Goal: Answer question/provide support: Share knowledge or assist other users

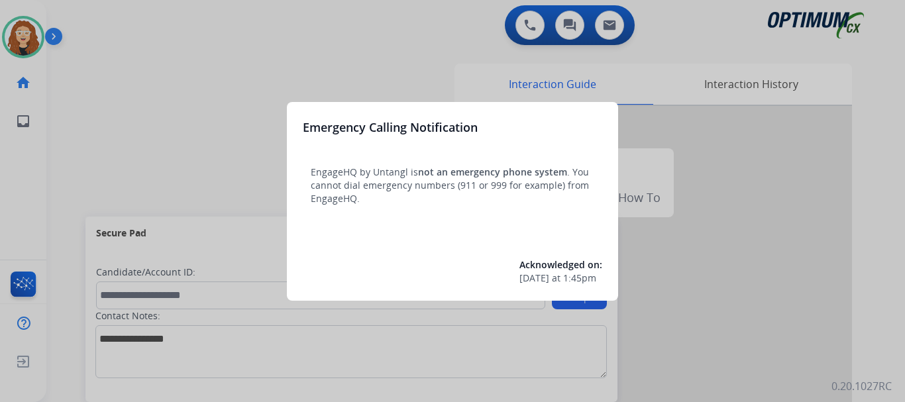
click at [190, 49] on div at bounding box center [452, 201] width 905 height 402
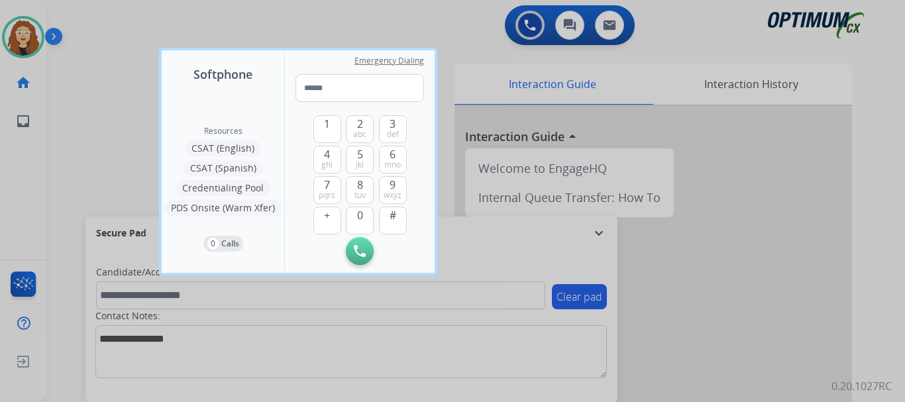
click at [91, 120] on div at bounding box center [452, 201] width 905 height 402
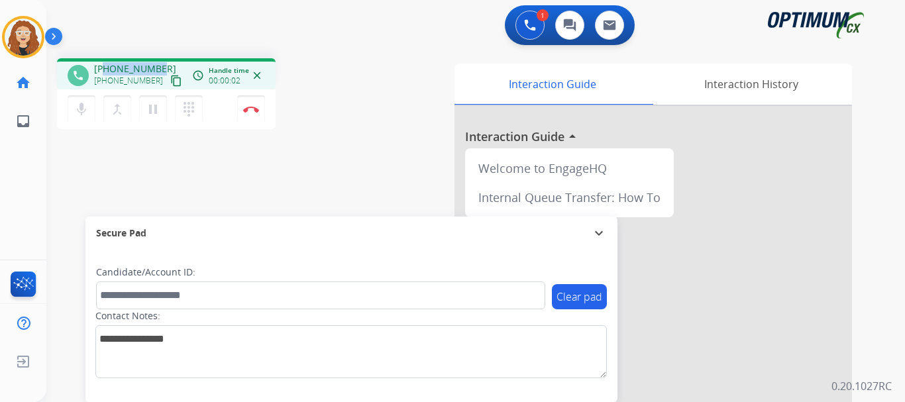
drag, startPoint x: 106, startPoint y: 66, endPoint x: 162, endPoint y: 67, distance: 56.3
click at [162, 67] on div "+15743029378 +15743029378 content_copy" at bounding box center [139, 75] width 90 height 27
copy span "5743029378"
click at [252, 109] on img at bounding box center [251, 109] width 16 height 7
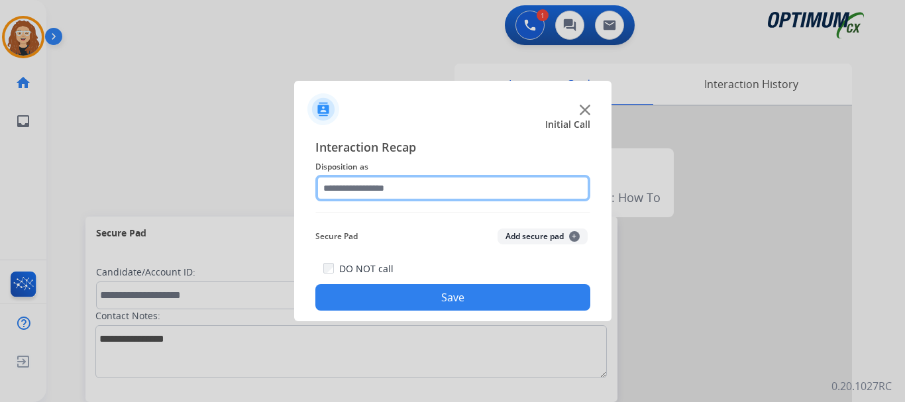
click at [367, 188] on input "text" at bounding box center [453, 188] width 275 height 27
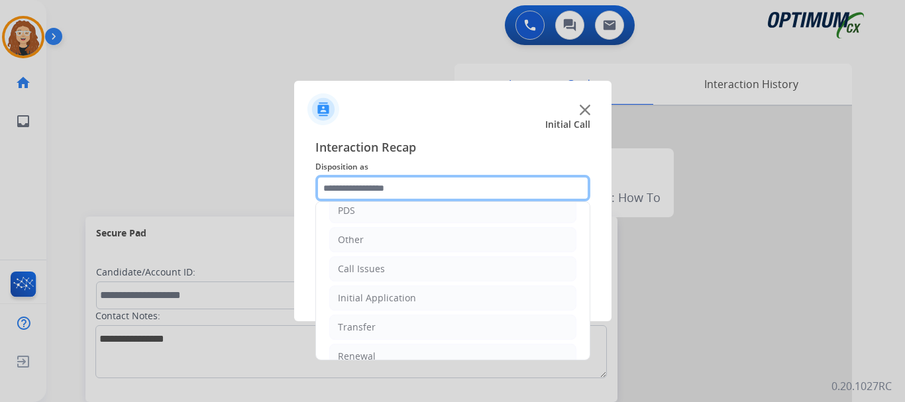
scroll to position [90, 0]
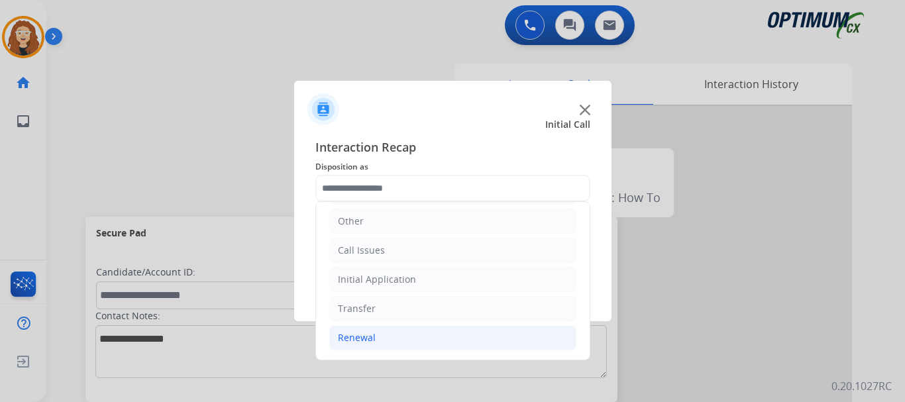
click at [384, 331] on li "Renewal" at bounding box center [452, 337] width 247 height 25
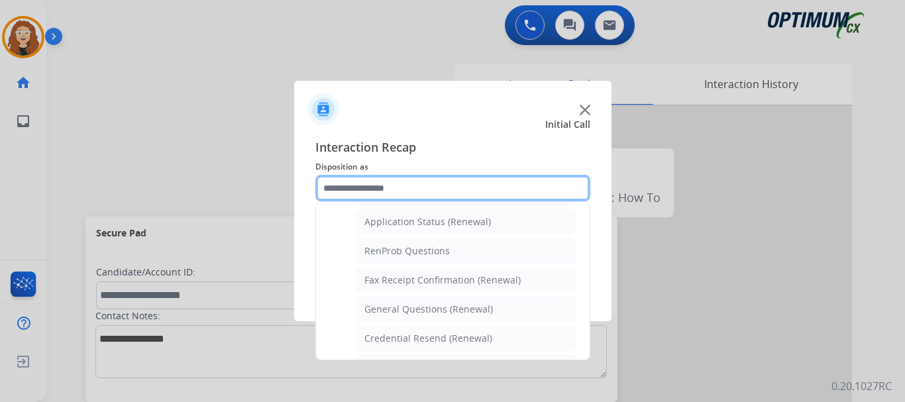
scroll to position [321, 0]
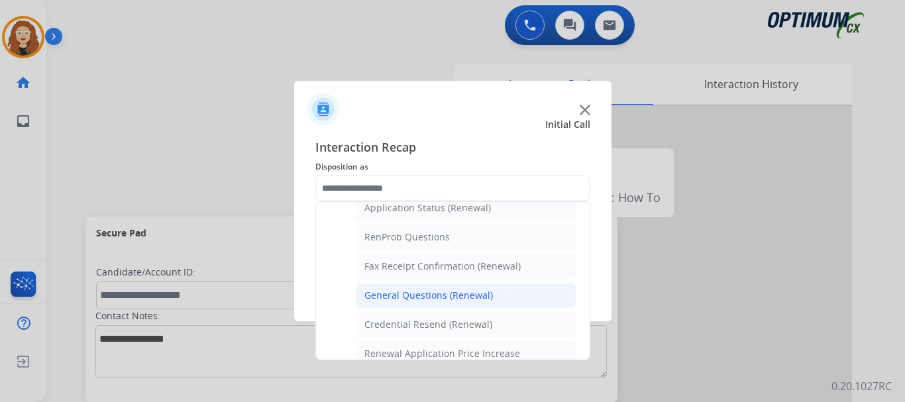
click at [478, 294] on div "General Questions (Renewal)" at bounding box center [429, 295] width 129 height 13
type input "**********"
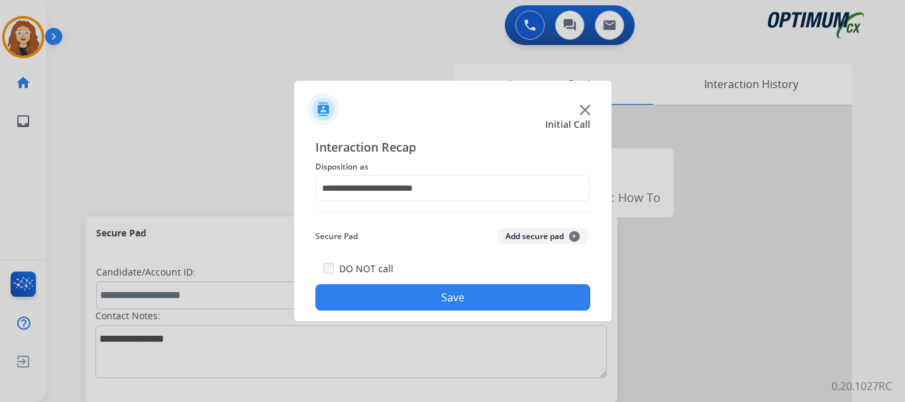
click at [475, 294] on button "Save" at bounding box center [453, 297] width 275 height 27
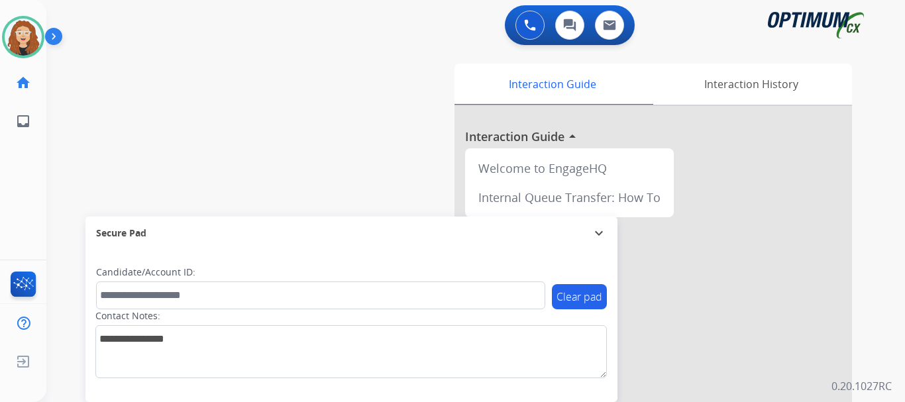
click at [90, 93] on div "swap_horiz Break voice bridge close_fullscreen Connect 3-Way Call merge_type Se…" at bounding box center [459, 324] width 827 height 553
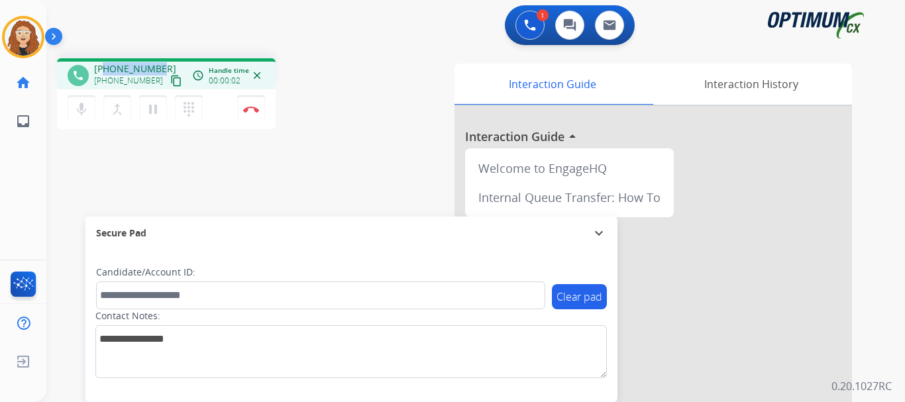
drag, startPoint x: 104, startPoint y: 68, endPoint x: 158, endPoint y: 65, distance: 53.8
click at [160, 65] on div "+19543445000 +19543445000 content_copy" at bounding box center [139, 75] width 90 height 27
copy span "9543445000"
click at [254, 112] on img at bounding box center [251, 109] width 16 height 7
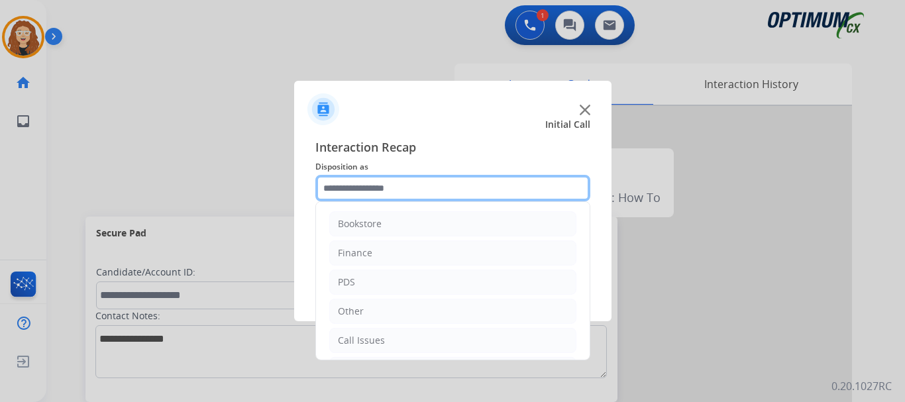
click at [371, 186] on input "text" at bounding box center [453, 188] width 275 height 27
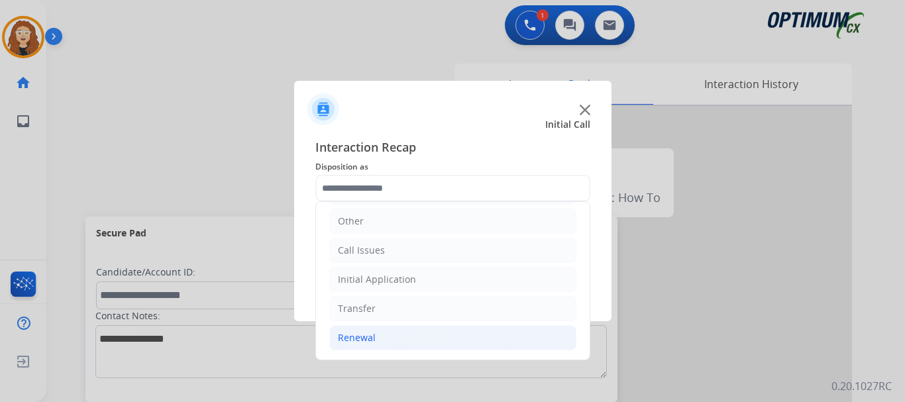
click at [449, 339] on li "Renewal" at bounding box center [452, 337] width 247 height 25
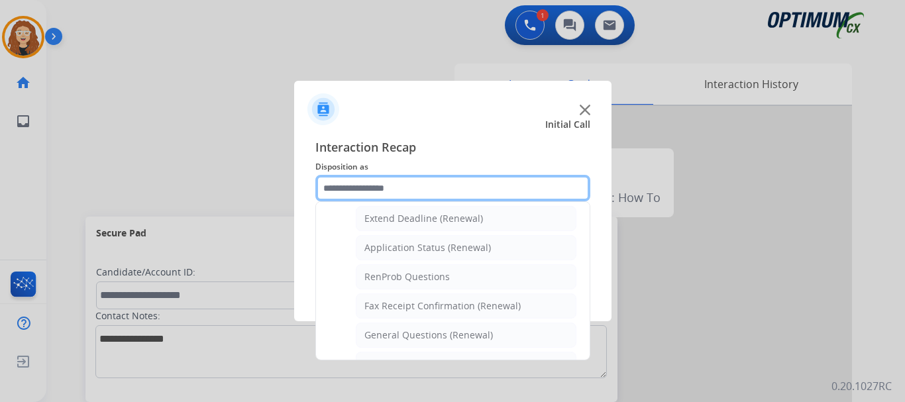
scroll to position [331, 0]
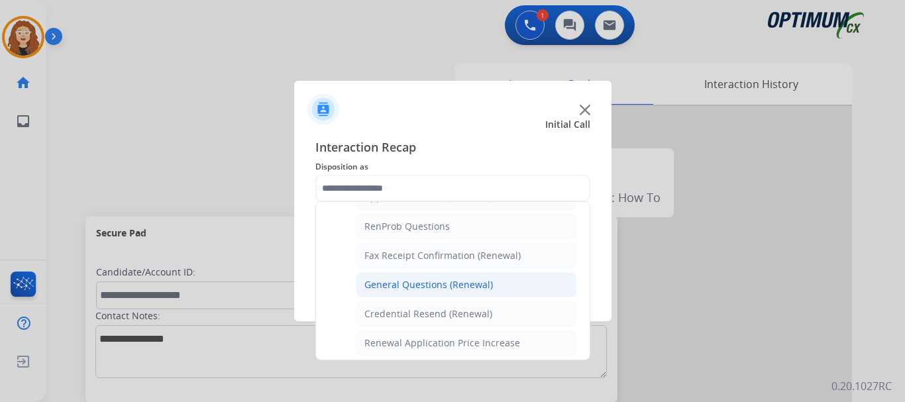
click at [490, 286] on li "General Questions (Renewal)" at bounding box center [466, 284] width 221 height 25
type input "**********"
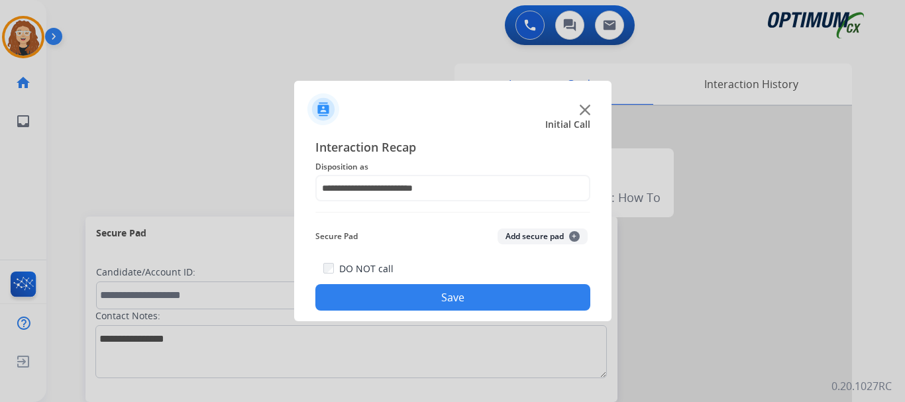
drag, startPoint x: 475, startPoint y: 293, endPoint x: 477, endPoint y: 282, distance: 10.8
click at [475, 292] on button "Save" at bounding box center [453, 297] width 275 height 27
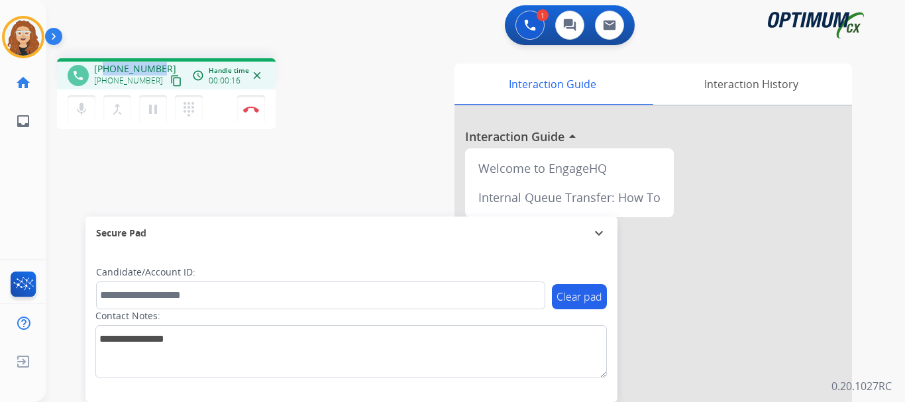
drag, startPoint x: 103, startPoint y: 66, endPoint x: 158, endPoint y: 62, distance: 55.2
click at [158, 62] on div "phone +17732992994 +17732992994 content_copy access_time Call metrics Queue 00:…" at bounding box center [166, 73] width 219 height 31
copy span "7732992994"
click at [255, 110] on img at bounding box center [251, 109] width 16 height 7
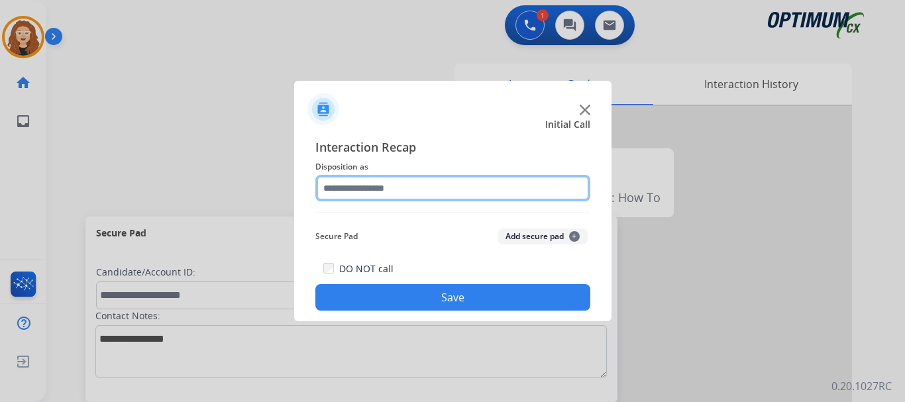
click at [380, 180] on input "text" at bounding box center [453, 188] width 275 height 27
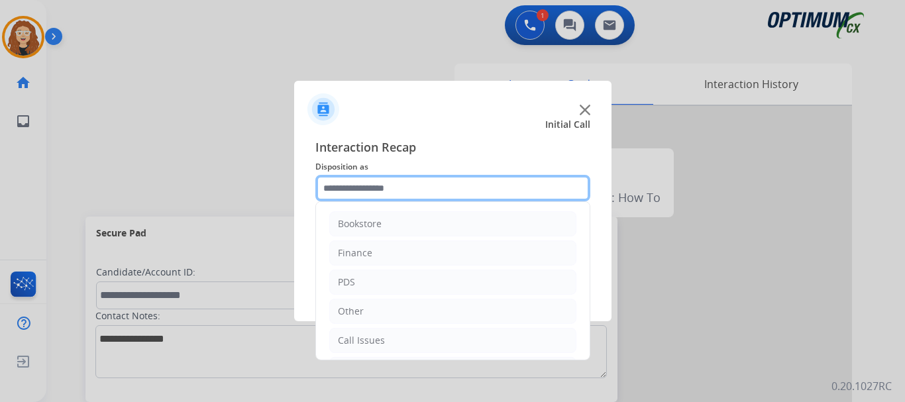
scroll to position [90, 0]
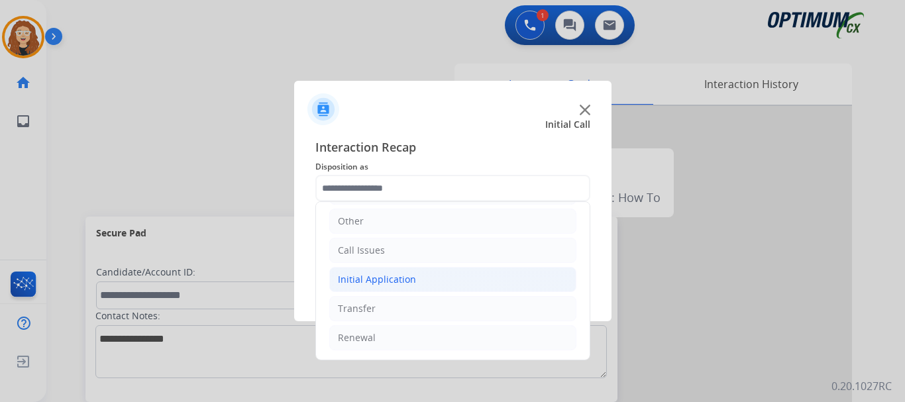
click at [422, 279] on li "Initial Application" at bounding box center [452, 279] width 247 height 25
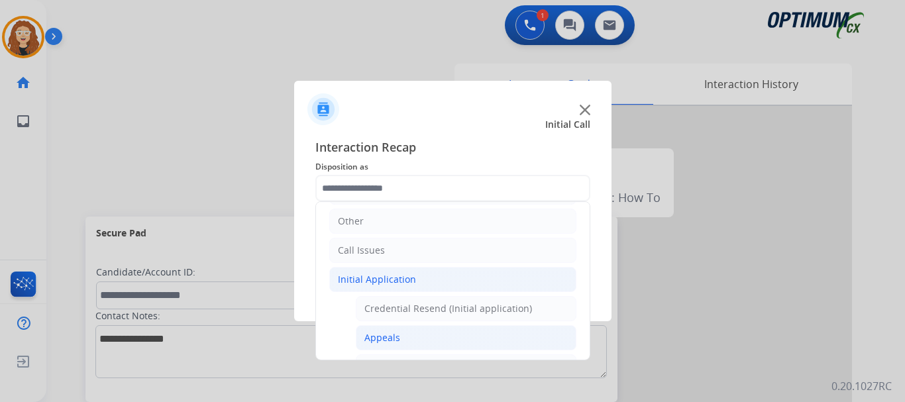
click at [414, 338] on li "Appeals" at bounding box center [466, 337] width 221 height 25
type input "*******"
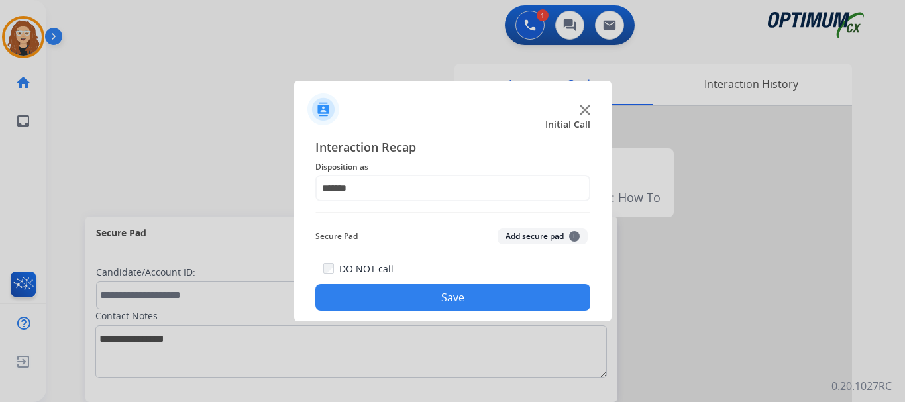
click at [441, 297] on button "Save" at bounding box center [453, 297] width 275 height 27
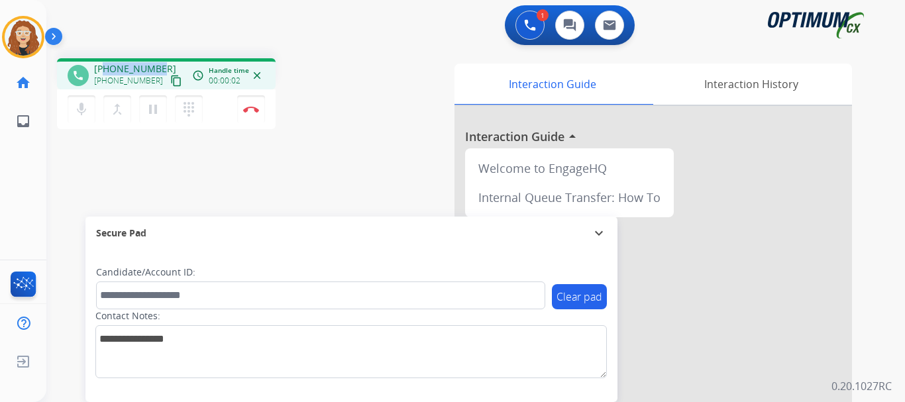
drag, startPoint x: 107, startPoint y: 68, endPoint x: 160, endPoint y: 61, distance: 54.1
click at [160, 61] on div "phone +12038980358 +12038980358 content_copy access_time Call metrics Queue 00:…" at bounding box center [166, 73] width 219 height 31
copy span "2038980358"
click at [255, 110] on img at bounding box center [251, 109] width 16 height 7
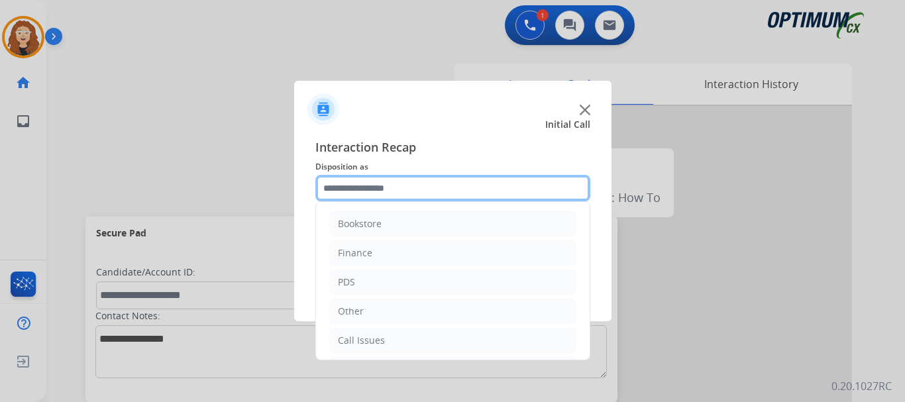
click at [408, 188] on input "text" at bounding box center [453, 188] width 275 height 27
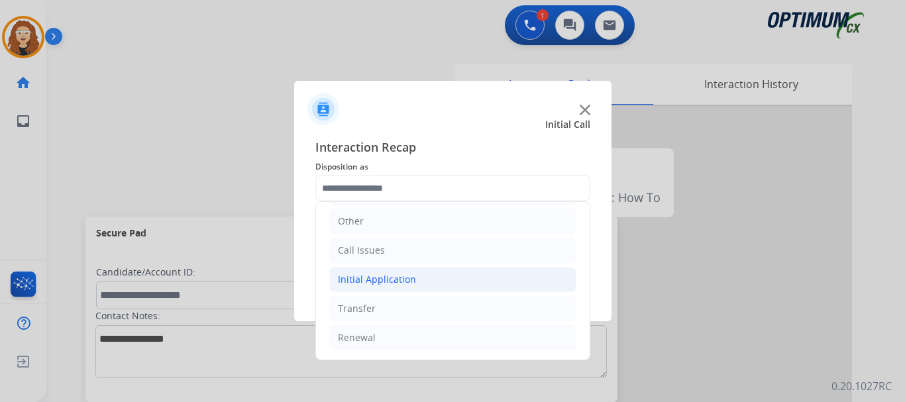
click at [449, 280] on li "Initial Application" at bounding box center [452, 279] width 247 height 25
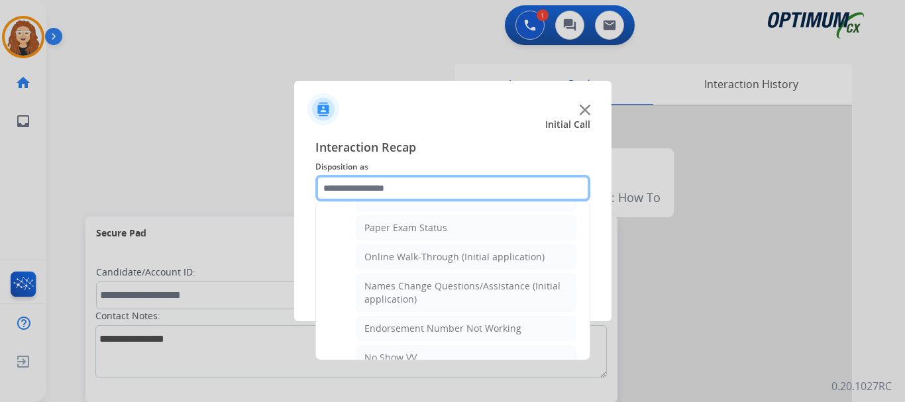
scroll to position [262, 0]
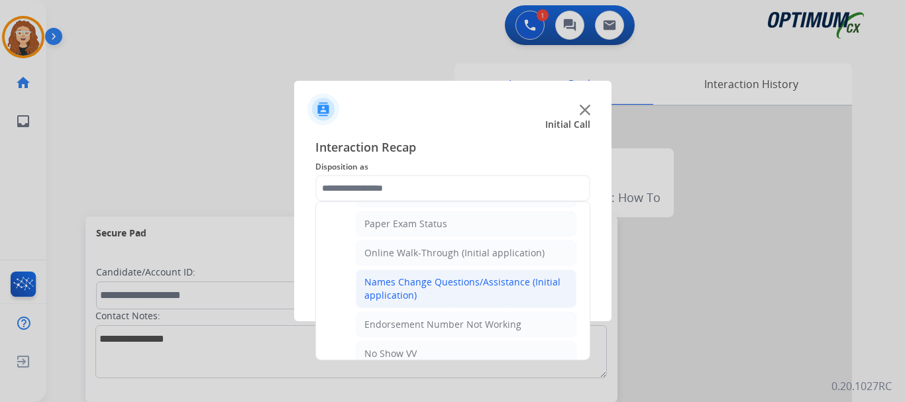
click at [513, 285] on div "Names Change Questions/Assistance (Initial application)" at bounding box center [467, 289] width 204 height 27
type input "**********"
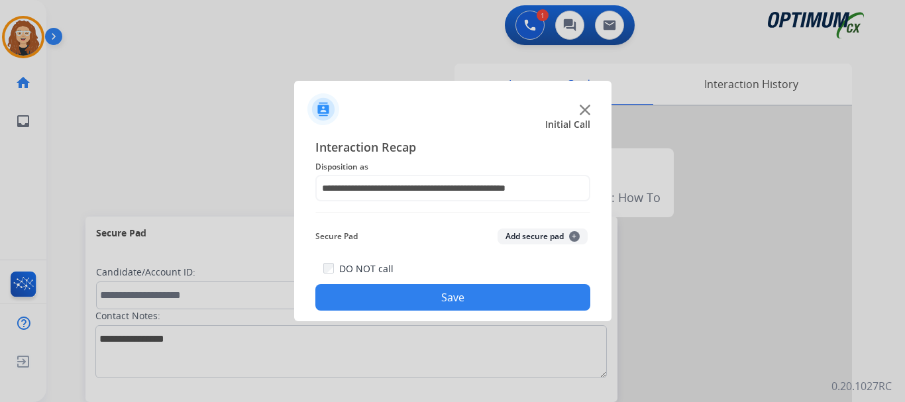
click at [496, 286] on button "Save" at bounding box center [453, 297] width 275 height 27
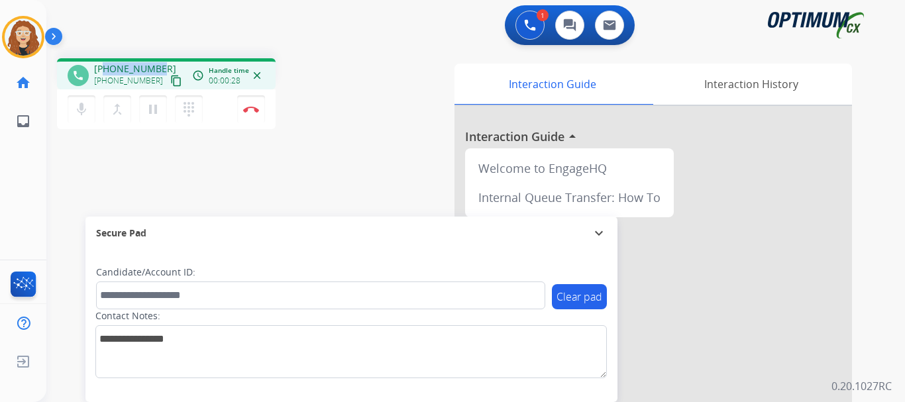
drag, startPoint x: 106, startPoint y: 67, endPoint x: 158, endPoint y: 56, distance: 53.6
click at [158, 56] on div "phone +19392684433 +19392684433 content_copy access_time Call metrics Queue 00:…" at bounding box center [459, 324] width 827 height 553
copy span "9392684433"
click at [255, 110] on img at bounding box center [251, 109] width 16 height 7
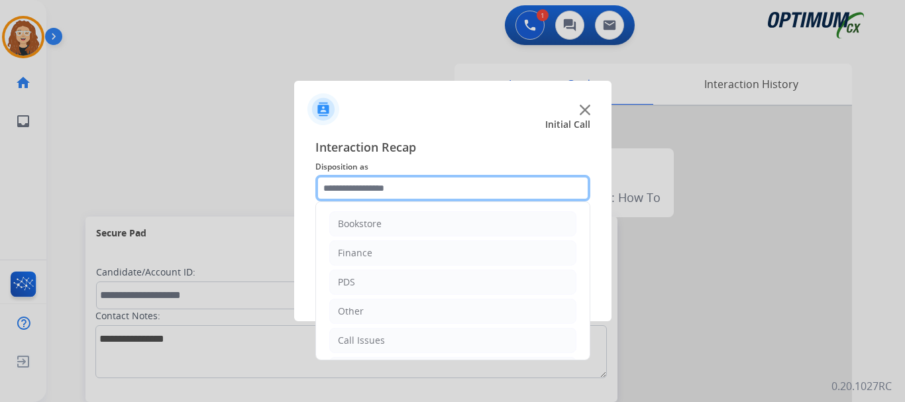
click at [406, 184] on input "text" at bounding box center [453, 188] width 275 height 27
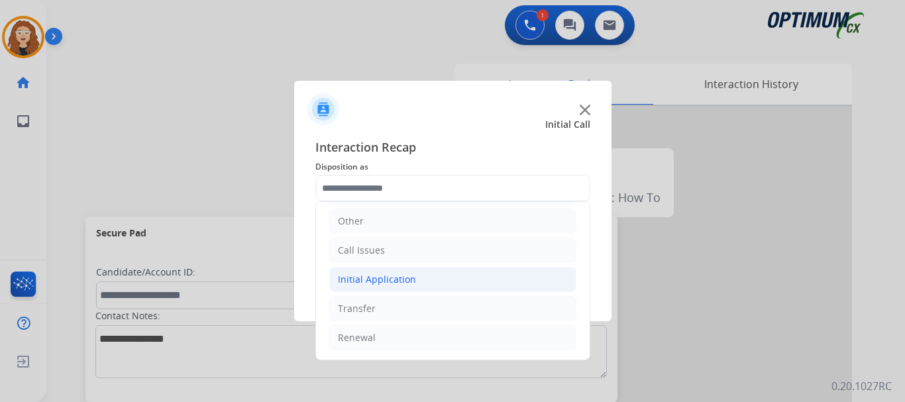
click at [365, 282] on div "Initial Application" at bounding box center [377, 279] width 78 height 13
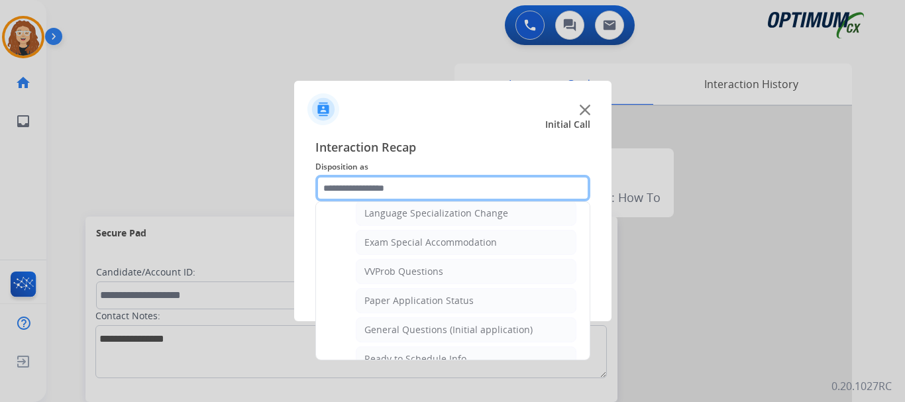
scroll to position [670, 0]
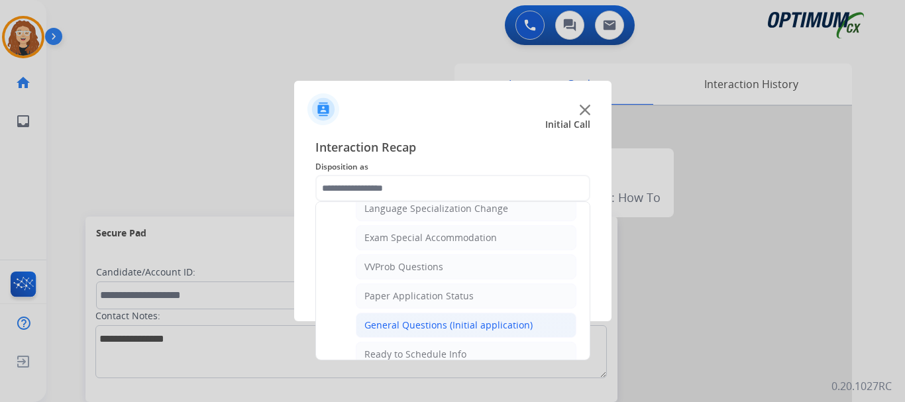
click at [514, 325] on div "General Questions (Initial application)" at bounding box center [449, 325] width 168 height 13
type input "**********"
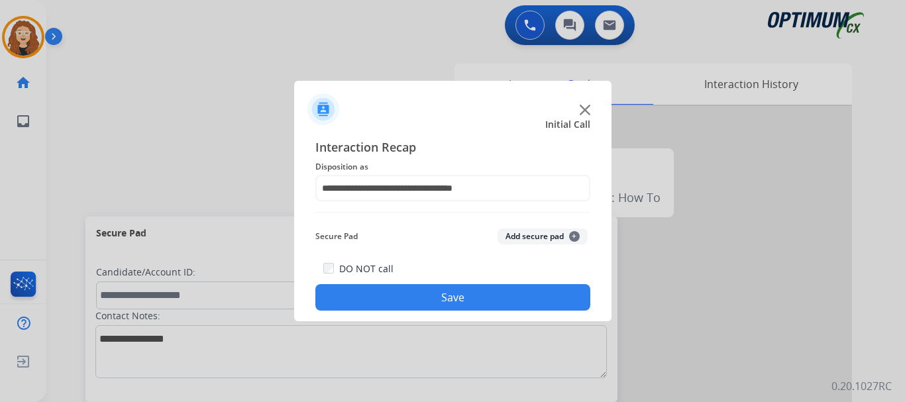
click at [503, 298] on button "Save" at bounding box center [453, 297] width 275 height 27
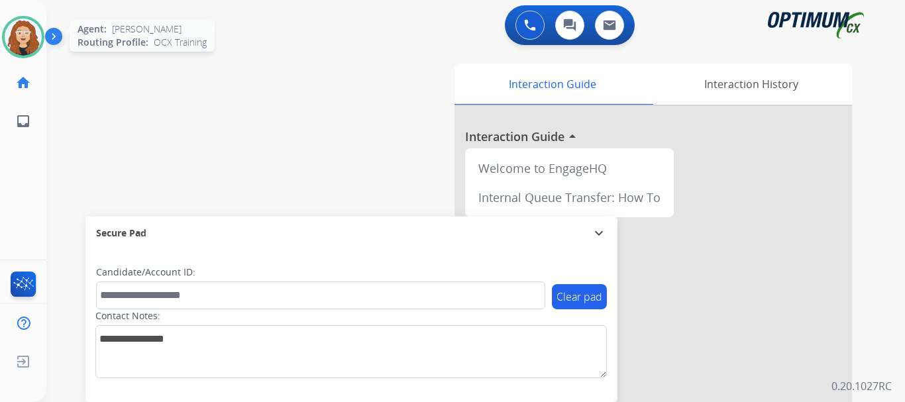
click at [29, 28] on img at bounding box center [23, 37] width 37 height 37
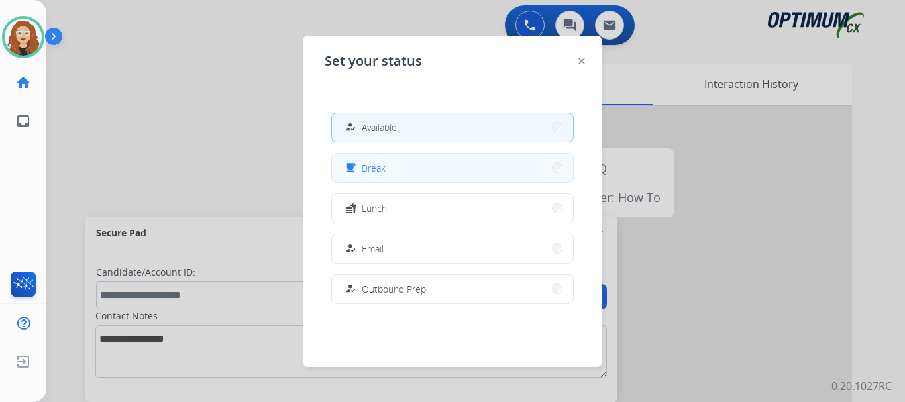
click at [425, 175] on button "free_breakfast Break" at bounding box center [452, 168] width 241 height 29
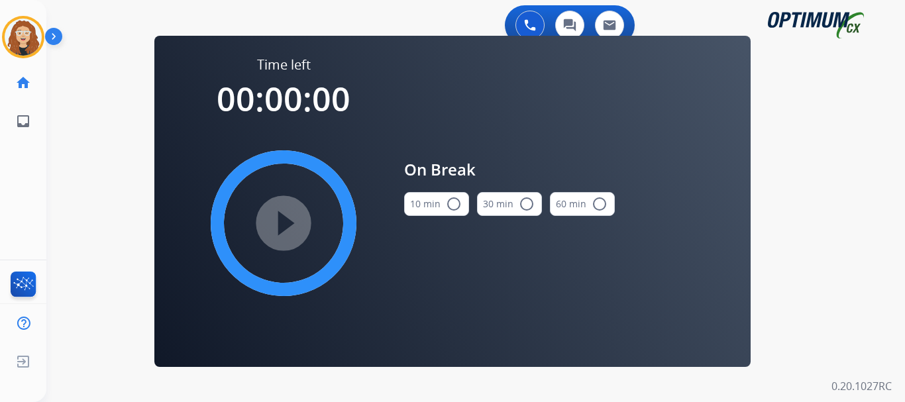
click at [454, 205] on mat-icon "radio_button_unchecked" at bounding box center [454, 204] width 16 height 16
click at [286, 224] on mat-icon "play_circle_filled" at bounding box center [284, 223] width 16 height 16
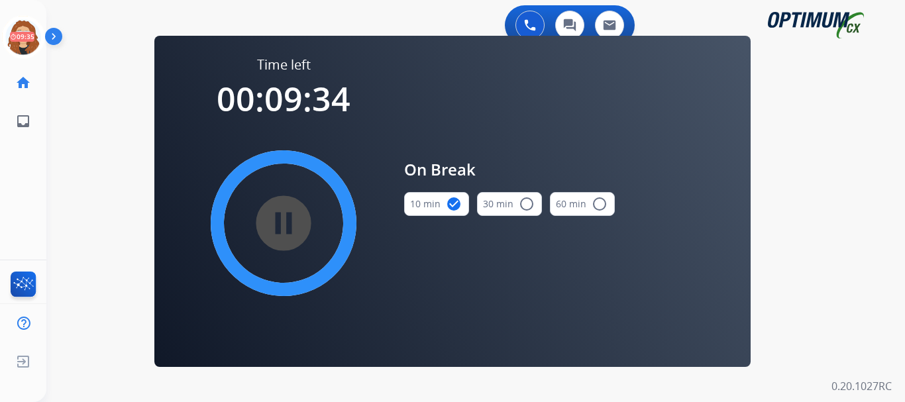
click at [87, 194] on div "0 Voice Interactions 0 Chat Interactions 0 Email Interactions swap_horiz Break …" at bounding box center [475, 201] width 859 height 402
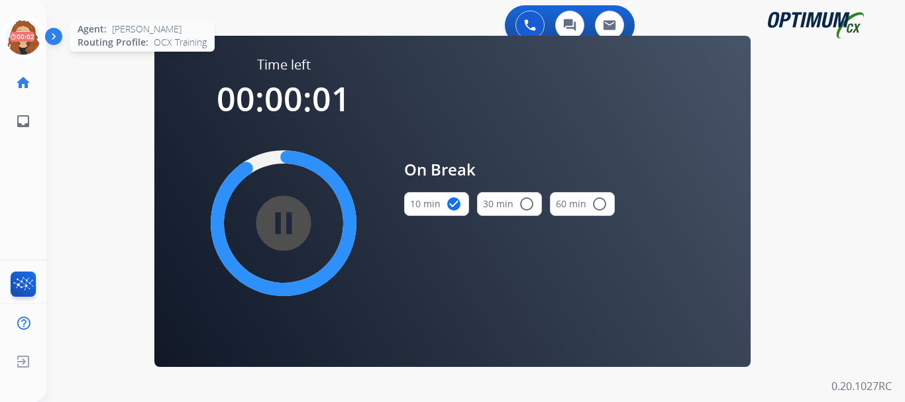
click at [21, 38] on icon at bounding box center [23, 37] width 43 height 43
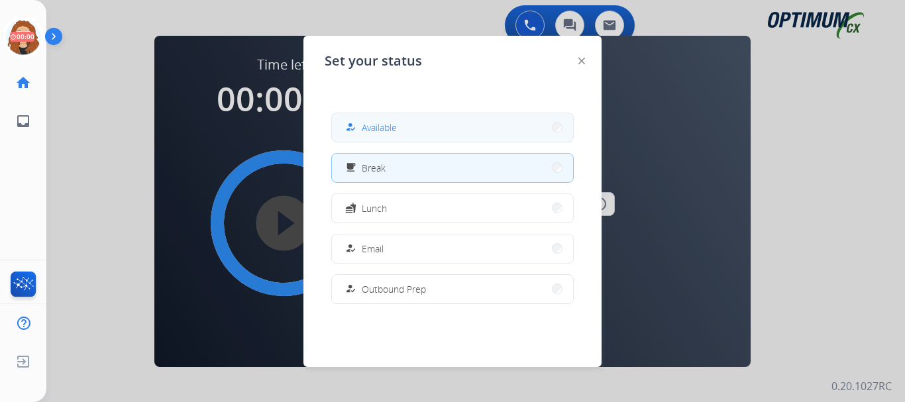
click at [381, 128] on span "Available" at bounding box center [379, 128] width 35 height 14
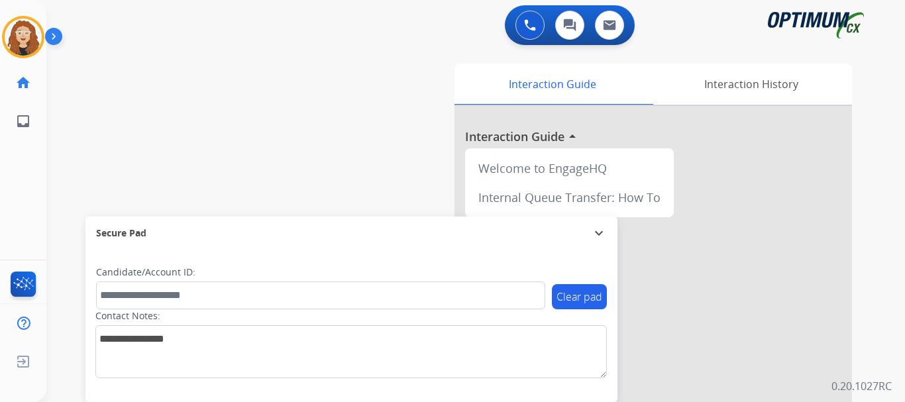
click at [86, 144] on div "swap_horiz Break voice bridge close_fullscreen Connect 3-Way Call merge_type Se…" at bounding box center [459, 324] width 827 height 553
click at [88, 128] on div "swap_horiz Break voice bridge close_fullscreen Connect 3-Way Call merge_type Se…" at bounding box center [459, 324] width 827 height 553
click at [80, 164] on div "swap_horiz Break voice bridge close_fullscreen Connect 3-Way Call merge_type Se…" at bounding box center [459, 324] width 827 height 553
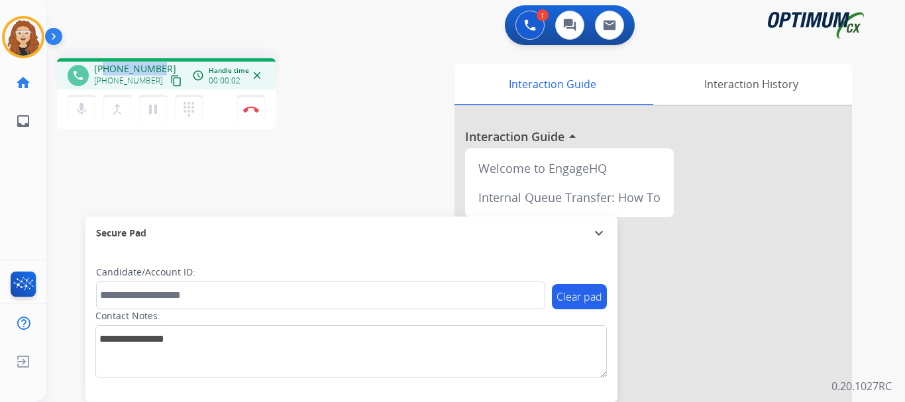
drag, startPoint x: 107, startPoint y: 66, endPoint x: 158, endPoint y: 66, distance: 51.0
click at [158, 66] on span "+18636878721" at bounding box center [135, 68] width 82 height 13
copy span "8636878721"
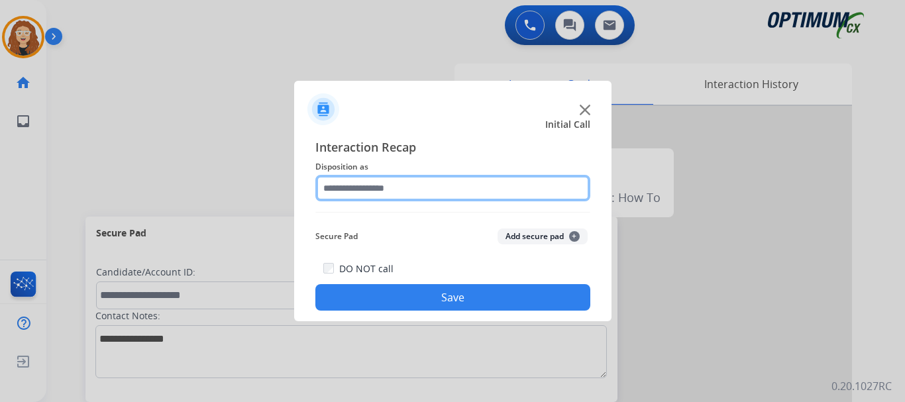
click at [369, 184] on input "text" at bounding box center [453, 188] width 275 height 27
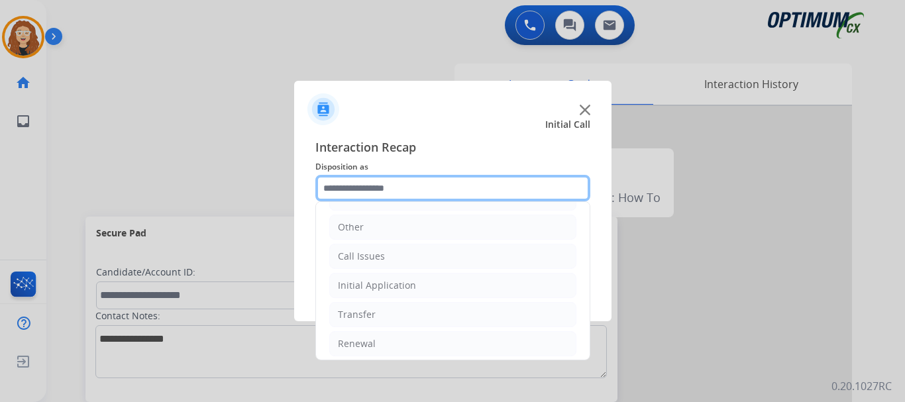
scroll to position [90, 0]
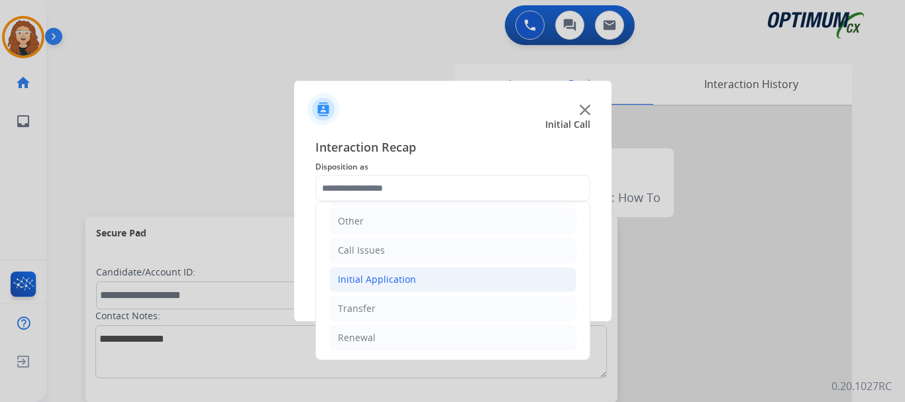
click at [371, 284] on div "Initial Application" at bounding box center [377, 279] width 78 height 13
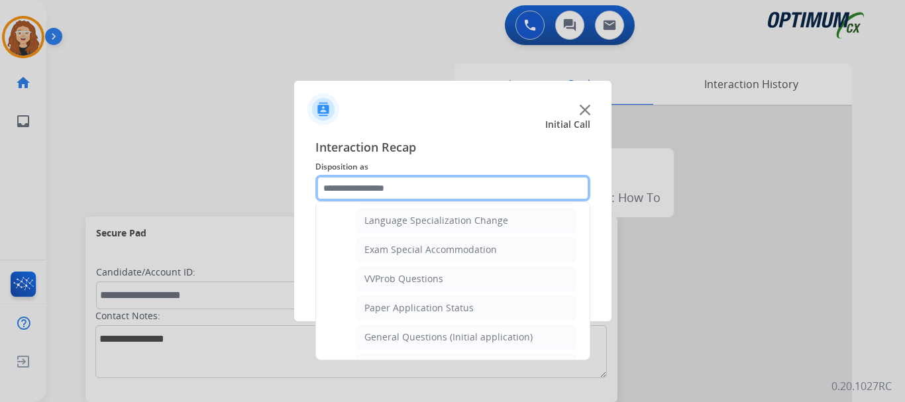
scroll to position [687, 0]
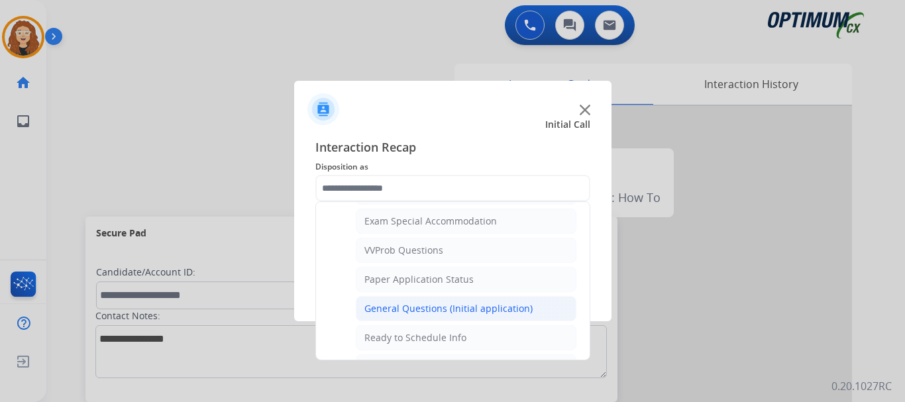
click at [497, 309] on div "General Questions (Initial application)" at bounding box center [449, 308] width 168 height 13
type input "**********"
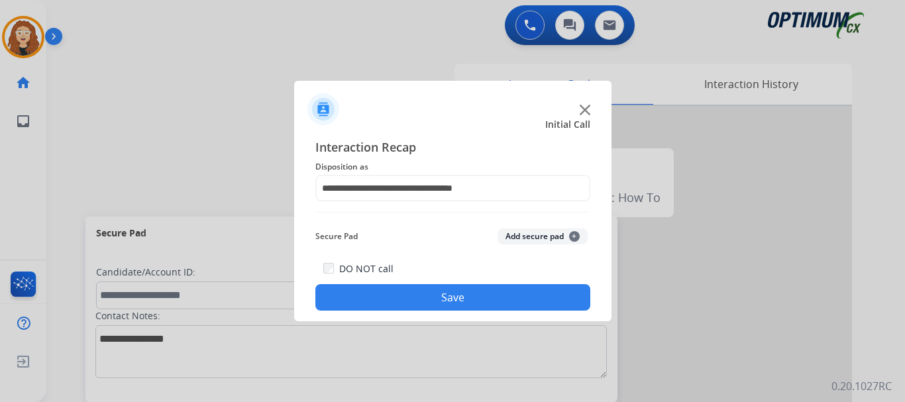
click at [492, 297] on button "Save" at bounding box center [453, 297] width 275 height 27
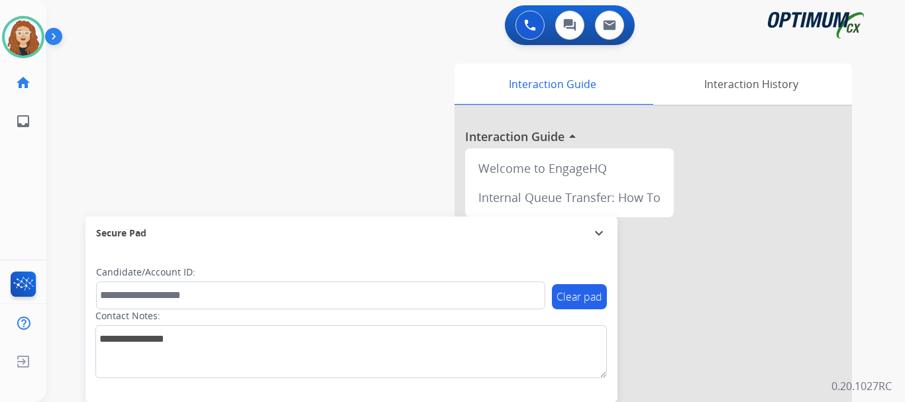
click at [76, 139] on div "swap_horiz Break voice bridge close_fullscreen Connect 3-Way Call merge_type Se…" at bounding box center [459, 324] width 827 height 553
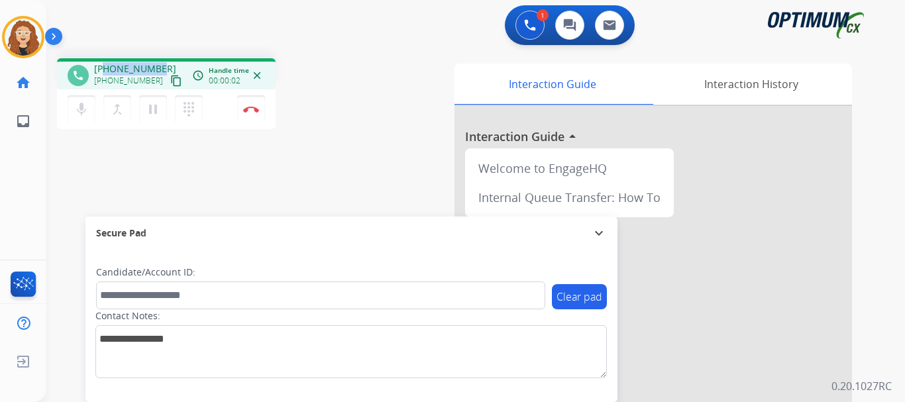
drag, startPoint x: 105, startPoint y: 67, endPoint x: 158, endPoint y: 62, distance: 52.6
click at [161, 62] on div "+12024605468 +12024605468 content_copy" at bounding box center [139, 75] width 90 height 27
copy span "2024605468"
click at [252, 113] on button "Disconnect" at bounding box center [251, 109] width 28 height 28
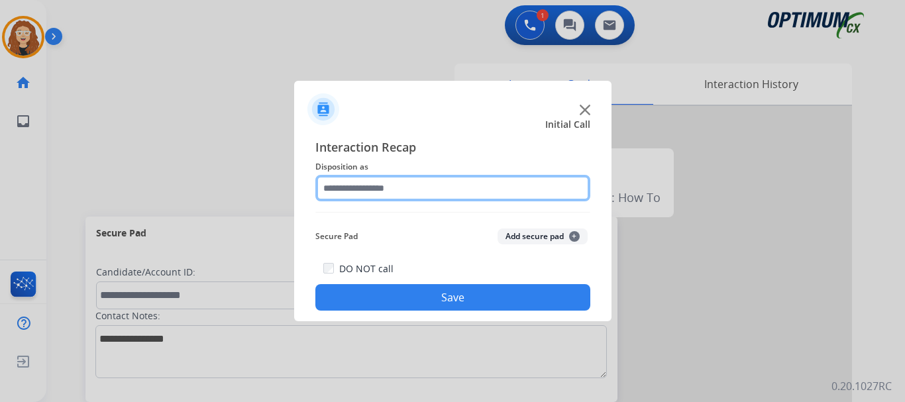
click at [378, 188] on input "text" at bounding box center [453, 188] width 275 height 27
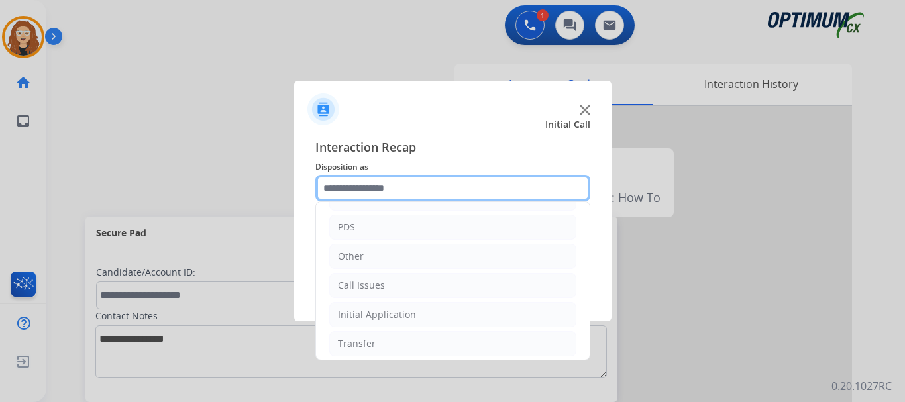
scroll to position [90, 0]
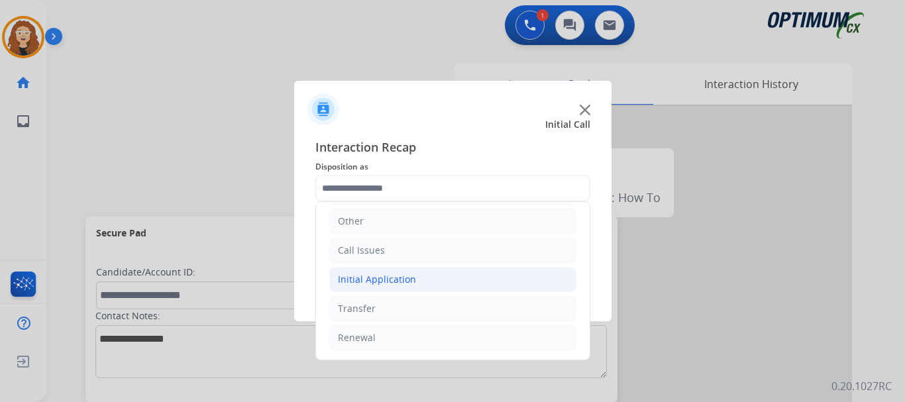
click at [382, 283] on div "Initial Application" at bounding box center [377, 279] width 78 height 13
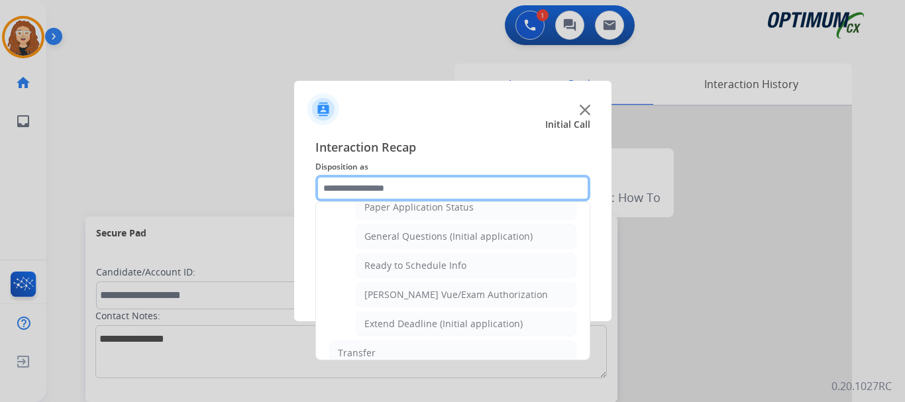
scroll to position [751, 0]
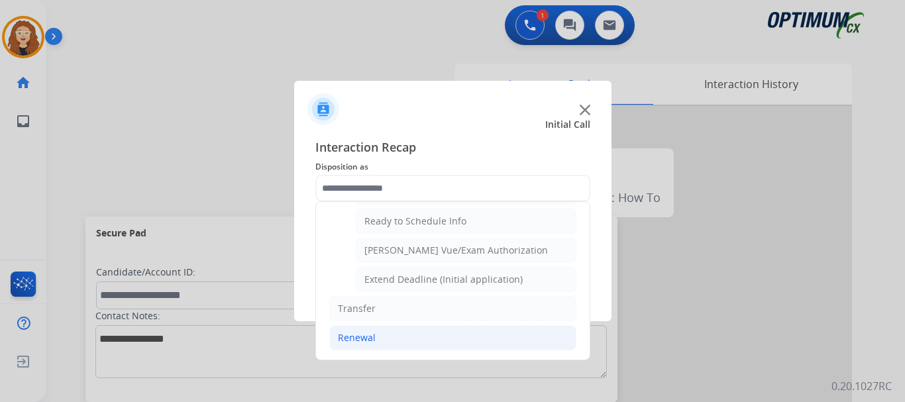
click at [452, 334] on li "Renewal" at bounding box center [452, 337] width 247 height 25
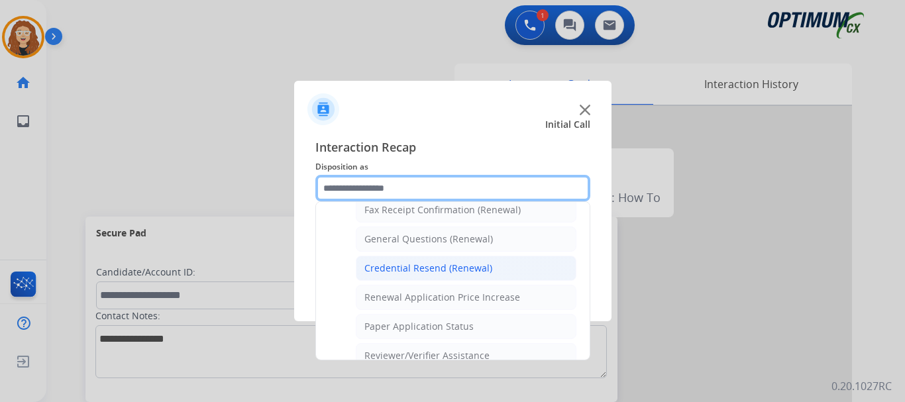
scroll to position [374, 0]
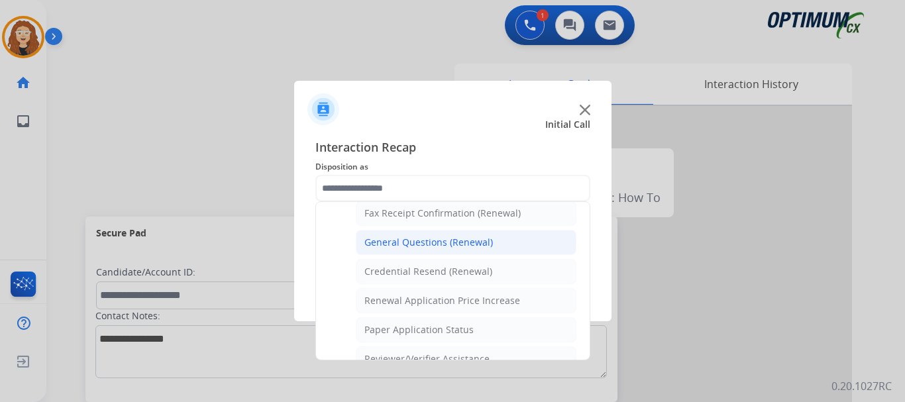
click at [475, 251] on li "General Questions (Renewal)" at bounding box center [466, 242] width 221 height 25
type input "**********"
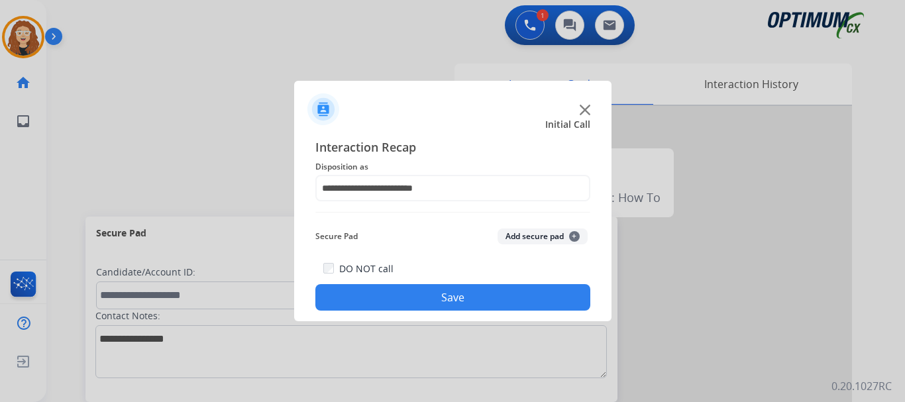
drag, startPoint x: 465, startPoint y: 294, endPoint x: 471, endPoint y: 286, distance: 10.4
click at [469, 289] on button "Save" at bounding box center [453, 297] width 275 height 27
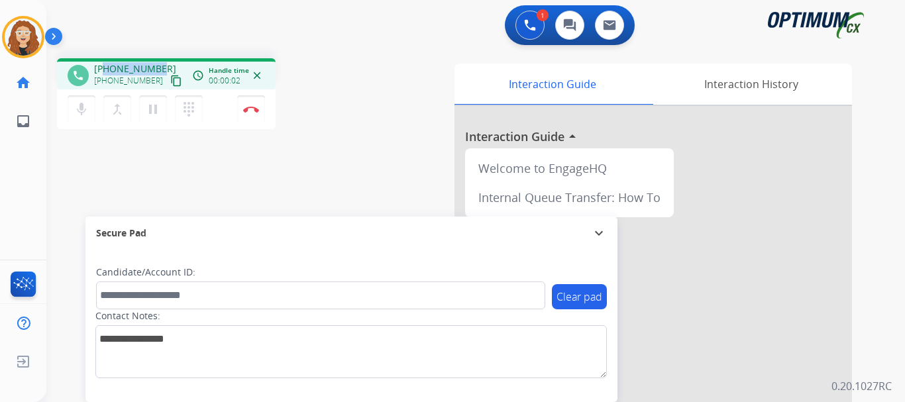
drag, startPoint x: 103, startPoint y: 68, endPoint x: 154, endPoint y: 64, distance: 51.9
click at [163, 64] on div "+17739910331 +17739910331 content_copy" at bounding box center [139, 75] width 90 height 27
copy span "7739910331"
click at [256, 109] on img at bounding box center [251, 109] width 16 height 7
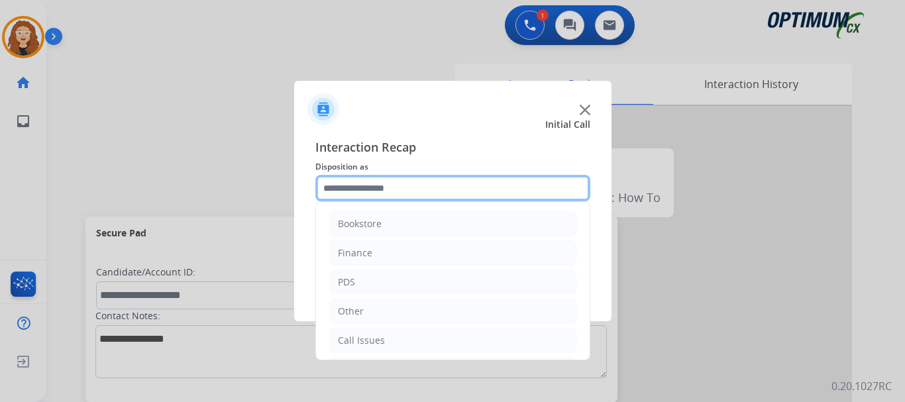
click at [418, 189] on input "text" at bounding box center [453, 188] width 275 height 27
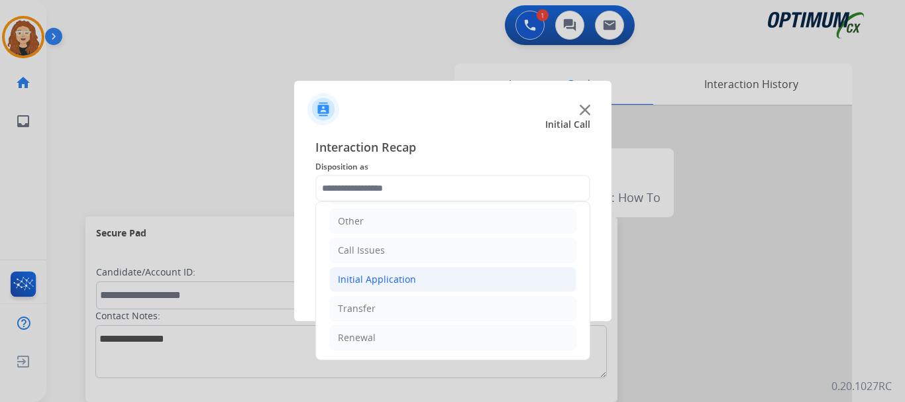
click at [418, 278] on li "Initial Application" at bounding box center [452, 279] width 247 height 25
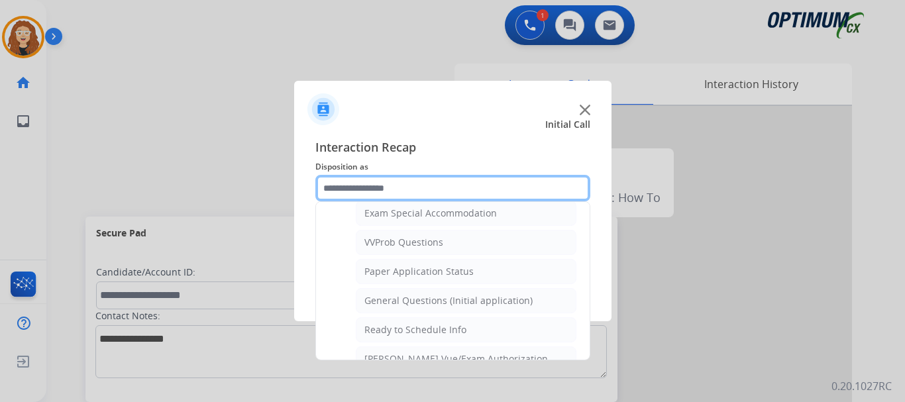
scroll to position [698, 0]
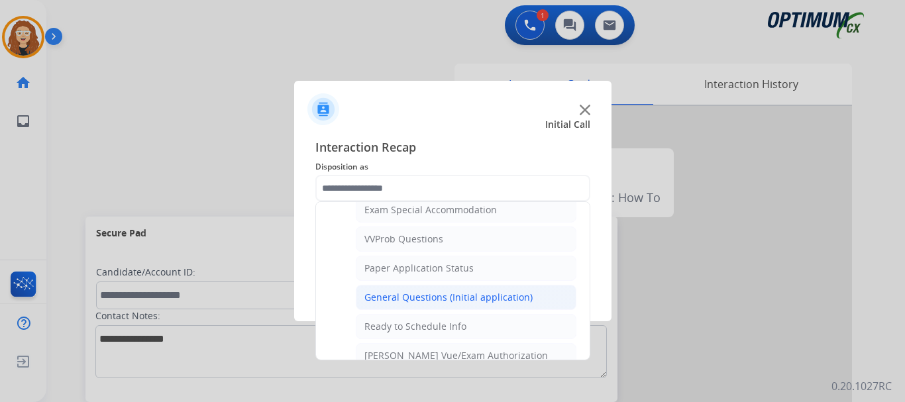
click at [514, 300] on div "General Questions (Initial application)" at bounding box center [449, 297] width 168 height 13
type input "**********"
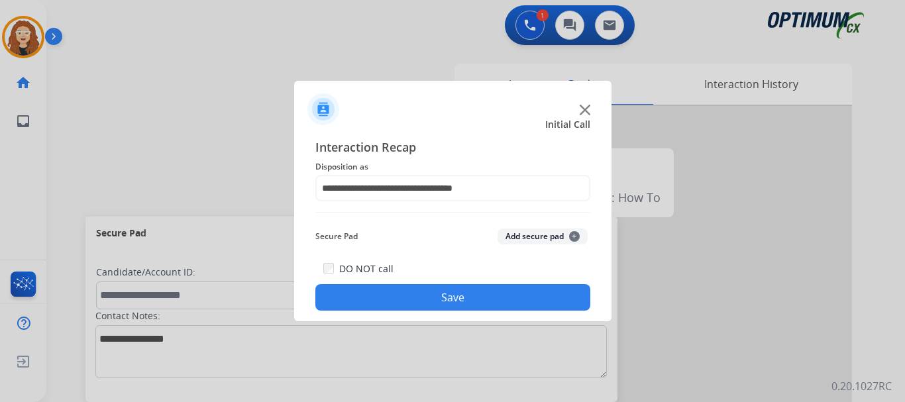
click at [510, 300] on button "Save" at bounding box center [453, 297] width 275 height 27
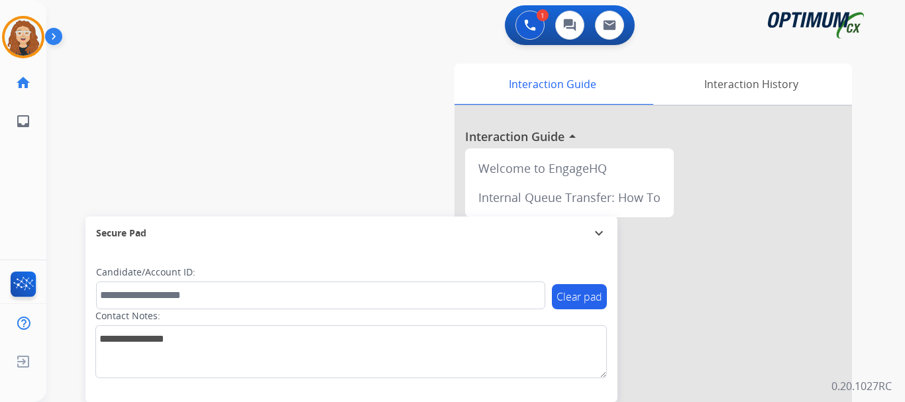
click at [68, 152] on div "swap_horiz Break voice bridge close_fullscreen Connect 3-Way Call merge_type Se…" at bounding box center [459, 324] width 827 height 553
click at [92, 152] on div "swap_horiz Break voice bridge close_fullscreen Connect 3-Way Call merge_type Se…" at bounding box center [459, 324] width 827 height 553
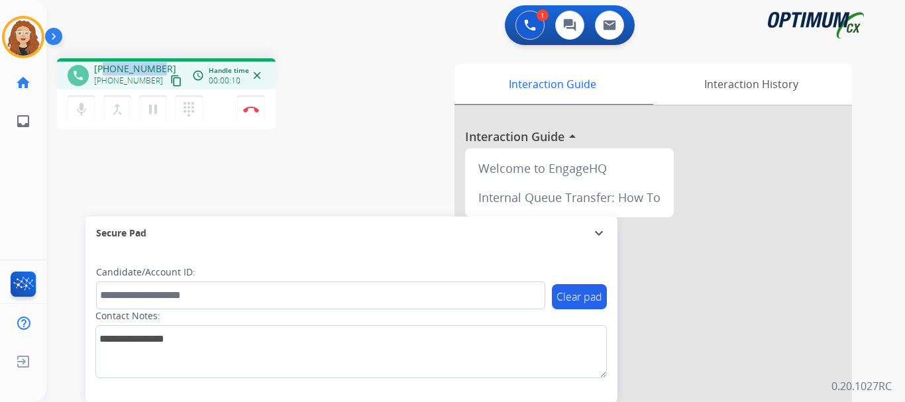
drag, startPoint x: 107, startPoint y: 67, endPoint x: 158, endPoint y: 60, distance: 51.6
click at [158, 60] on div "phone +12343410469 +12343410469 content_copy access_time Call metrics Queue 00:…" at bounding box center [166, 73] width 219 height 31
copy span "2343410469"
click at [204, 151] on div "phone +12343410469 +12343410469 content_copy access_time Call metrics Queue 00:…" at bounding box center [459, 324] width 827 height 553
drag, startPoint x: 104, startPoint y: 68, endPoint x: 152, endPoint y: 64, distance: 48.6
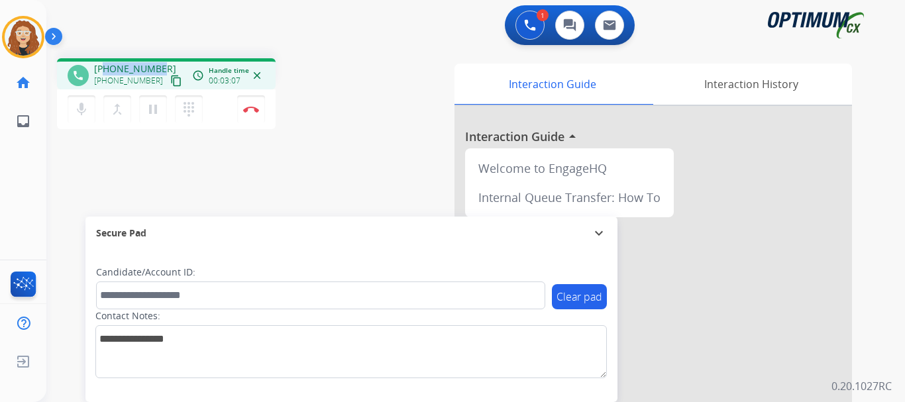
click at [158, 64] on span "+12343410469" at bounding box center [135, 68] width 82 height 13
copy span "2343410469"
click at [254, 111] on img at bounding box center [251, 109] width 16 height 7
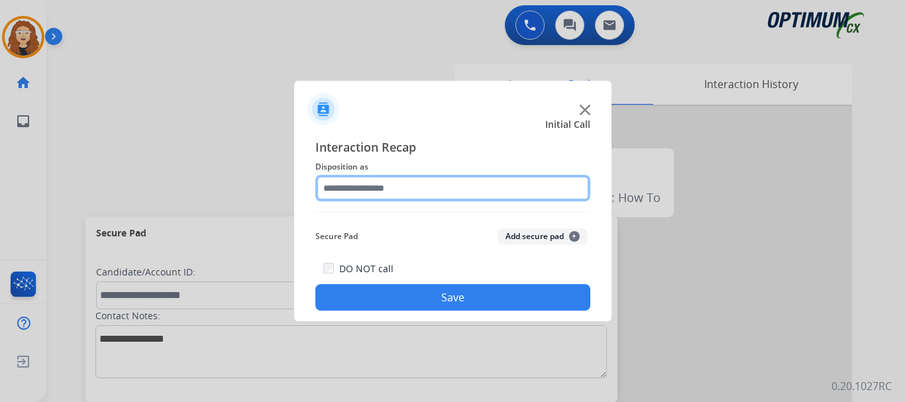
click at [402, 186] on input "text" at bounding box center [453, 188] width 275 height 27
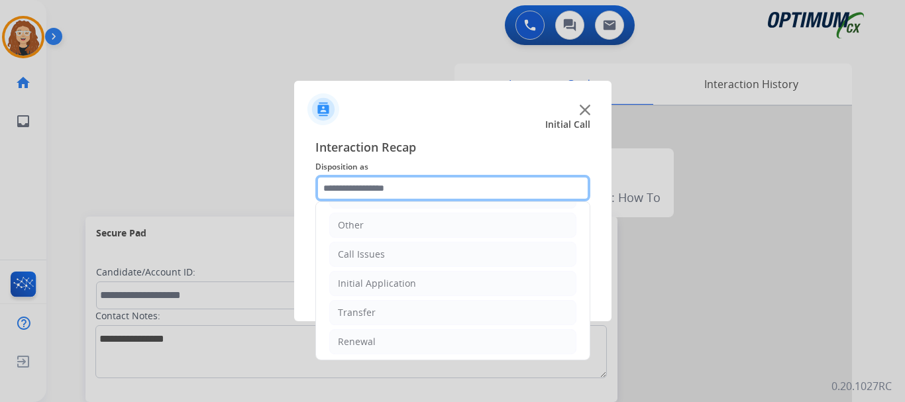
scroll to position [90, 0]
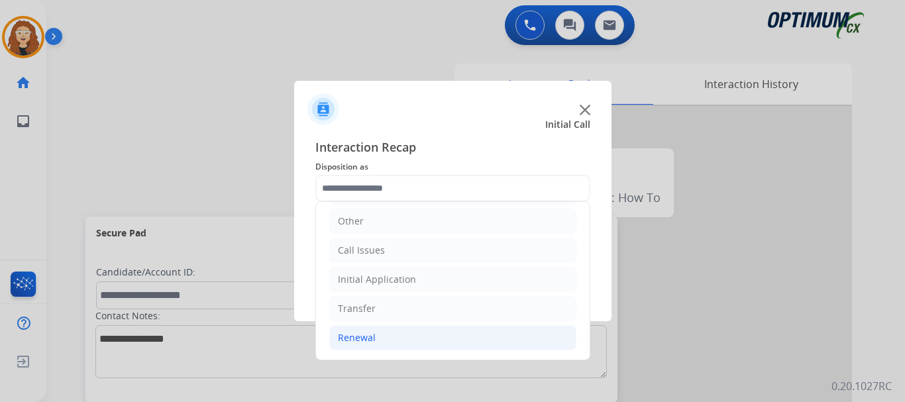
click at [365, 343] on div "Renewal" at bounding box center [357, 337] width 38 height 13
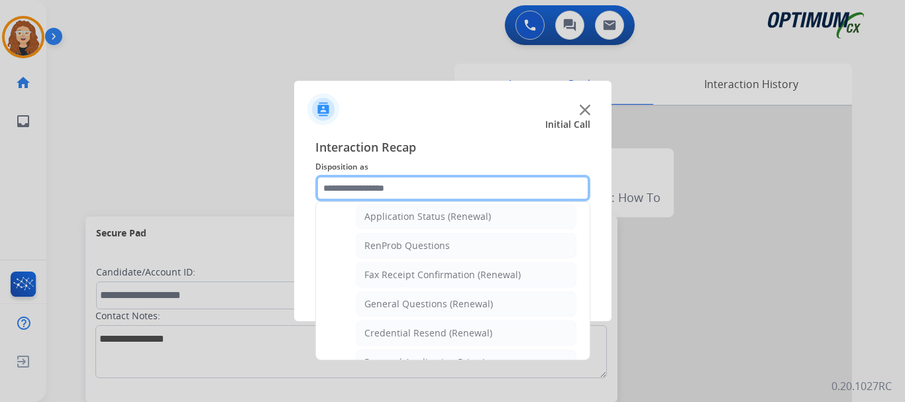
scroll to position [329, 0]
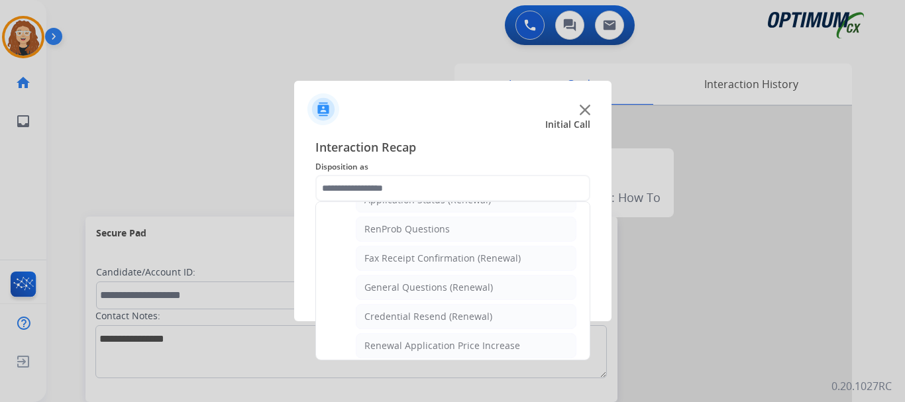
click at [475, 285] on div "General Questions (Renewal)" at bounding box center [429, 287] width 129 height 13
type input "**********"
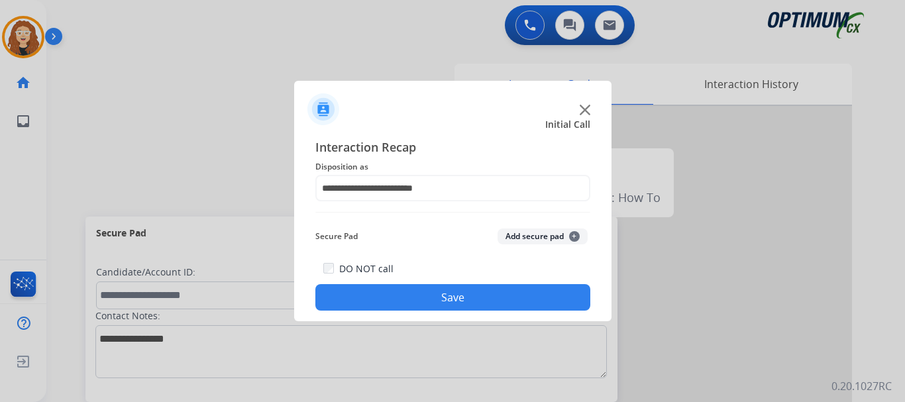
click at [475, 284] on div "DO NOT call Save" at bounding box center [453, 286] width 275 height 50
click at [414, 300] on button "Save" at bounding box center [453, 297] width 275 height 27
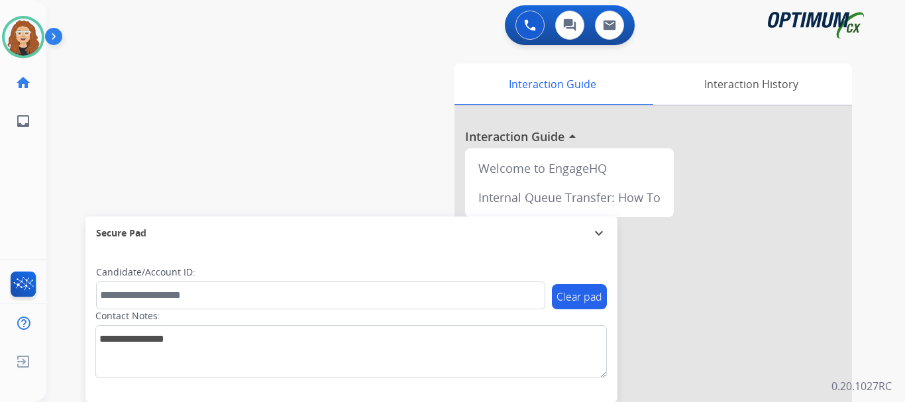
click at [93, 137] on div "swap_horiz Break voice bridge close_fullscreen Connect 3-Way Call merge_type Se…" at bounding box center [459, 324] width 827 height 553
click at [52, 163] on div "swap_horiz Break voice bridge close_fullscreen Connect 3-Way Call merge_type Se…" at bounding box center [459, 324] width 827 height 553
click at [88, 91] on div "swap_horiz Break voice bridge close_fullscreen Connect 3-Way Call merge_type Se…" at bounding box center [459, 324] width 827 height 553
click at [78, 137] on div "swap_horiz Break voice bridge close_fullscreen Connect 3-Way Call merge_type Se…" at bounding box center [459, 324] width 827 height 553
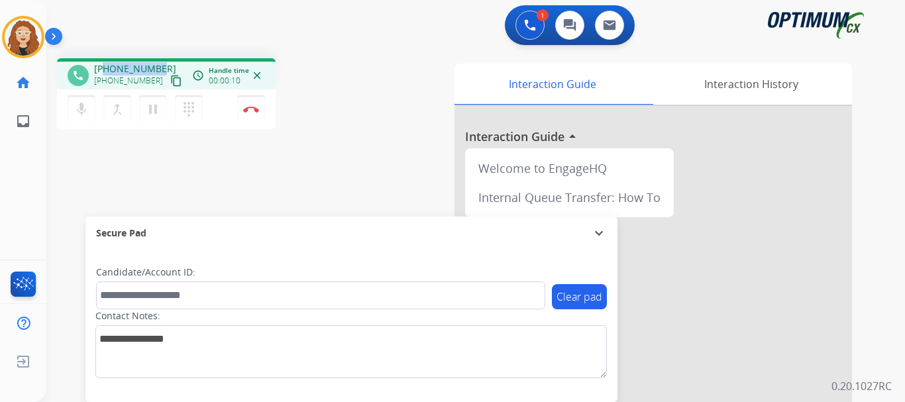
drag, startPoint x: 104, startPoint y: 68, endPoint x: 159, endPoint y: 63, distance: 55.3
click at [159, 63] on div "+13134679604 +13134679604 content_copy" at bounding box center [139, 75] width 90 height 27
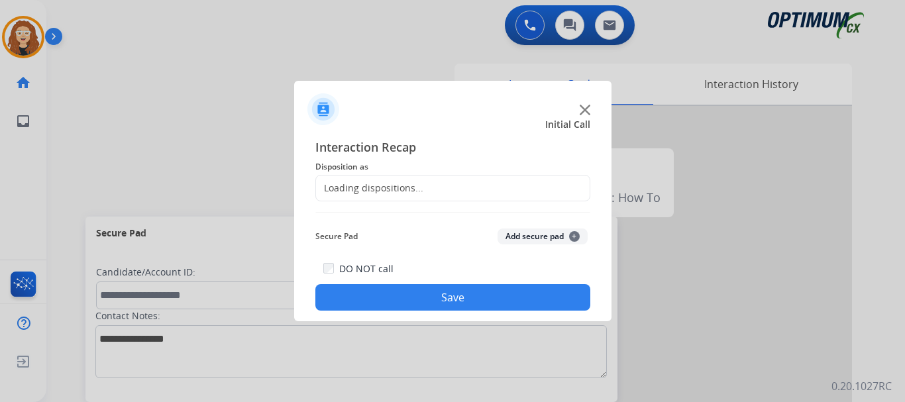
click at [257, 106] on div at bounding box center [452, 201] width 905 height 402
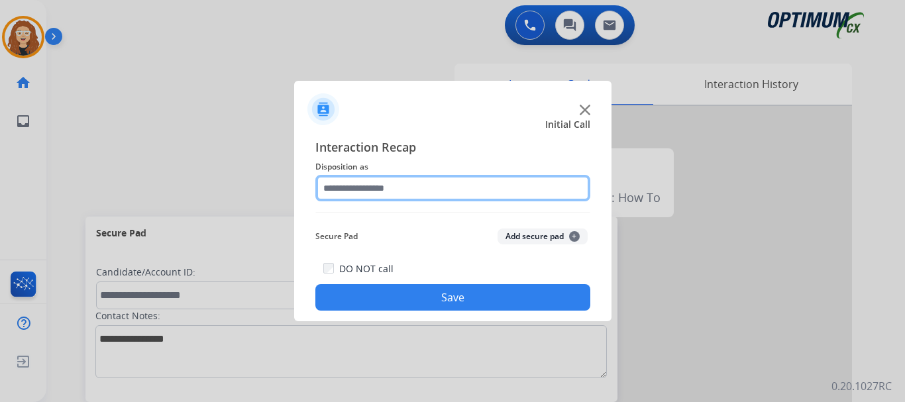
click at [416, 189] on input "text" at bounding box center [453, 188] width 275 height 27
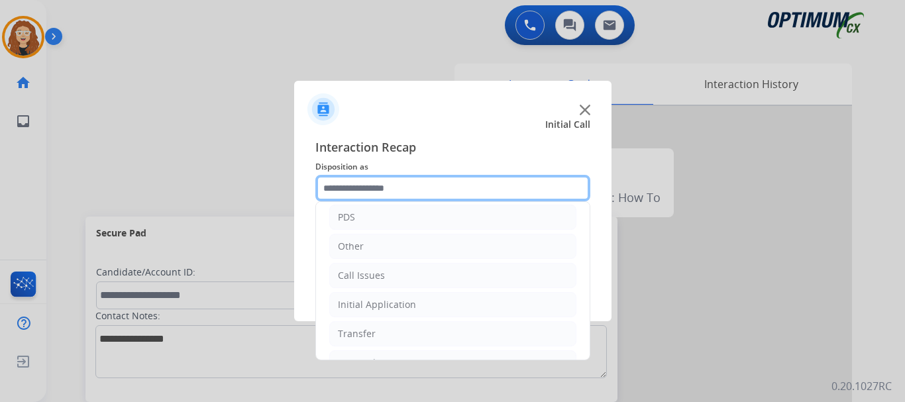
scroll to position [90, 0]
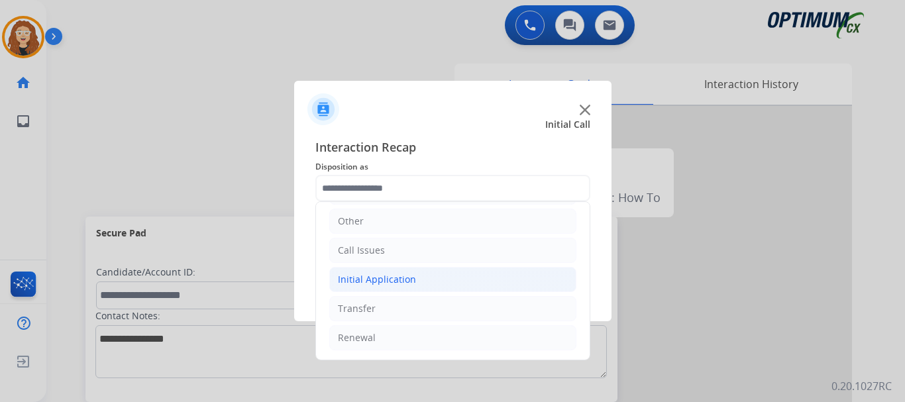
click at [386, 280] on div "Initial Application" at bounding box center [377, 279] width 78 height 13
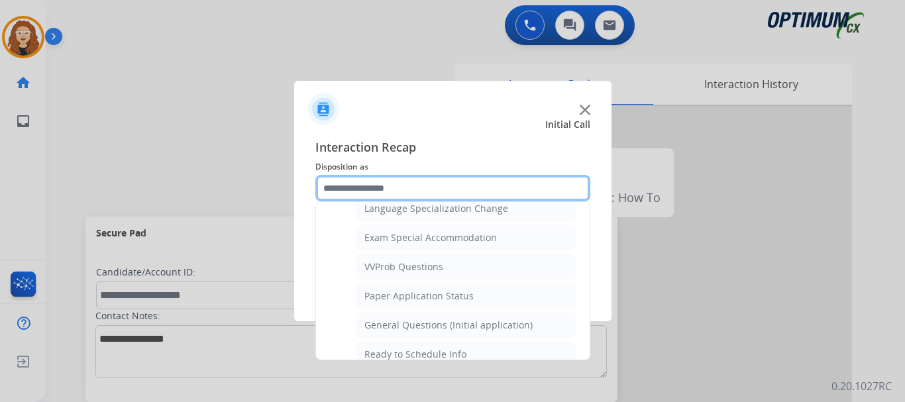
scroll to position [683, 0]
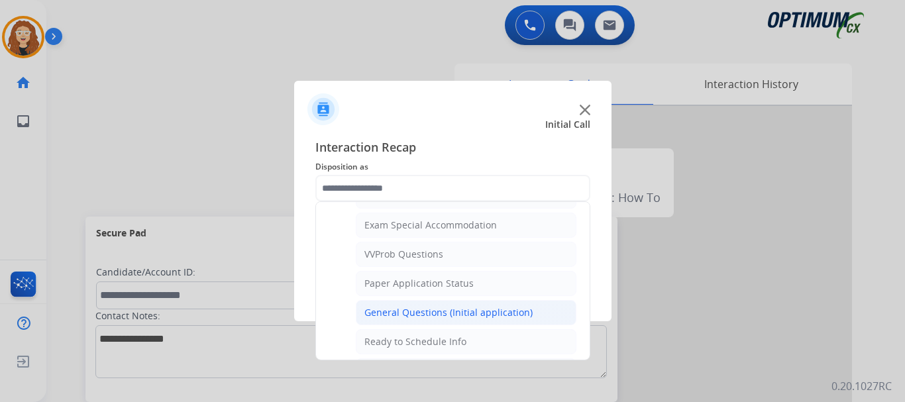
click at [520, 316] on div "General Questions (Initial application)" at bounding box center [449, 312] width 168 height 13
type input "**********"
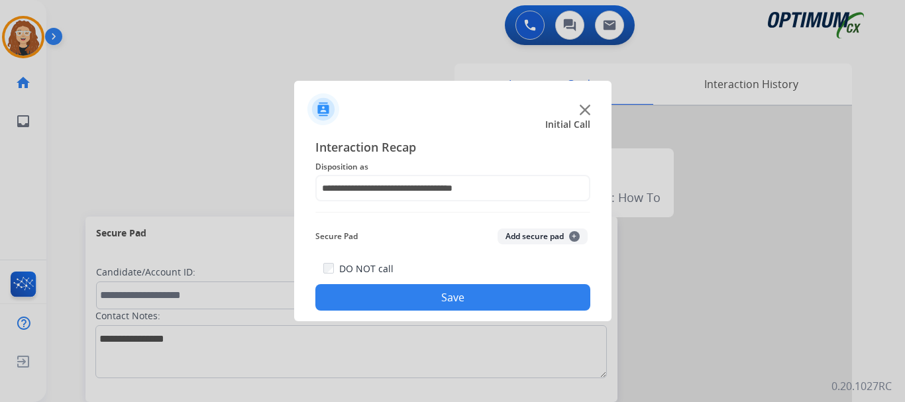
click at [495, 302] on button "Save" at bounding box center [453, 297] width 275 height 27
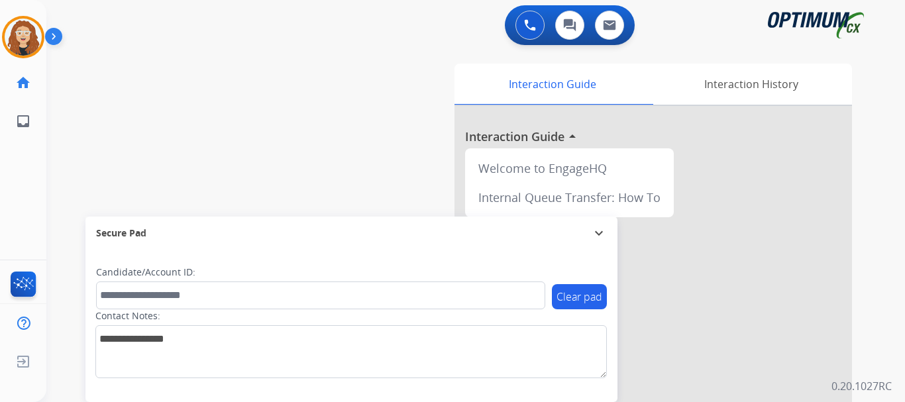
click at [68, 157] on div "swap_horiz Break voice bridge close_fullscreen Connect 3-Way Call merge_type Se…" at bounding box center [459, 324] width 827 height 553
click at [30, 32] on img at bounding box center [23, 37] width 37 height 37
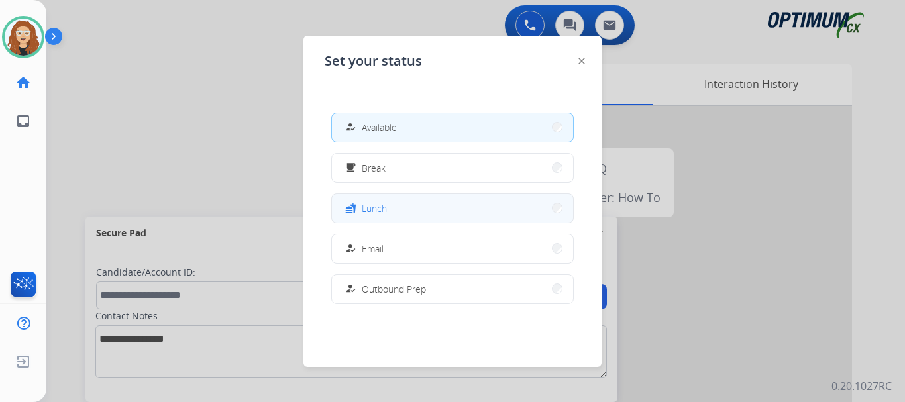
click at [395, 204] on button "fastfood Lunch" at bounding box center [452, 208] width 241 height 29
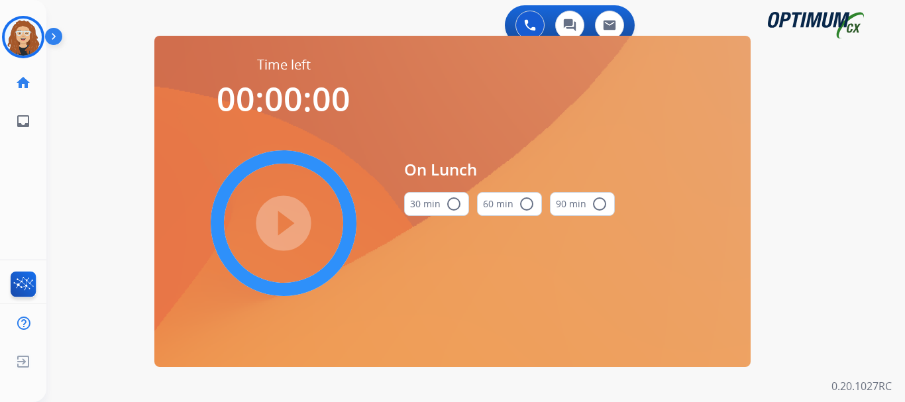
click at [455, 205] on mat-icon "radio_button_unchecked" at bounding box center [454, 204] width 16 height 16
click at [286, 222] on mat-icon "play_circle_filled" at bounding box center [284, 223] width 16 height 16
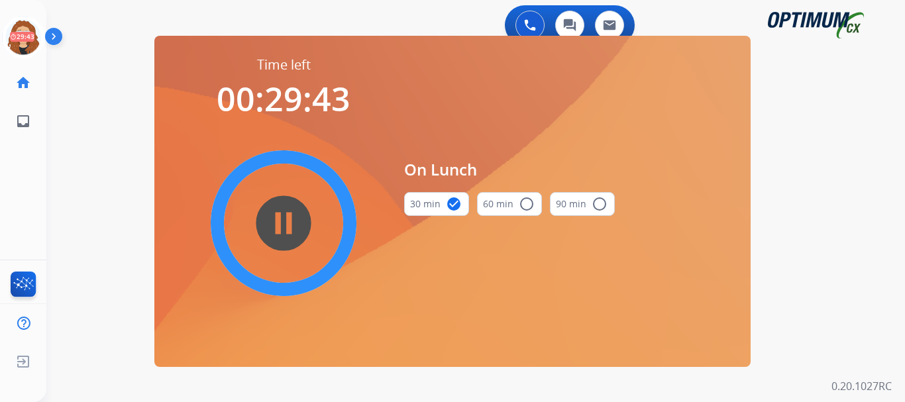
click at [102, 188] on div "0 Voice Interactions 0 Chat Interactions 0 Email Interactions swap_horiz Break …" at bounding box center [475, 201] width 859 height 402
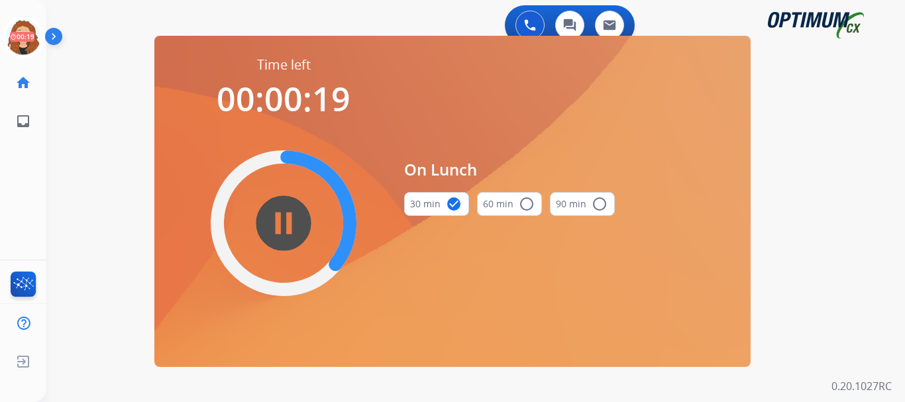
click at [101, 172] on div "0 Voice Interactions 0 Chat Interactions 0 Email Interactions swap_horiz Break …" at bounding box center [475, 201] width 859 height 402
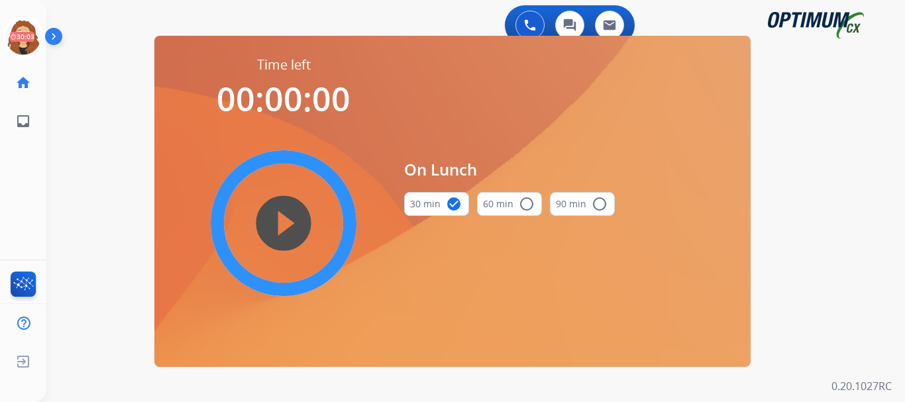
click at [86, 158] on div "0 Voice Interactions 0 Chat Interactions 0 Email Interactions swap_horiz Break …" at bounding box center [475, 201] width 859 height 402
click at [30, 42] on icon at bounding box center [23, 37] width 43 height 43
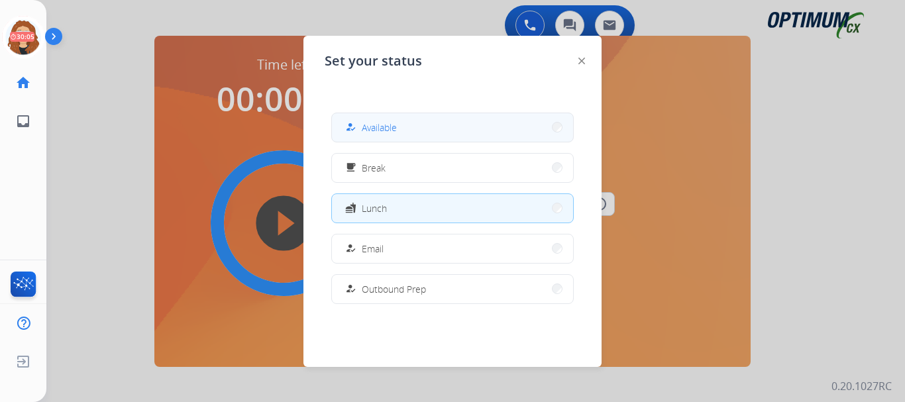
click at [373, 127] on span "Available" at bounding box center [379, 128] width 35 height 14
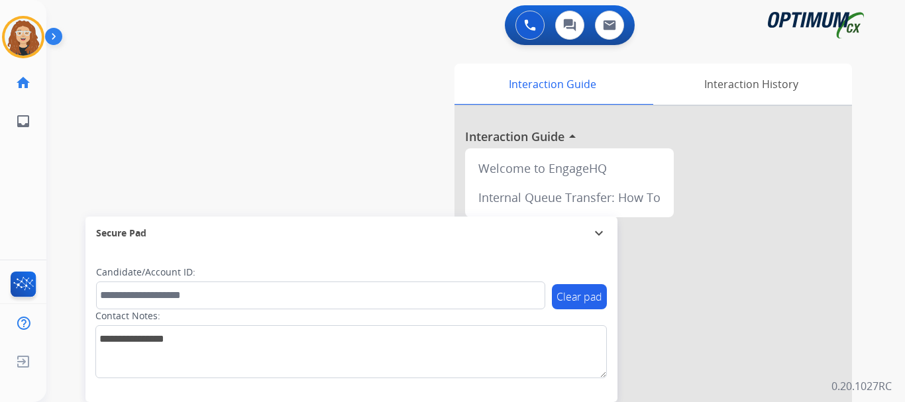
click at [85, 135] on div "swap_horiz Break voice bridge close_fullscreen Connect 3-Way Call merge_type Se…" at bounding box center [459, 324] width 827 height 553
click at [82, 113] on div "swap_horiz Break voice bridge close_fullscreen Connect 3-Way Call merge_type Se…" at bounding box center [459, 324] width 827 height 553
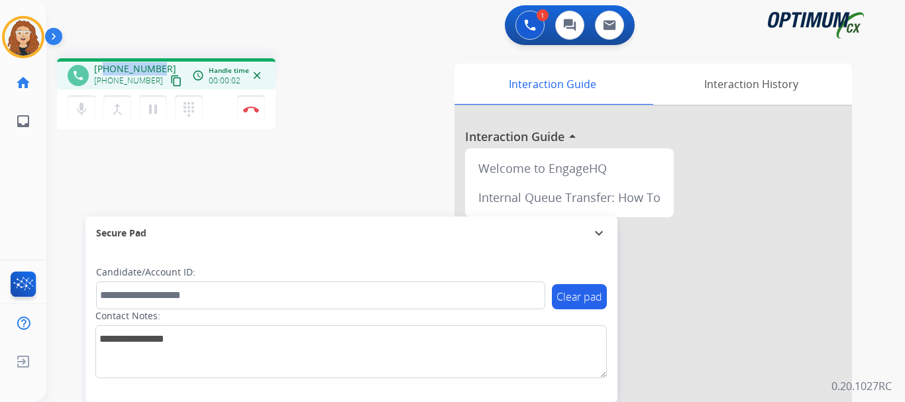
drag, startPoint x: 106, startPoint y: 67, endPoint x: 160, endPoint y: 64, distance: 53.8
click at [160, 64] on div "+16787892331 +16787892331 content_copy" at bounding box center [139, 75] width 90 height 27
click at [253, 115] on button "Disconnect" at bounding box center [251, 109] width 28 height 28
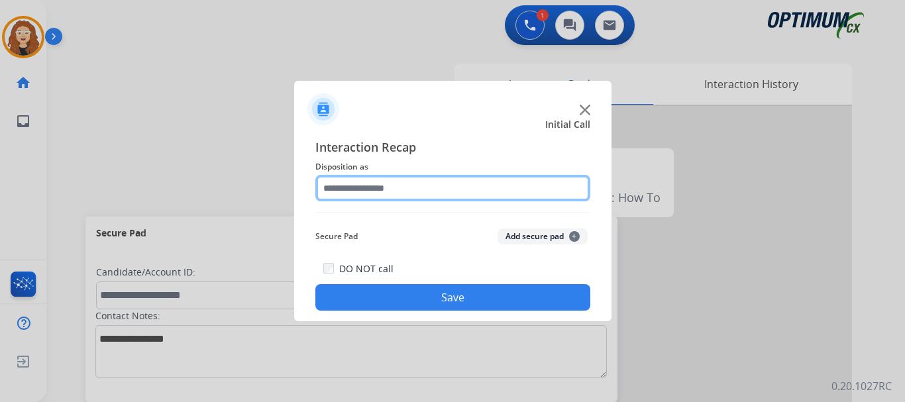
click at [376, 188] on input "text" at bounding box center [453, 188] width 275 height 27
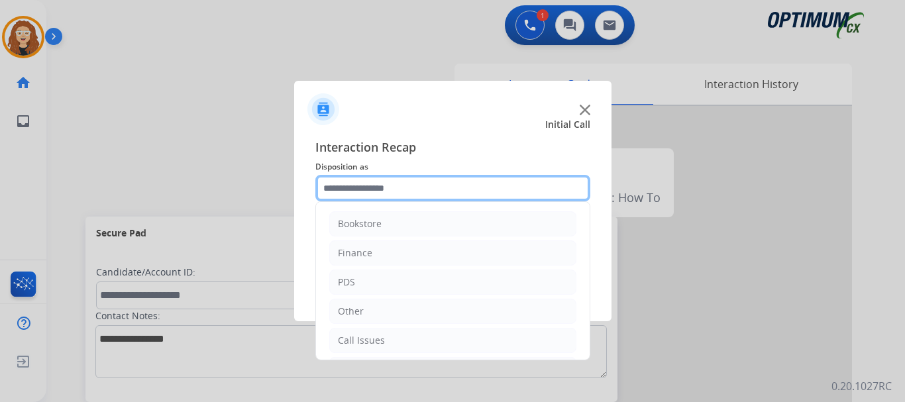
scroll to position [90, 0]
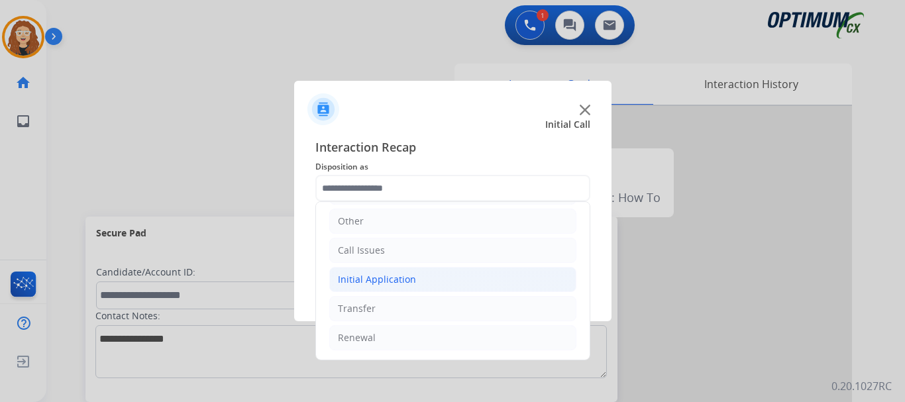
click at [413, 283] on li "Initial Application" at bounding box center [452, 279] width 247 height 25
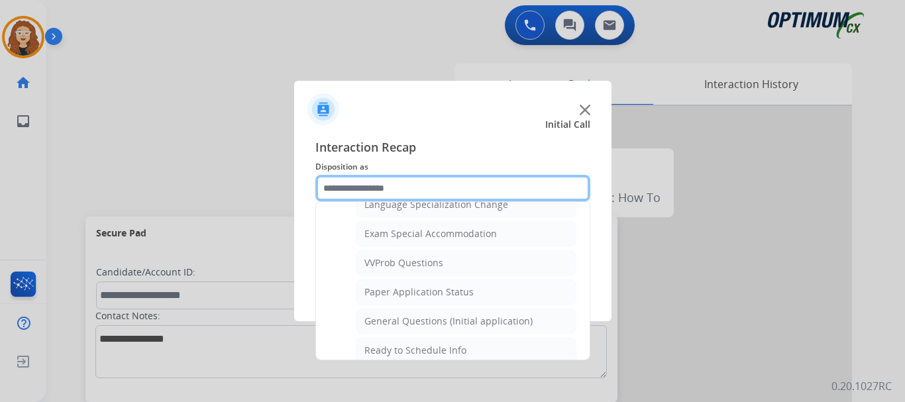
scroll to position [711, 0]
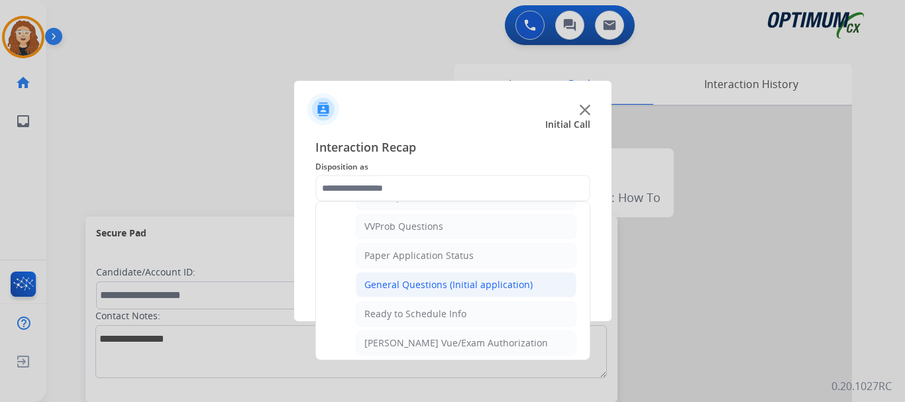
click at [500, 287] on div "General Questions (Initial application)" at bounding box center [449, 284] width 168 height 13
type input "**********"
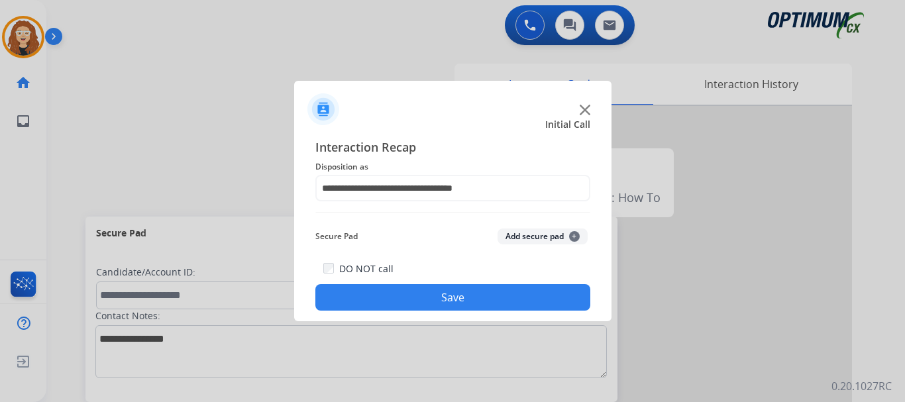
click at [495, 292] on button "Save" at bounding box center [453, 297] width 275 height 27
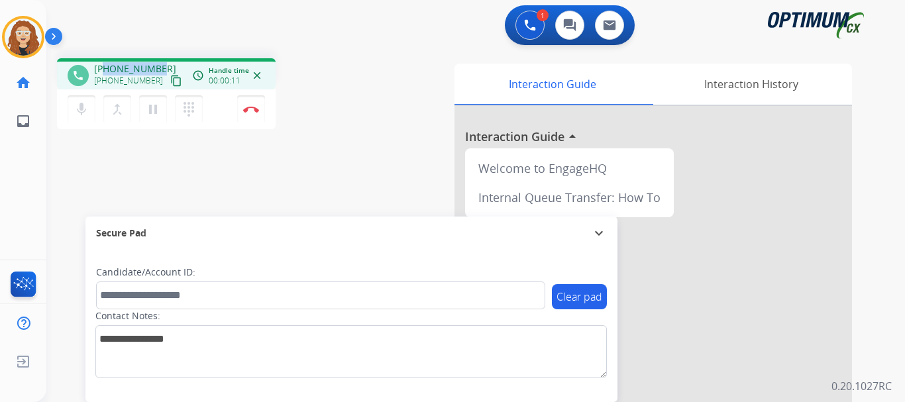
drag, startPoint x: 108, startPoint y: 67, endPoint x: 158, endPoint y: 63, distance: 50.5
click at [158, 63] on div "+15132894713 +15132894713 content_copy" at bounding box center [139, 75] width 90 height 27
click at [254, 113] on button "Disconnect" at bounding box center [251, 109] width 28 height 28
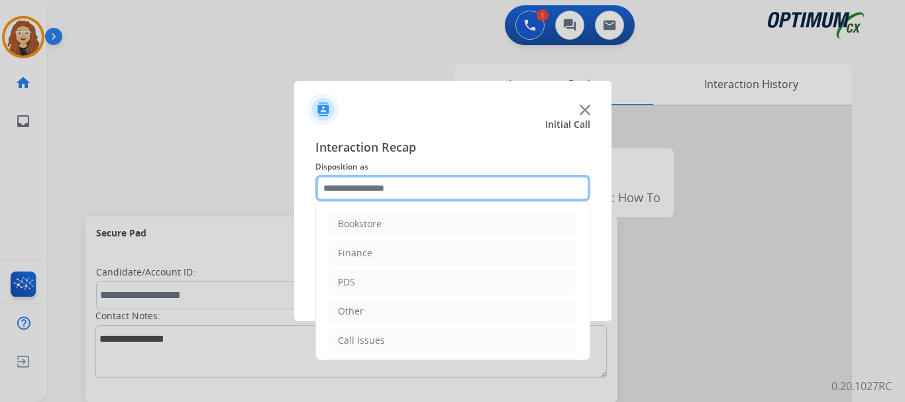
click at [371, 182] on input "text" at bounding box center [453, 188] width 275 height 27
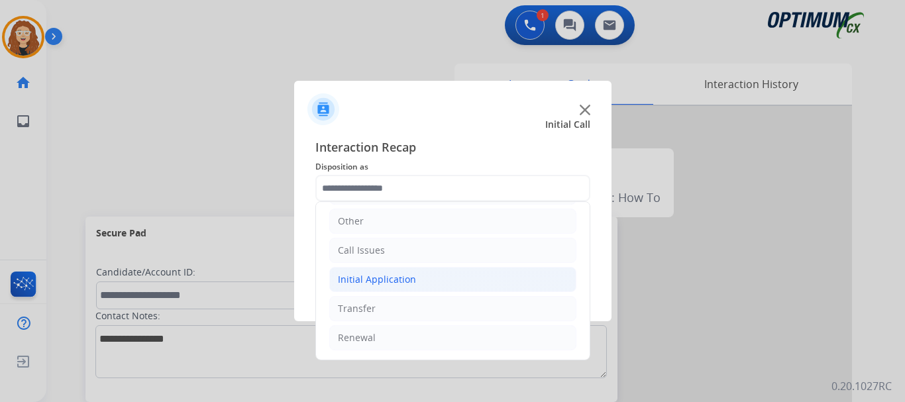
click at [407, 280] on div "Initial Application" at bounding box center [377, 279] width 78 height 13
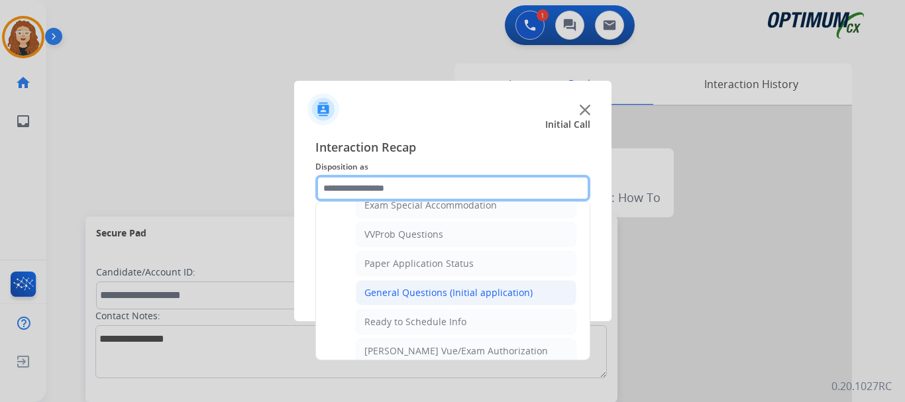
scroll to position [698, 0]
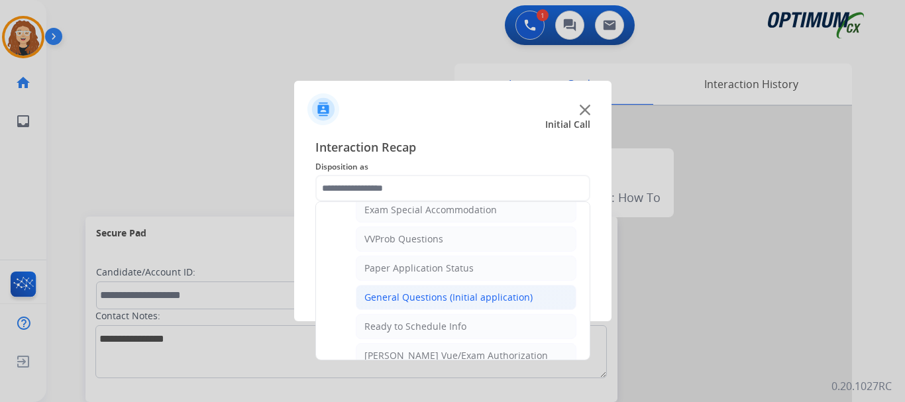
click at [520, 298] on div "General Questions (Initial application)" at bounding box center [449, 297] width 168 height 13
type input "**********"
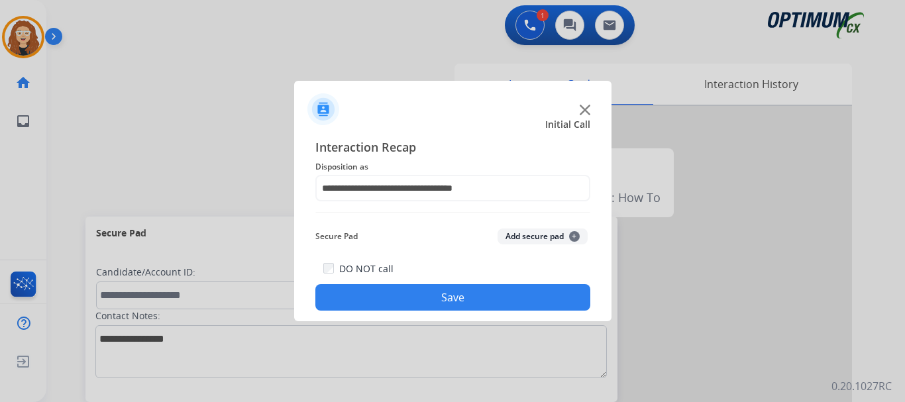
click at [520, 298] on button "Save" at bounding box center [453, 297] width 275 height 27
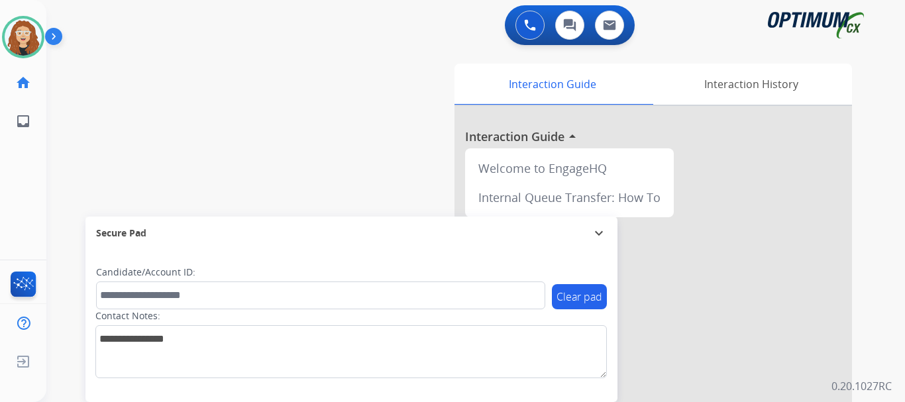
click at [90, 160] on div "swap_horiz Break voice bridge close_fullscreen Connect 3-Way Call merge_type Se…" at bounding box center [459, 324] width 827 height 553
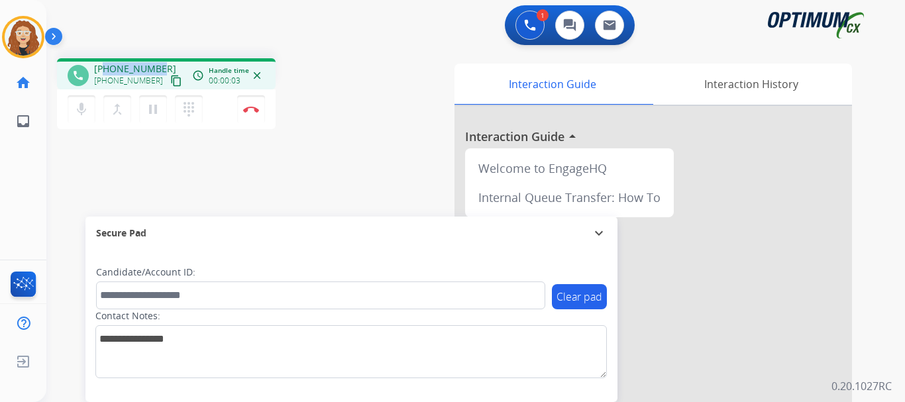
drag, startPoint x: 107, startPoint y: 65, endPoint x: 159, endPoint y: 65, distance: 52.4
click at [159, 65] on div "+17865868495 +17865868495 content_copy" at bounding box center [139, 75] width 90 height 27
click at [252, 110] on img at bounding box center [251, 109] width 16 height 7
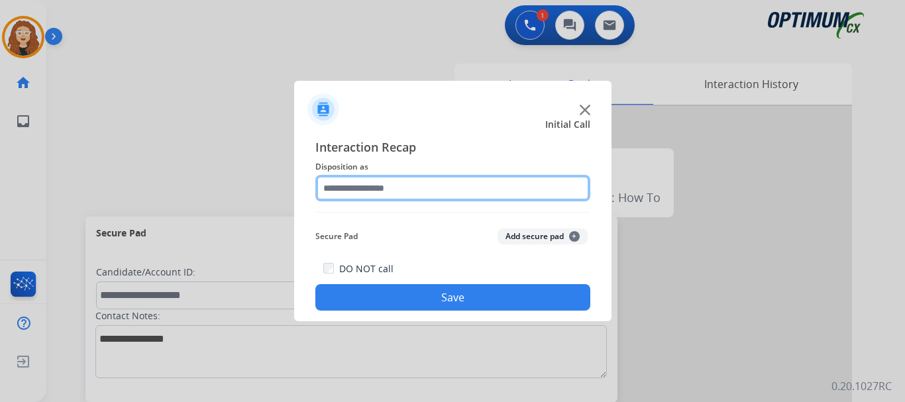
click at [363, 187] on input "text" at bounding box center [453, 188] width 275 height 27
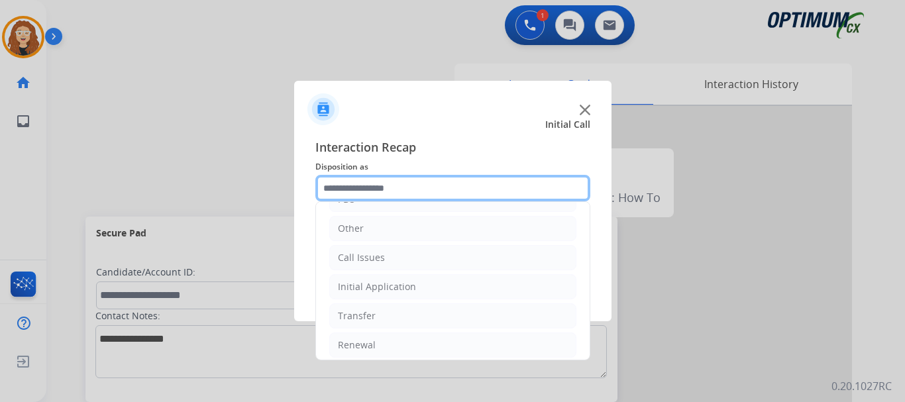
scroll to position [90, 0]
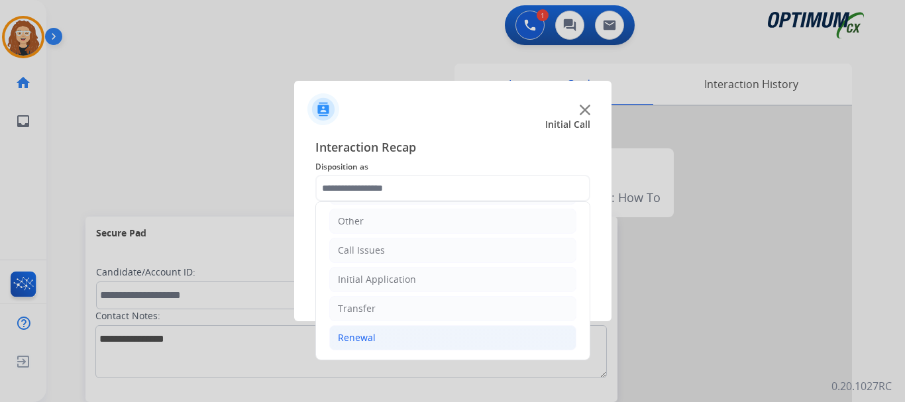
click at [375, 339] on li "Renewal" at bounding box center [452, 337] width 247 height 25
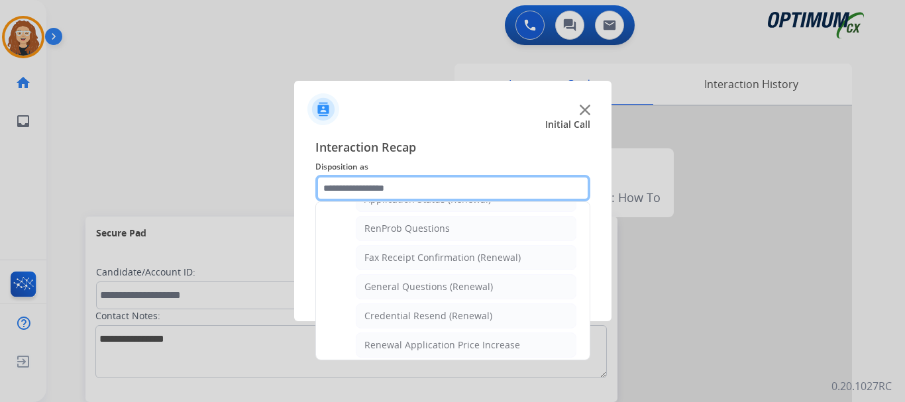
scroll to position [335, 0]
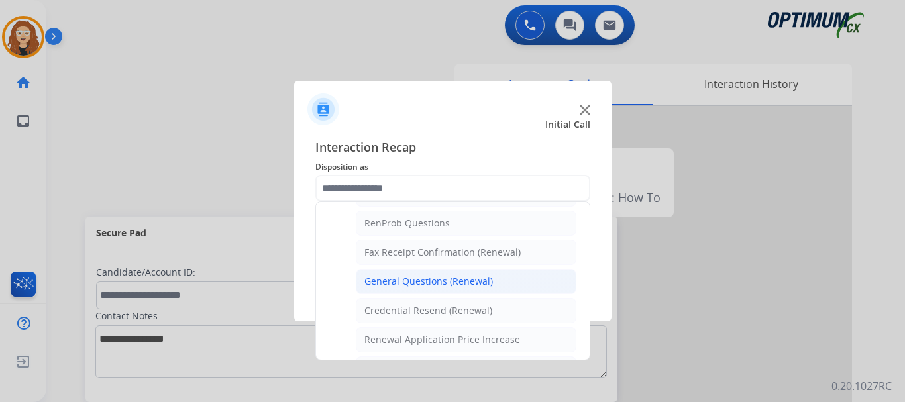
drag, startPoint x: 477, startPoint y: 268, endPoint x: 478, endPoint y: 275, distance: 6.8
click at [477, 269] on ul "Names Change Questions/Assistance (Renewal) Extend Deadline (Renewal) Applicati…" at bounding box center [452, 319] width 247 height 418
click at [478, 278] on div "General Questions (Renewal)" at bounding box center [429, 281] width 129 height 13
type input "**********"
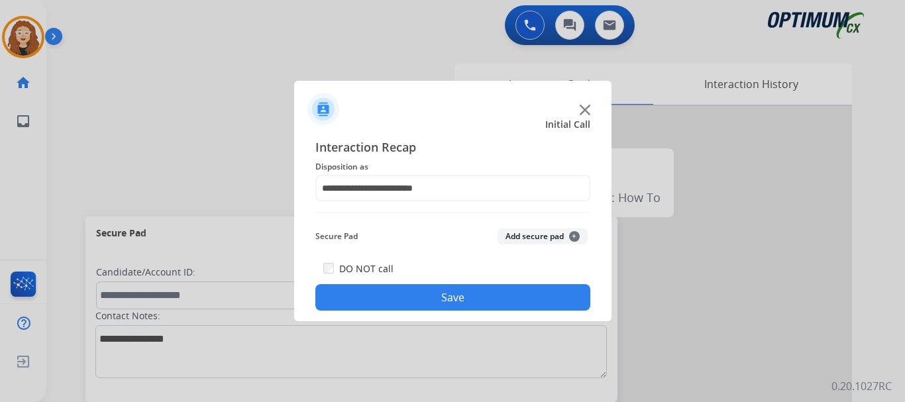
drag, startPoint x: 422, startPoint y: 297, endPoint x: 442, endPoint y: 286, distance: 23.4
click at [438, 290] on button "Save" at bounding box center [453, 297] width 275 height 27
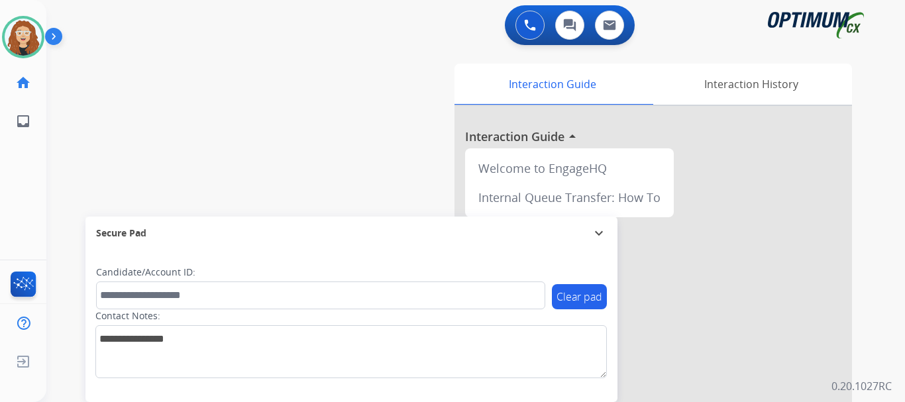
click at [74, 107] on div "swap_horiz Break voice bridge close_fullscreen Connect 3-Way Call merge_type Se…" at bounding box center [459, 324] width 827 height 553
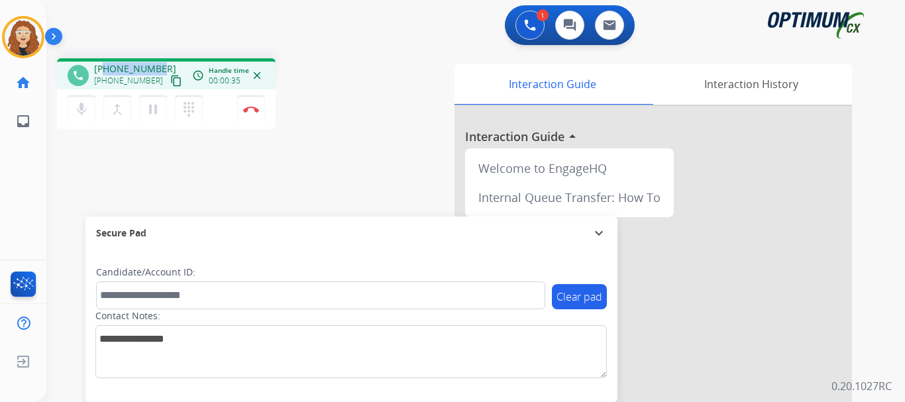
drag, startPoint x: 105, startPoint y: 65, endPoint x: 162, endPoint y: 63, distance: 57.0
click at [162, 64] on div "+14783030283 +14783030283 content_copy" at bounding box center [139, 75] width 90 height 27
click at [253, 113] on button "Disconnect" at bounding box center [251, 109] width 28 height 28
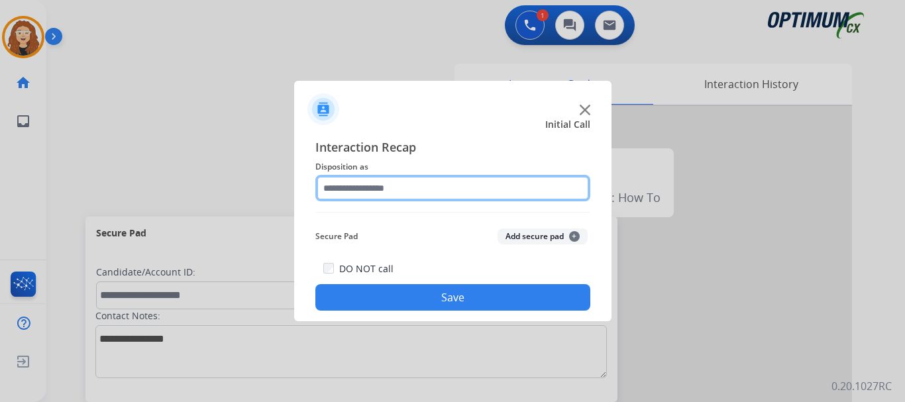
click at [367, 184] on input "text" at bounding box center [453, 188] width 275 height 27
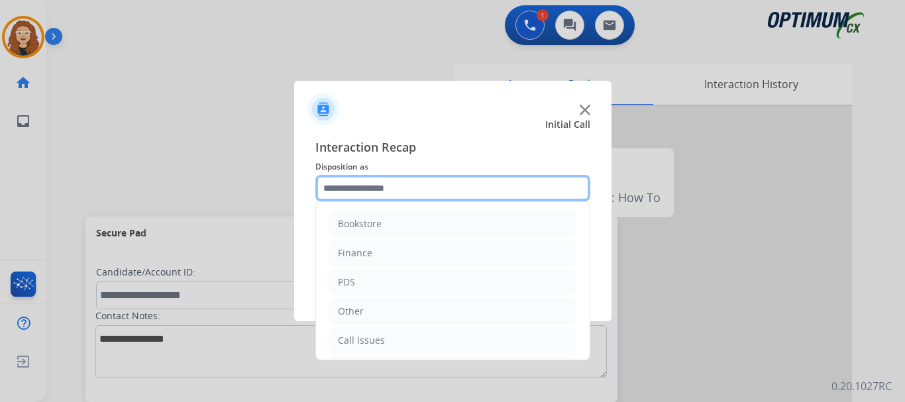
scroll to position [90, 0]
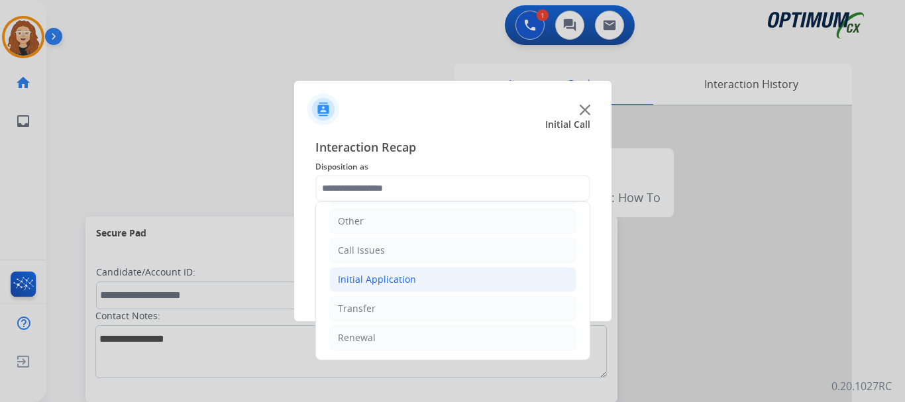
click at [403, 280] on div "Initial Application" at bounding box center [377, 279] width 78 height 13
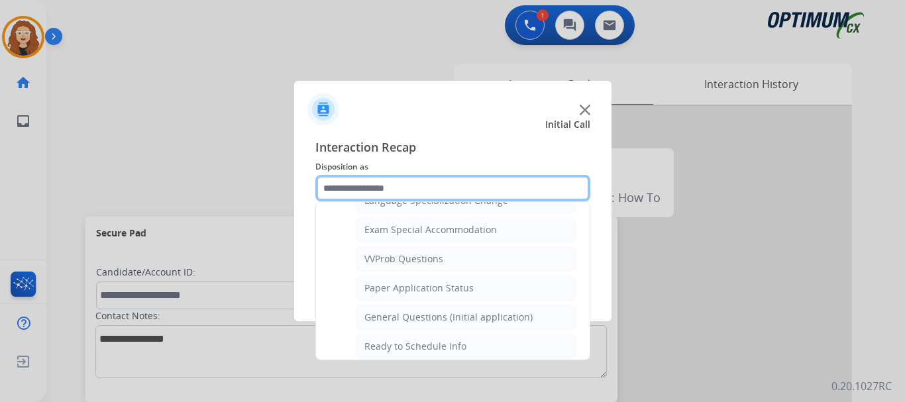
scroll to position [691, 0]
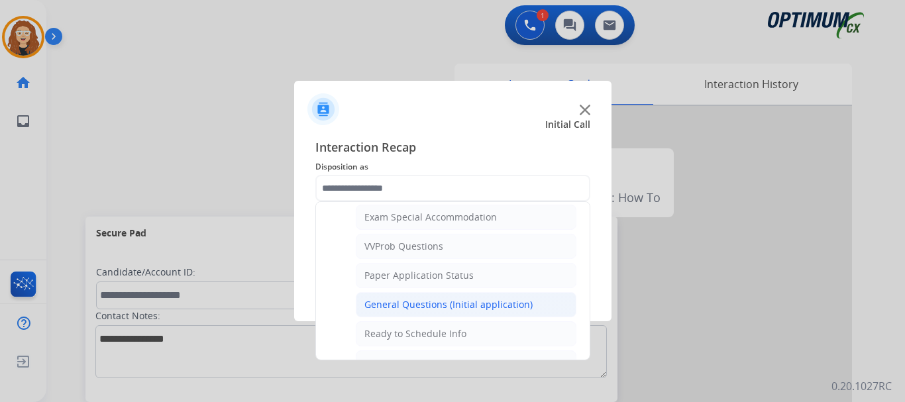
click at [493, 305] on div "General Questions (Initial application)" at bounding box center [449, 304] width 168 height 13
type input "**********"
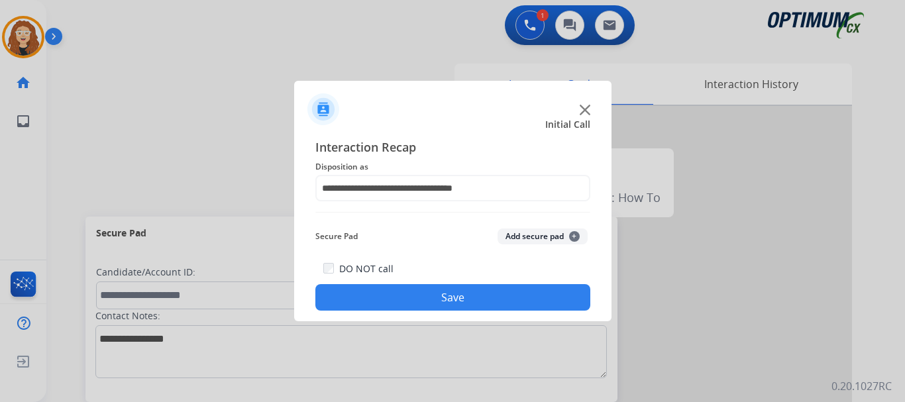
click at [493, 305] on button "Save" at bounding box center [453, 297] width 275 height 27
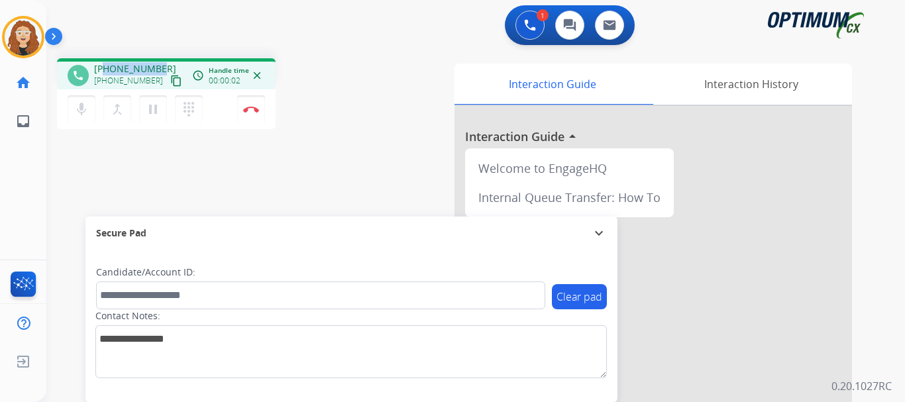
drag, startPoint x: 105, startPoint y: 68, endPoint x: 158, endPoint y: 66, distance: 52.4
click at [158, 66] on span "+18594686515" at bounding box center [135, 68] width 82 height 13
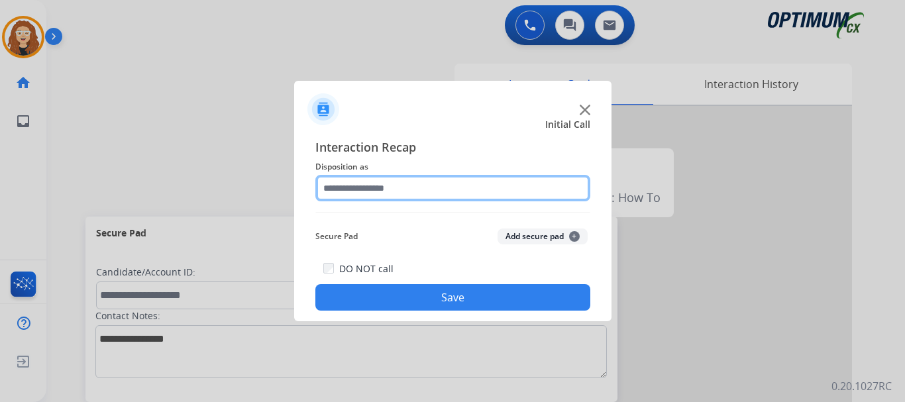
click at [420, 188] on input "text" at bounding box center [453, 188] width 275 height 27
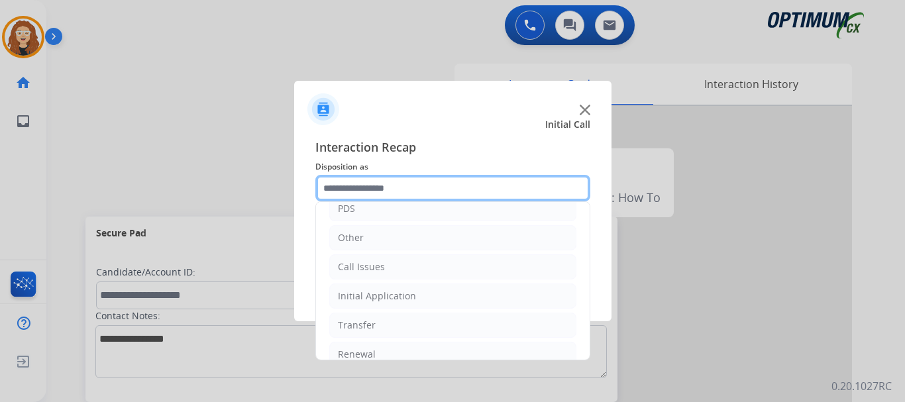
scroll to position [90, 0]
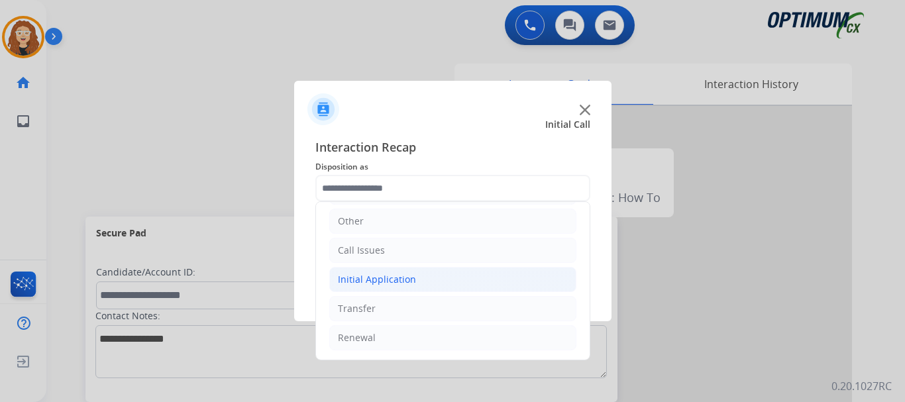
click at [409, 283] on div "Initial Application" at bounding box center [377, 279] width 78 height 13
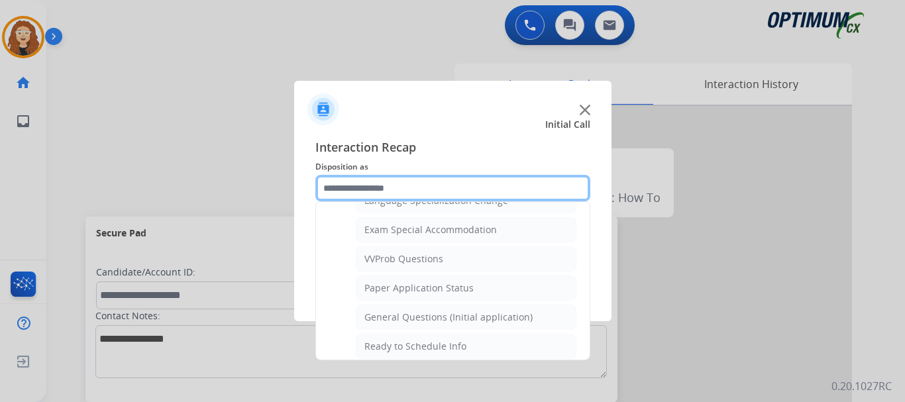
scroll to position [683, 0]
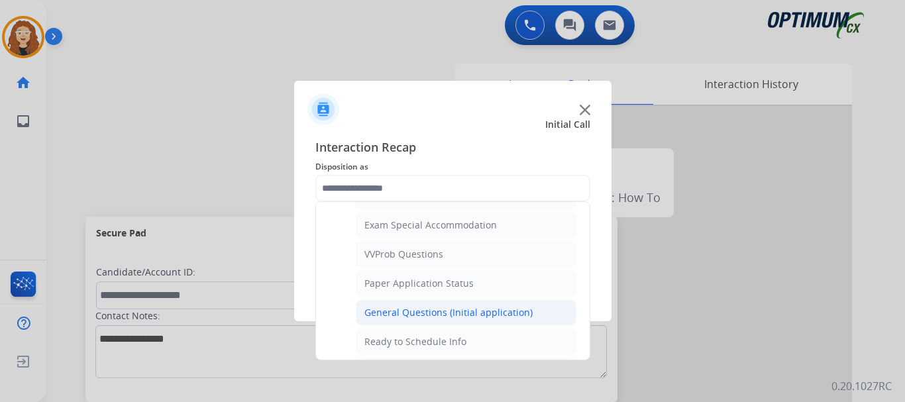
click at [500, 316] on div "General Questions (Initial application)" at bounding box center [449, 312] width 168 height 13
type input "**********"
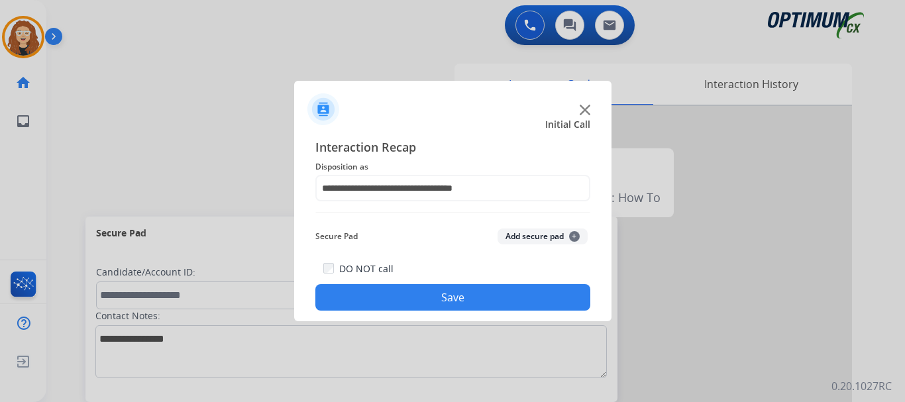
click at [473, 300] on button "Save" at bounding box center [453, 297] width 275 height 27
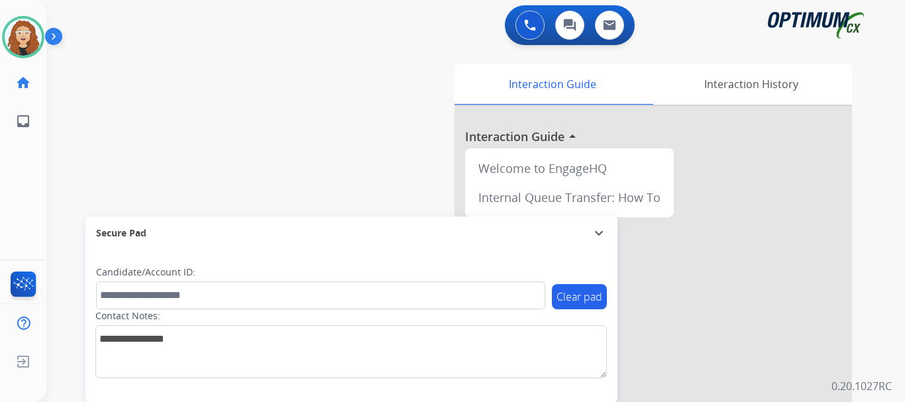
click at [101, 158] on div "swap_horiz Break voice bridge close_fullscreen Connect 3-Way Call merge_type Se…" at bounding box center [459, 324] width 827 height 553
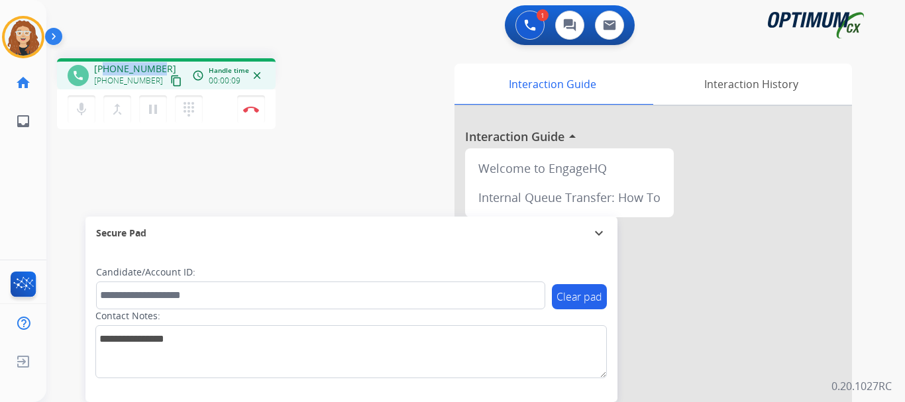
drag, startPoint x: 104, startPoint y: 68, endPoint x: 160, endPoint y: 62, distance: 56.0
click at [160, 62] on div "phone +18704462682 +18704462682 content_copy access_time Call metrics Queue 00:…" at bounding box center [166, 73] width 219 height 31
click at [255, 112] on img at bounding box center [251, 109] width 16 height 7
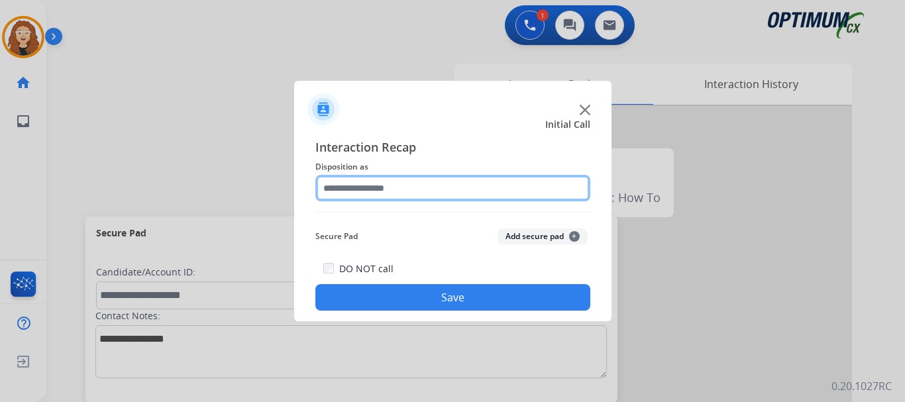
click at [381, 189] on input "text" at bounding box center [453, 188] width 275 height 27
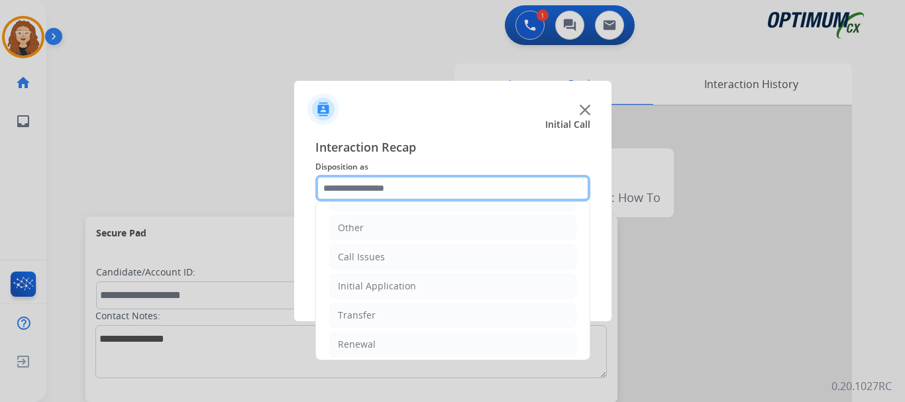
scroll to position [90, 0]
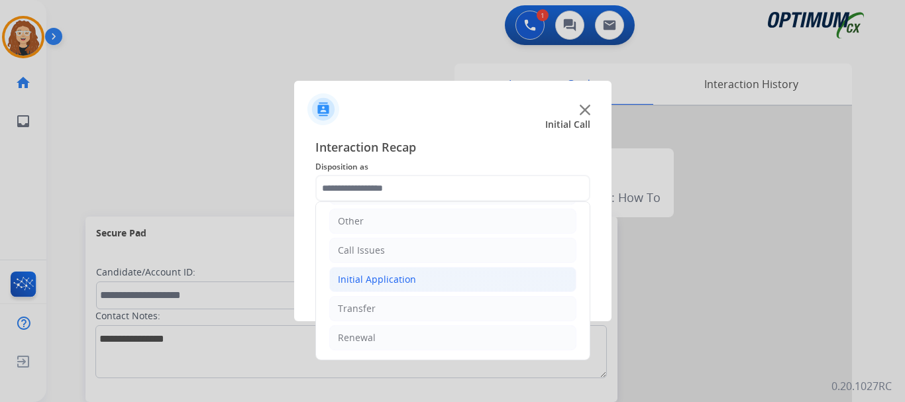
click at [438, 280] on li "Initial Application" at bounding box center [452, 279] width 247 height 25
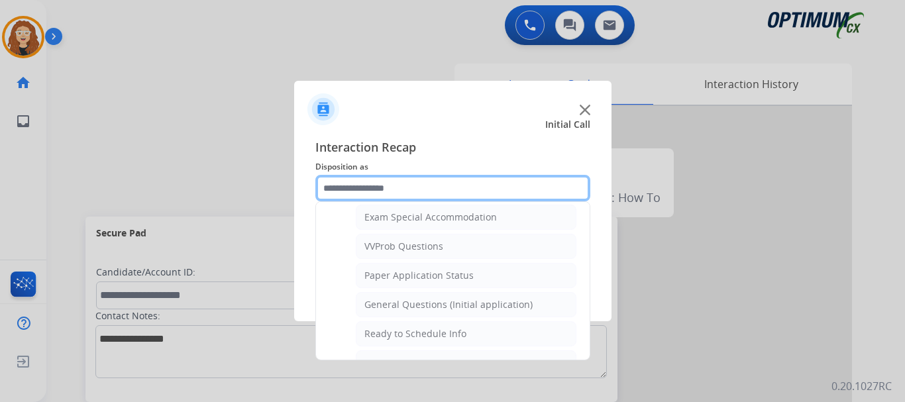
scroll to position [703, 0]
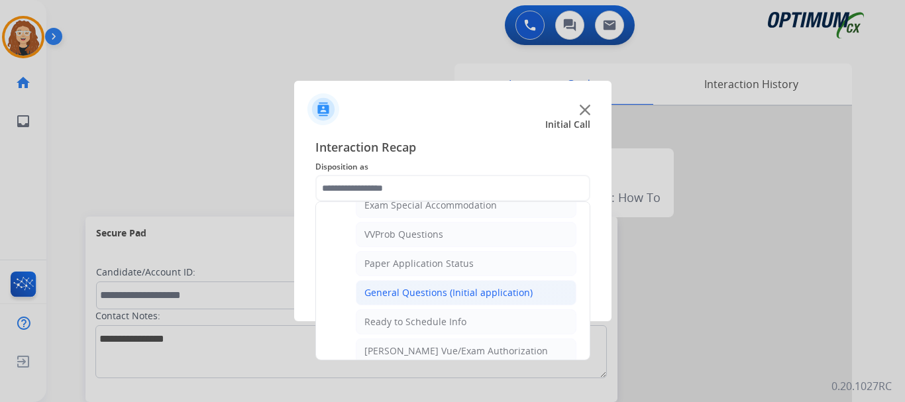
click at [501, 294] on div "General Questions (Initial application)" at bounding box center [449, 292] width 168 height 13
type input "**********"
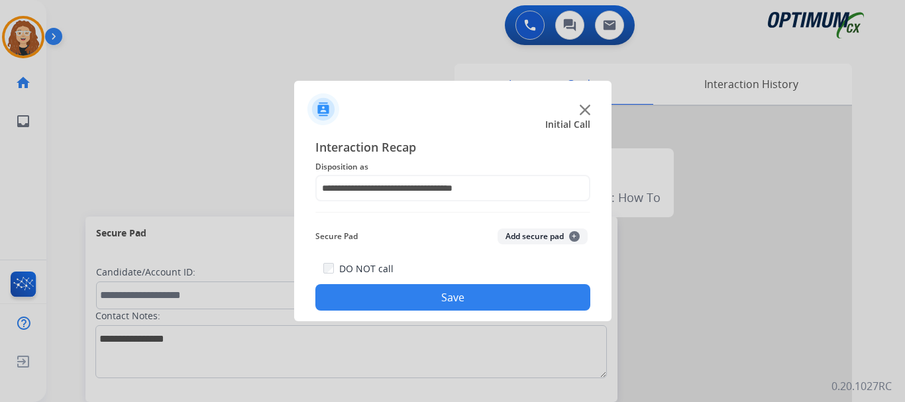
click at [499, 294] on button "Save" at bounding box center [453, 297] width 275 height 27
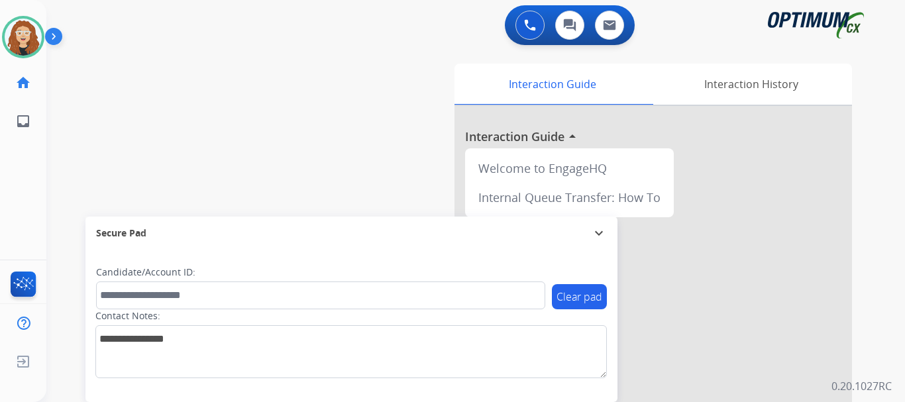
click at [56, 139] on div "swap_horiz Break voice bridge close_fullscreen Connect 3-Way Call merge_type Se…" at bounding box center [459, 324] width 827 height 553
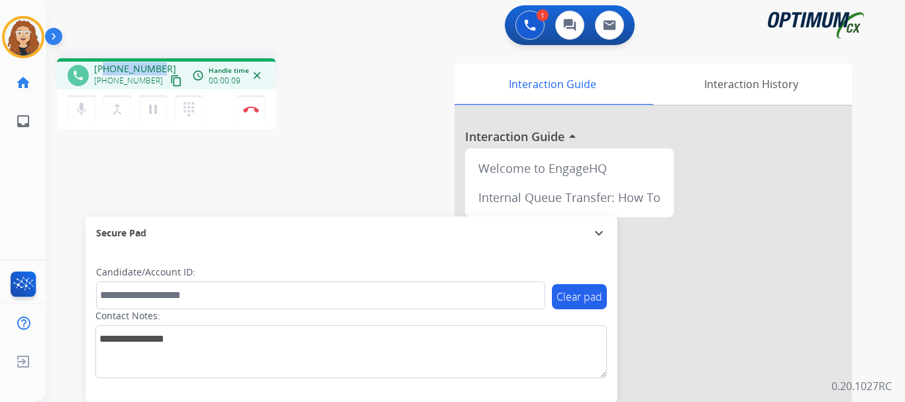
drag, startPoint x: 107, startPoint y: 71, endPoint x: 155, endPoint y: 69, distance: 48.4
click at [157, 68] on span "+14796929052" at bounding box center [135, 68] width 82 height 13
click at [256, 114] on button "Disconnect" at bounding box center [251, 109] width 28 height 28
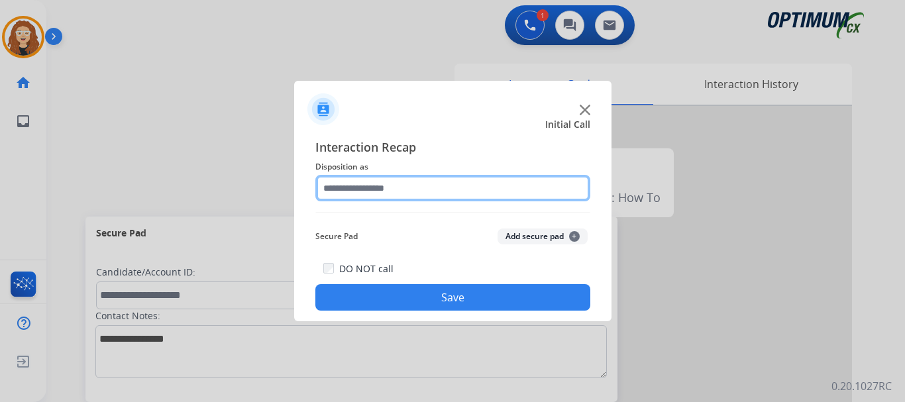
click at [376, 186] on input "text" at bounding box center [453, 188] width 275 height 27
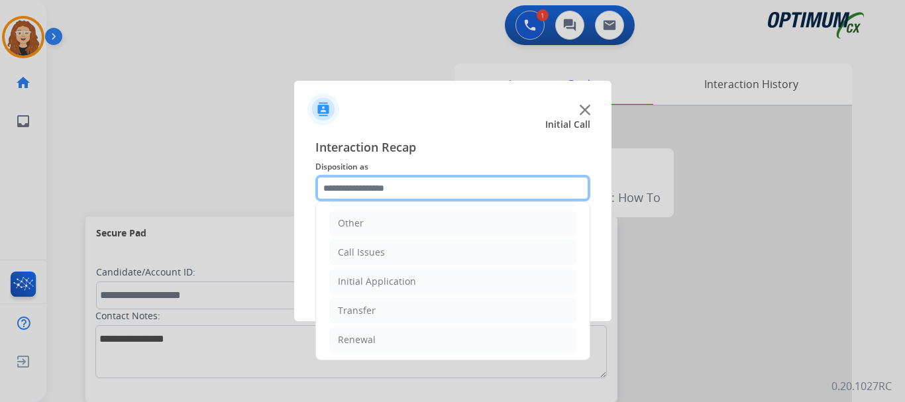
scroll to position [90, 0]
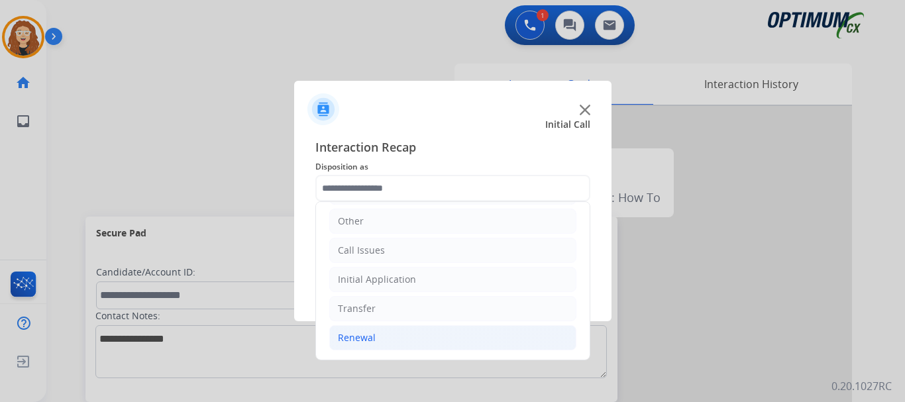
click at [377, 341] on li "Renewal" at bounding box center [452, 337] width 247 height 25
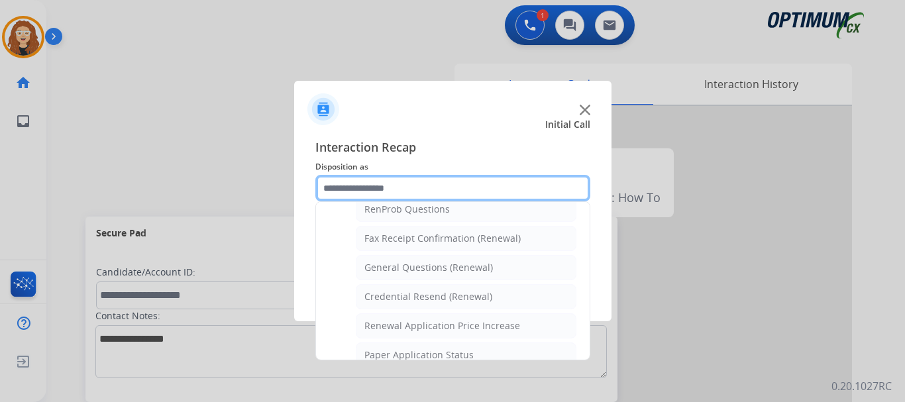
scroll to position [355, 0]
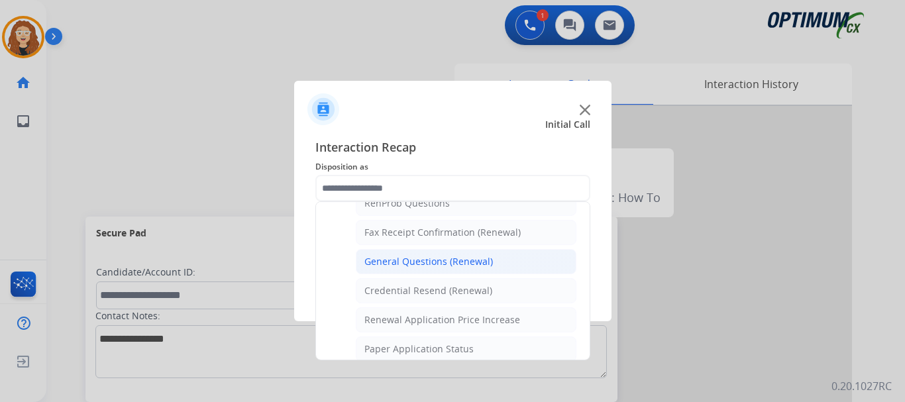
click at [447, 261] on div "General Questions (Renewal)" at bounding box center [429, 261] width 129 height 13
type input "**********"
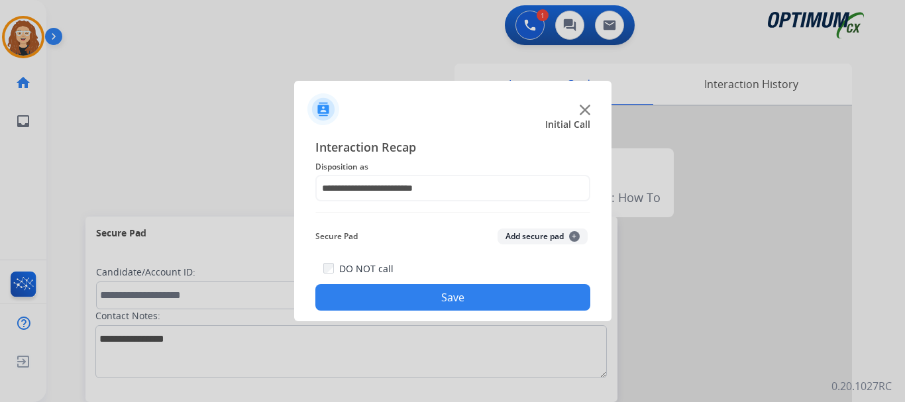
drag, startPoint x: 435, startPoint y: 298, endPoint x: 323, endPoint y: 3, distance: 315.3
click at [433, 294] on button "Save" at bounding box center [453, 297] width 275 height 27
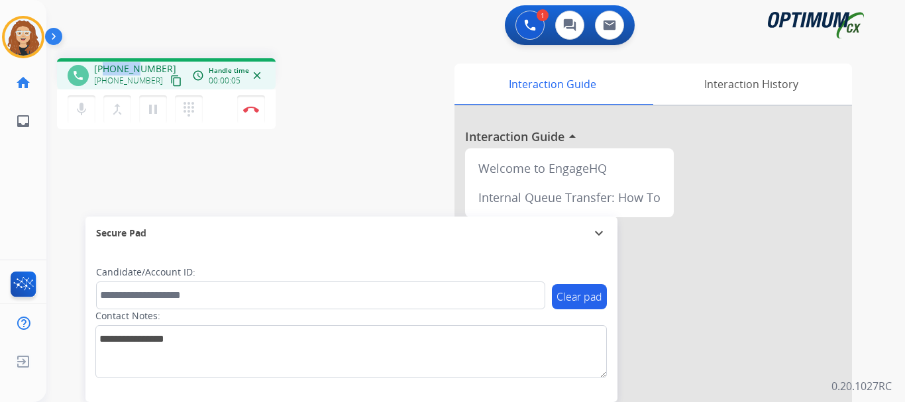
drag, startPoint x: 107, startPoint y: 68, endPoint x: 113, endPoint y: 23, distance: 45.6
click at [161, 72] on div "+17879100762 +17879100762 content_copy" at bounding box center [139, 75] width 90 height 27
click at [357, 37] on div "1 Voice Interactions 0 Chat Interactions 0 Email Interactions" at bounding box center [467, 26] width 811 height 42
click at [378, 135] on div "phone +17879100762 +17879100762 content_copy access_time Call metrics Queue 00:…" at bounding box center [459, 324] width 827 height 553
click at [290, 29] on div "1 Voice Interactions 0 Chat Interactions 0 Email Interactions" at bounding box center [467, 26] width 811 height 42
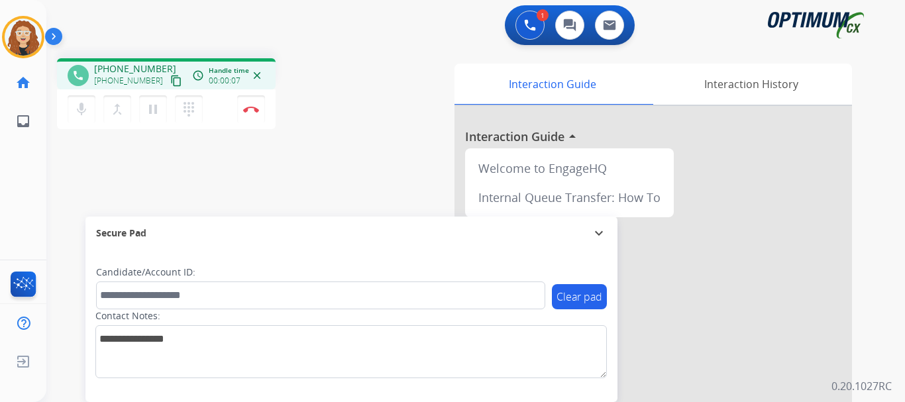
click at [299, 66] on div "phone +17879100762 +17879100762 content_copy access_time Call metrics Queue 00:…" at bounding box center [220, 95] width 327 height 75
drag, startPoint x: 105, startPoint y: 67, endPoint x: 160, endPoint y: 64, distance: 55.1
click at [160, 64] on div "+17879100762 +17879100762 content_copy" at bounding box center [139, 75] width 90 height 27
click at [255, 111] on img at bounding box center [251, 109] width 16 height 7
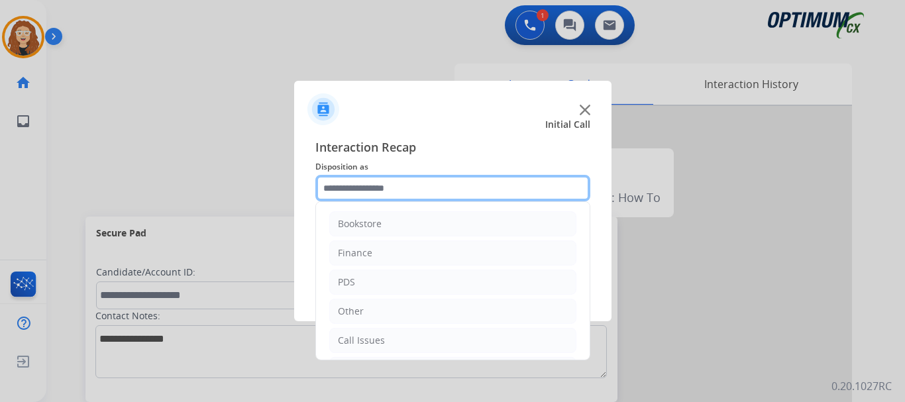
click at [377, 190] on input "text" at bounding box center [453, 188] width 275 height 27
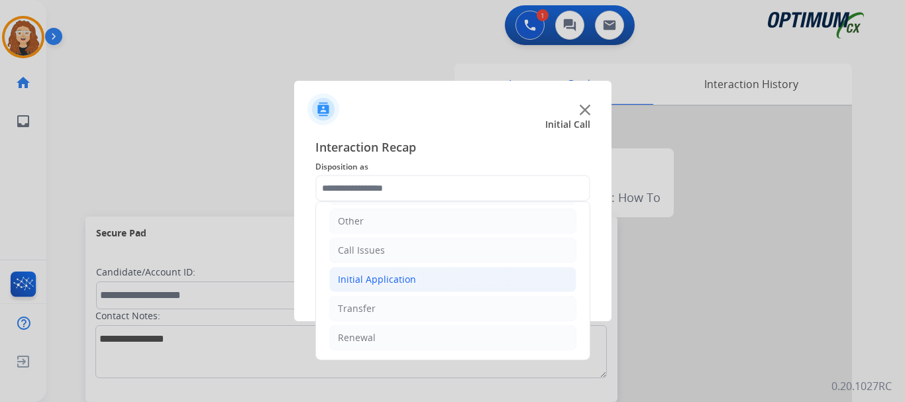
click at [370, 275] on div "Initial Application" at bounding box center [377, 279] width 78 height 13
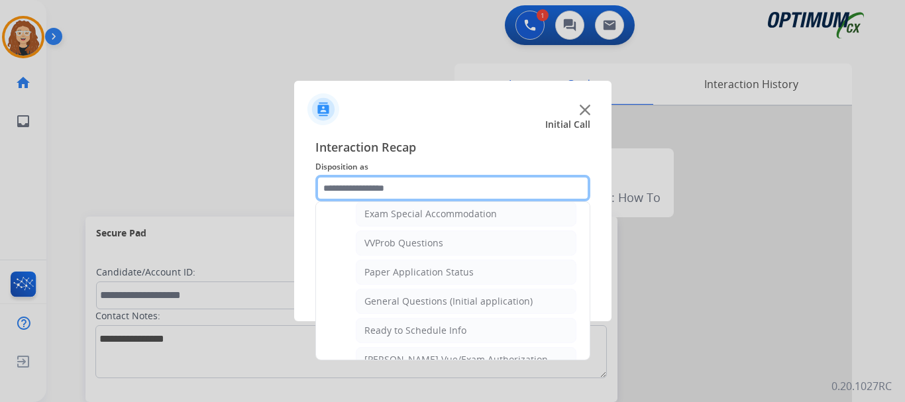
scroll to position [715, 0]
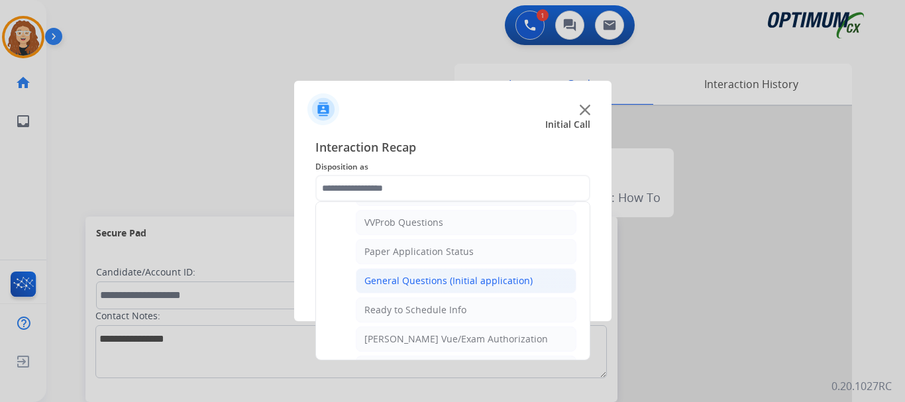
click at [452, 288] on div "General Questions (Initial application)" at bounding box center [449, 280] width 168 height 13
type input "**********"
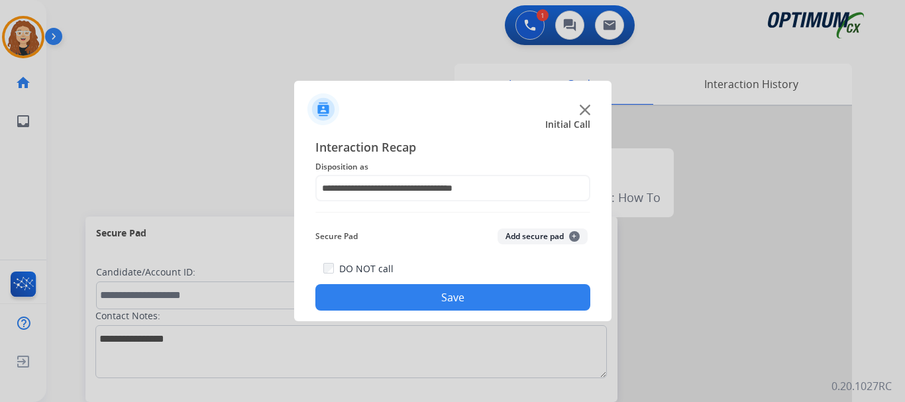
click at [445, 300] on button "Save" at bounding box center [453, 297] width 275 height 27
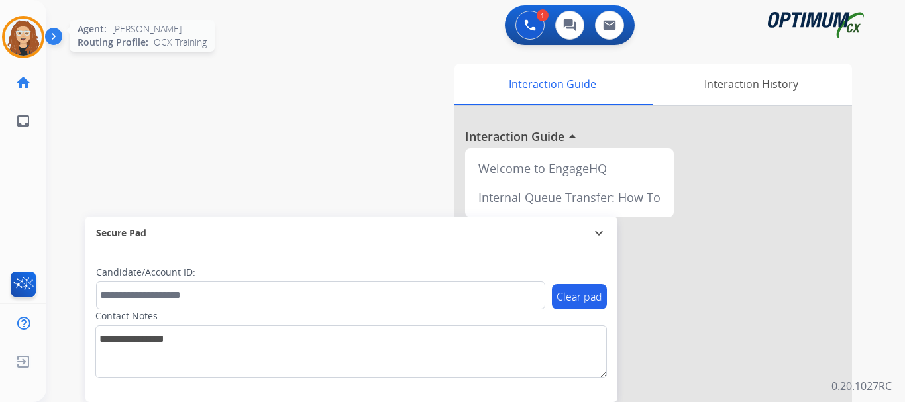
click at [28, 41] on img at bounding box center [23, 37] width 37 height 37
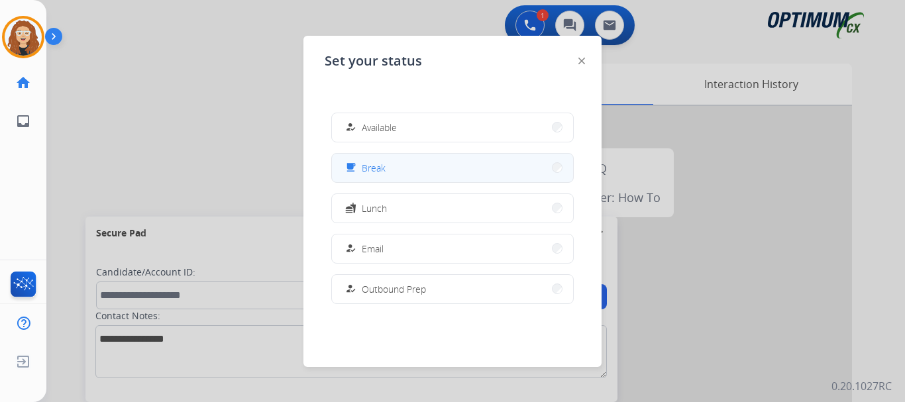
click at [394, 168] on button "free_breakfast Break" at bounding box center [452, 168] width 241 height 29
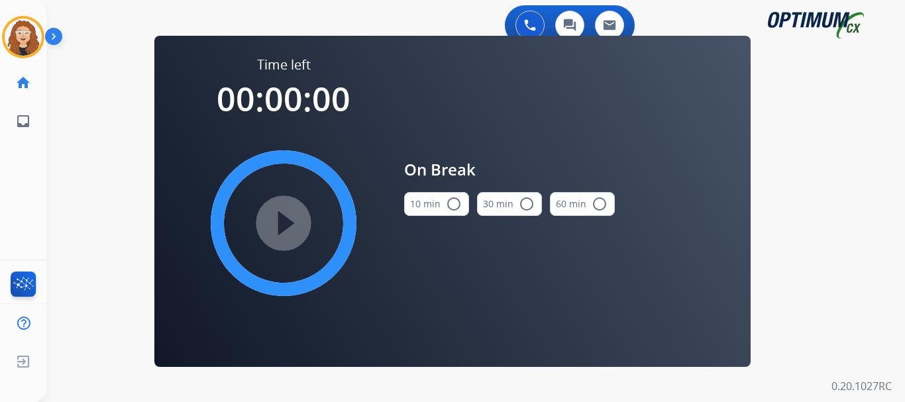
click at [453, 209] on mat-icon "radio_button_unchecked" at bounding box center [454, 204] width 16 height 16
click at [285, 231] on mat-icon "play_circle_filled" at bounding box center [284, 223] width 16 height 16
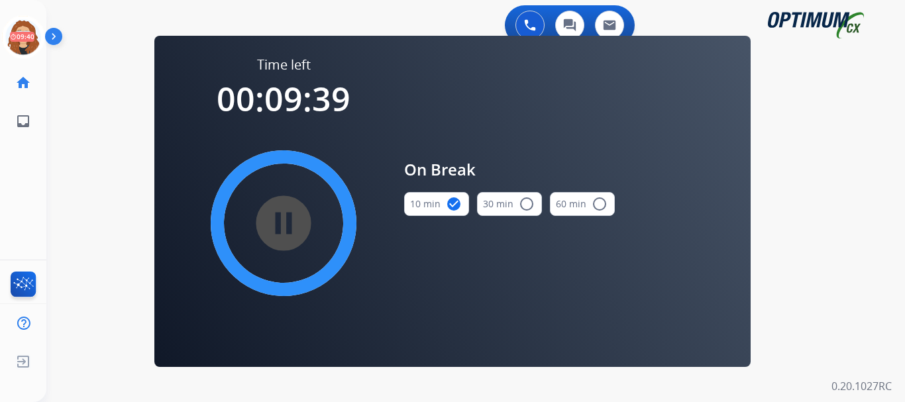
click at [97, 151] on div "0 Voice Interactions 0 Chat Interactions 0 Email Interactions swap_horiz Break …" at bounding box center [475, 201] width 859 height 402
click at [95, 74] on div "swap_horiz Break voice bridge close_fullscreen Connect 3-Way Call merge_type Se…" at bounding box center [459, 80] width 827 height 64
click at [26, 31] on icon at bounding box center [23, 37] width 43 height 43
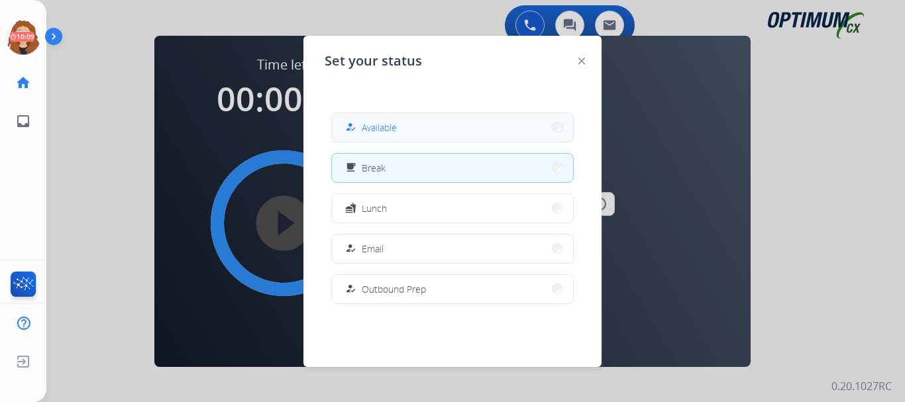
click at [369, 119] on button "how_to_reg Available" at bounding box center [452, 127] width 241 height 29
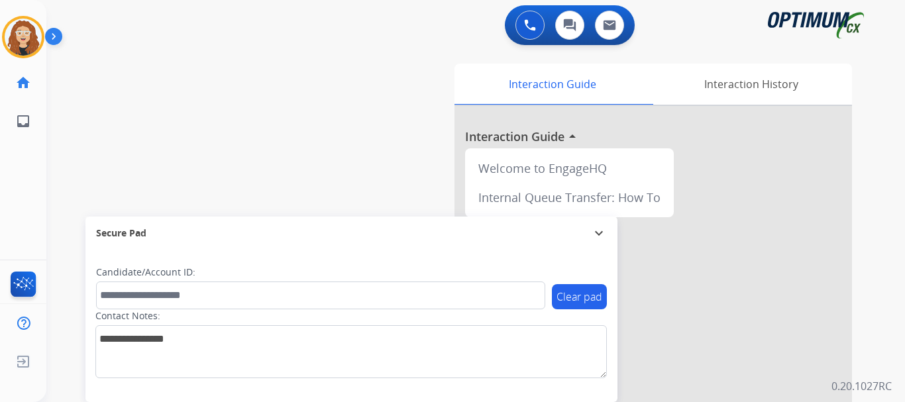
click at [76, 99] on div "swap_horiz Break voice bridge close_fullscreen Connect 3-Way Call merge_type Se…" at bounding box center [459, 324] width 827 height 553
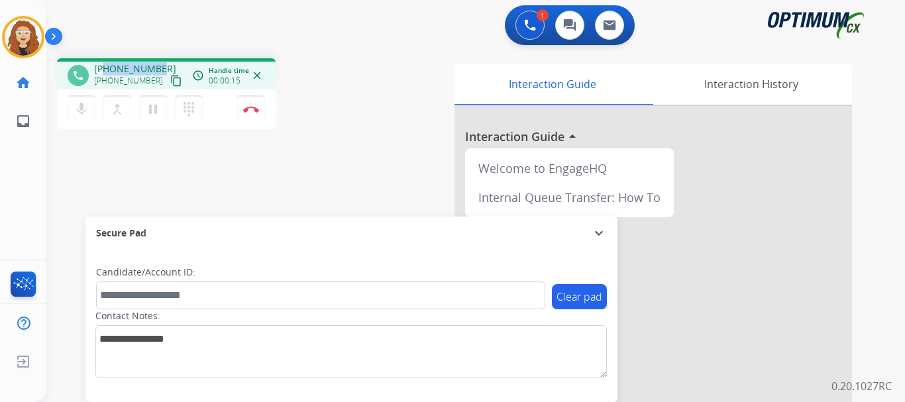
drag, startPoint x: 103, startPoint y: 67, endPoint x: 164, endPoint y: 60, distance: 61.4
click at [164, 60] on div "phone +12407055788 +12407055788 content_copy access_time Call metrics Queue 00:…" at bounding box center [166, 73] width 219 height 31
click at [254, 109] on img at bounding box center [251, 109] width 16 height 7
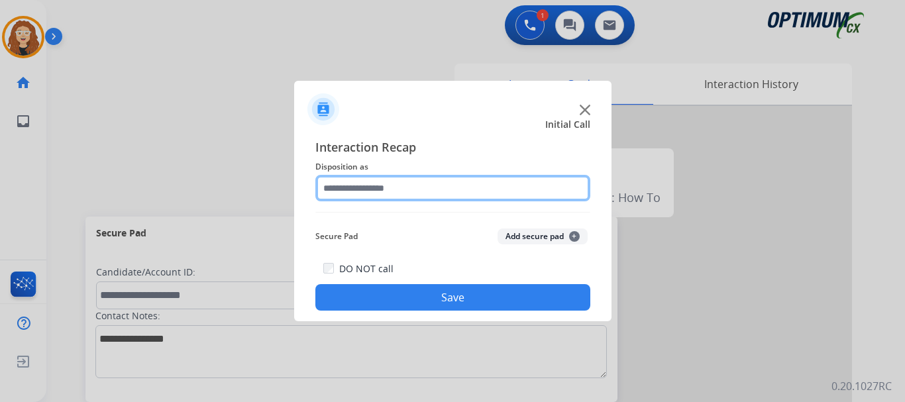
click at [414, 189] on input "text" at bounding box center [453, 188] width 275 height 27
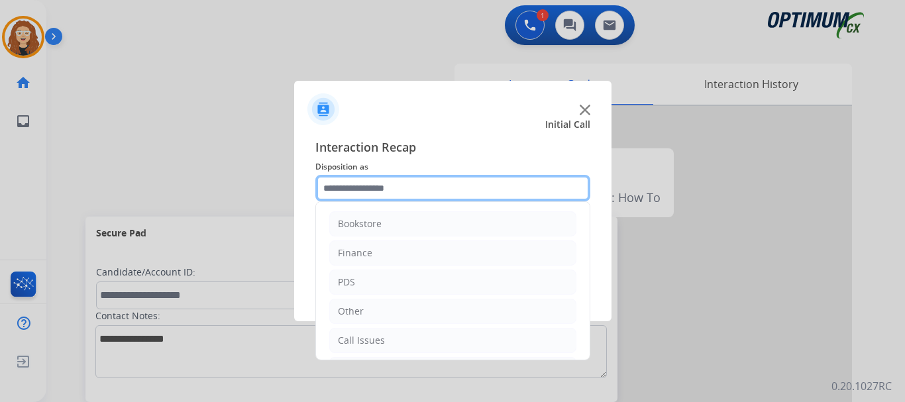
scroll to position [90, 0]
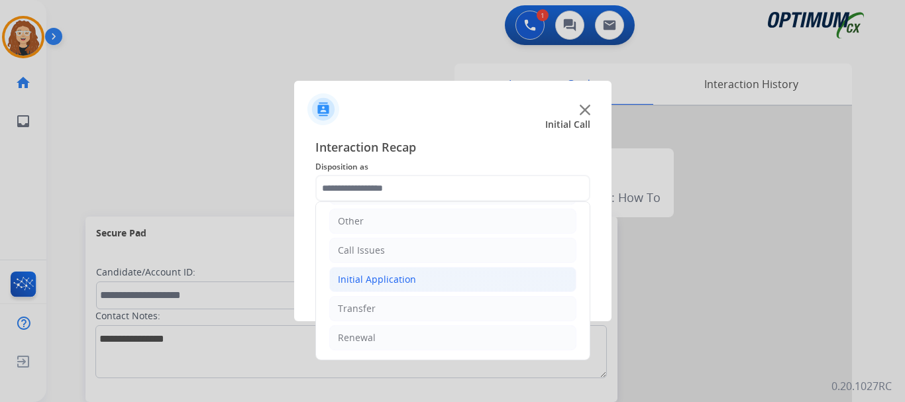
click at [441, 277] on li "Initial Application" at bounding box center [452, 279] width 247 height 25
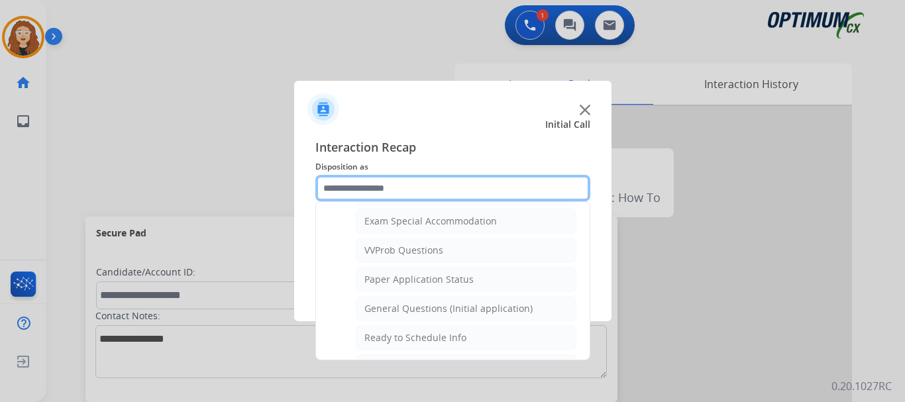
scroll to position [666, 0]
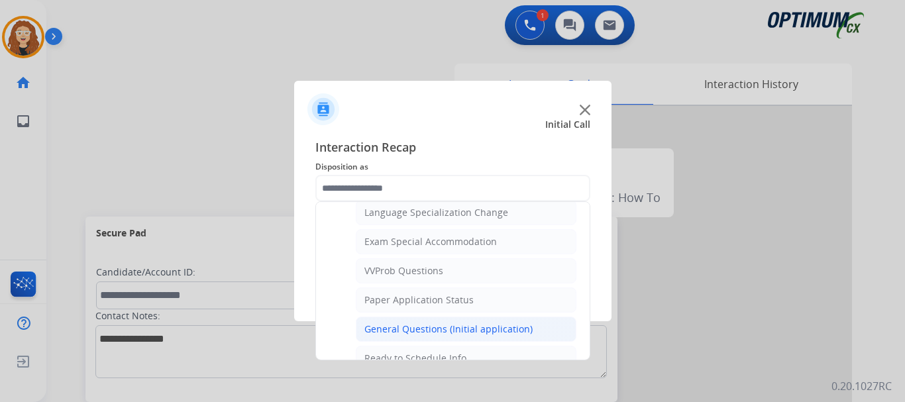
click at [520, 328] on div "General Questions (Initial application)" at bounding box center [449, 329] width 168 height 13
type input "**********"
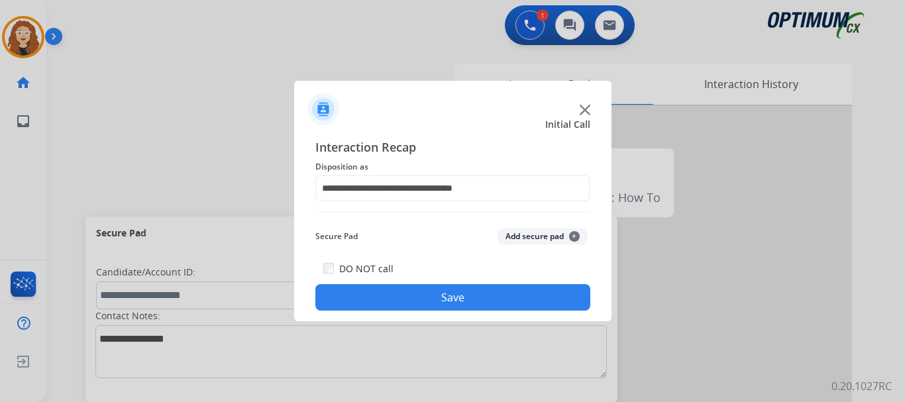
click at [493, 297] on button "Save" at bounding box center [453, 297] width 275 height 27
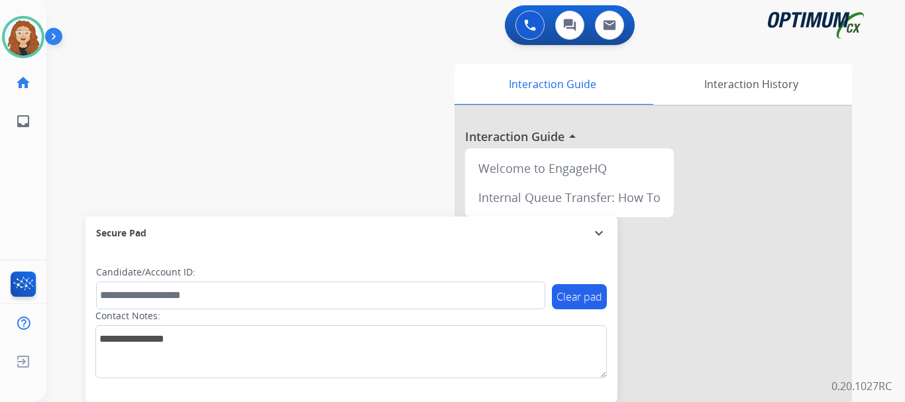
click at [66, 167] on div "swap_horiz Break voice bridge close_fullscreen Connect 3-Way Call merge_type Se…" at bounding box center [459, 324] width 827 height 553
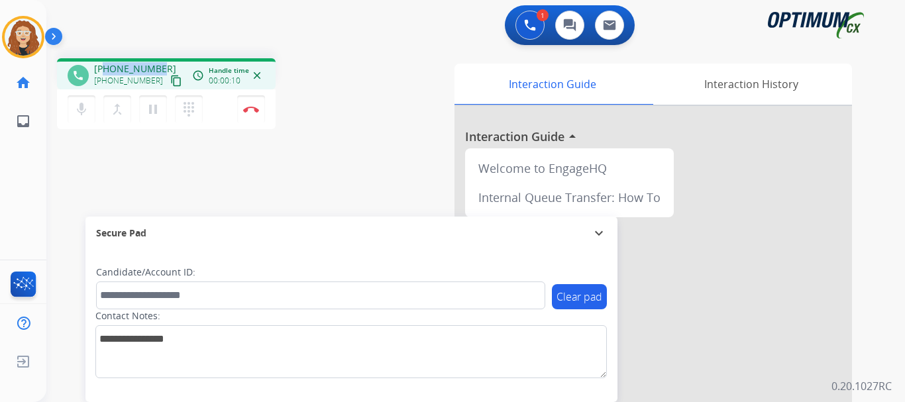
drag, startPoint x: 107, startPoint y: 69, endPoint x: 159, endPoint y: 63, distance: 52.7
click at [159, 63] on div "+14042182508 +14042182508 content_copy" at bounding box center [139, 75] width 90 height 27
click at [253, 114] on button "Disconnect" at bounding box center [251, 109] width 28 height 28
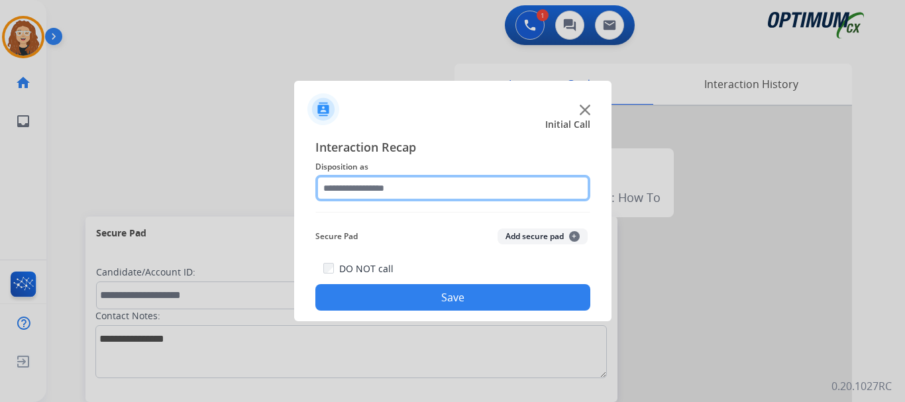
click at [360, 186] on input "text" at bounding box center [453, 188] width 275 height 27
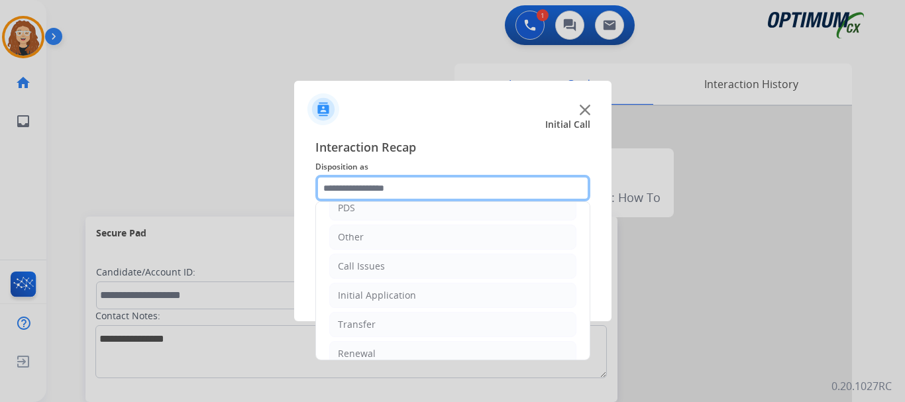
scroll to position [90, 0]
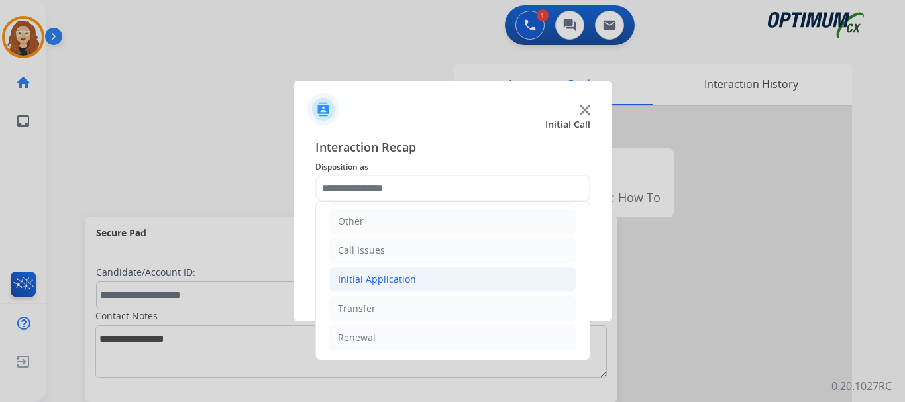
click at [398, 270] on li "Initial Application" at bounding box center [452, 279] width 247 height 25
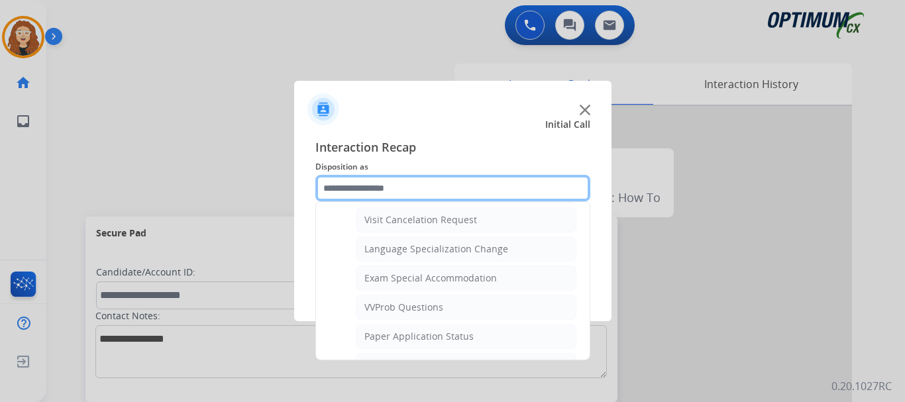
scroll to position [646, 0]
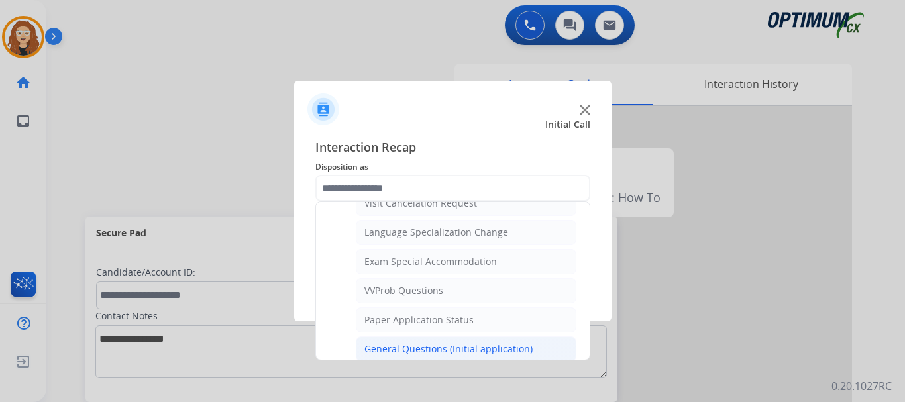
click at [518, 346] on div "General Questions (Initial application)" at bounding box center [449, 349] width 168 height 13
type input "**********"
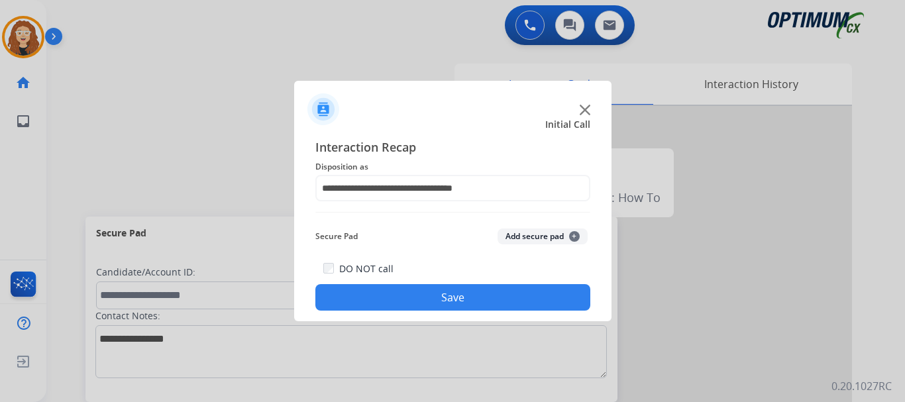
click at [485, 298] on button "Save" at bounding box center [453, 297] width 275 height 27
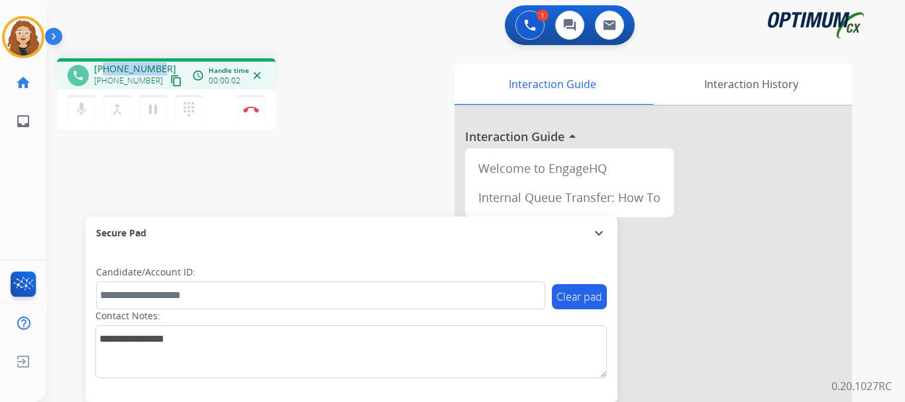
drag, startPoint x: 105, startPoint y: 67, endPoint x: 156, endPoint y: 67, distance: 51.0
click at [156, 67] on span "+17202297911" at bounding box center [135, 68] width 82 height 13
click at [253, 111] on img at bounding box center [251, 109] width 16 height 7
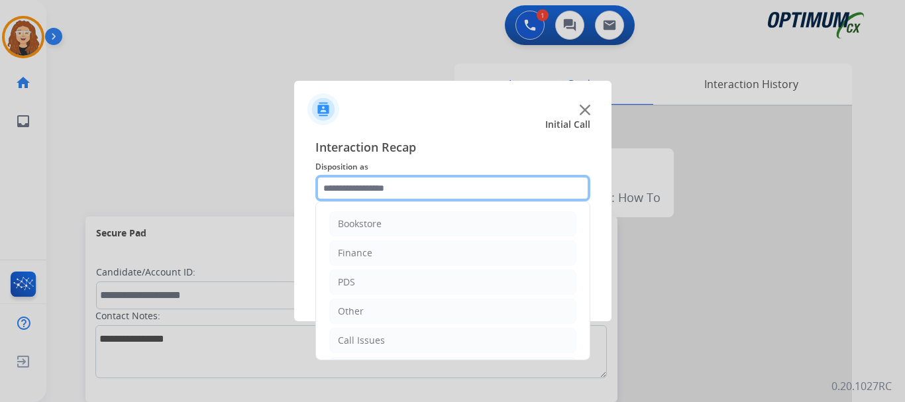
click at [371, 191] on input "text" at bounding box center [453, 188] width 275 height 27
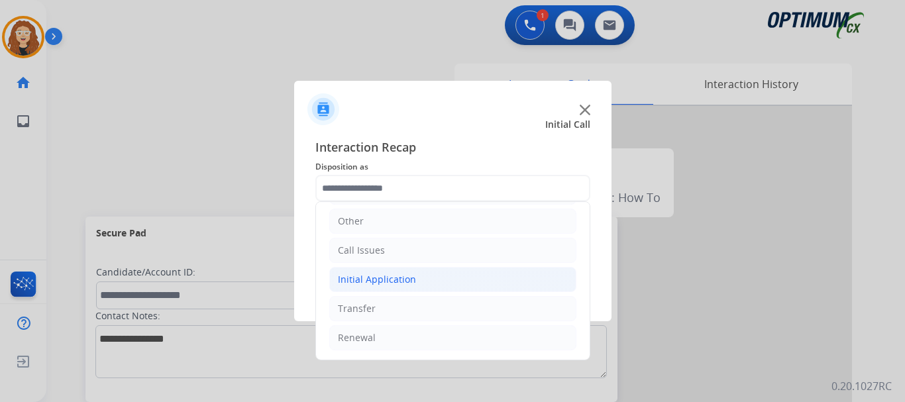
click at [409, 270] on li "Initial Application" at bounding box center [452, 279] width 247 height 25
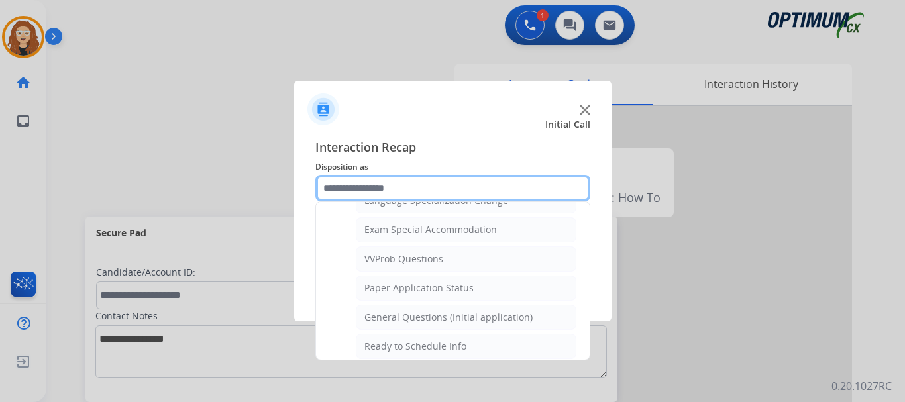
scroll to position [682, 0]
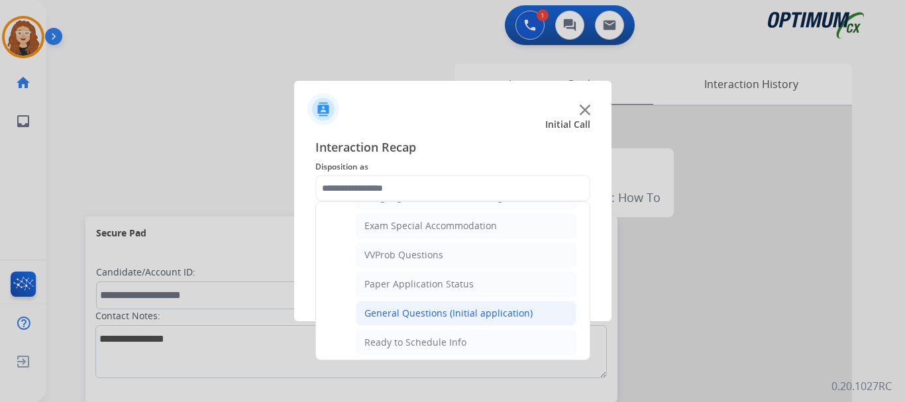
click at [518, 308] on div "General Questions (Initial application)" at bounding box center [449, 313] width 168 height 13
type input "**********"
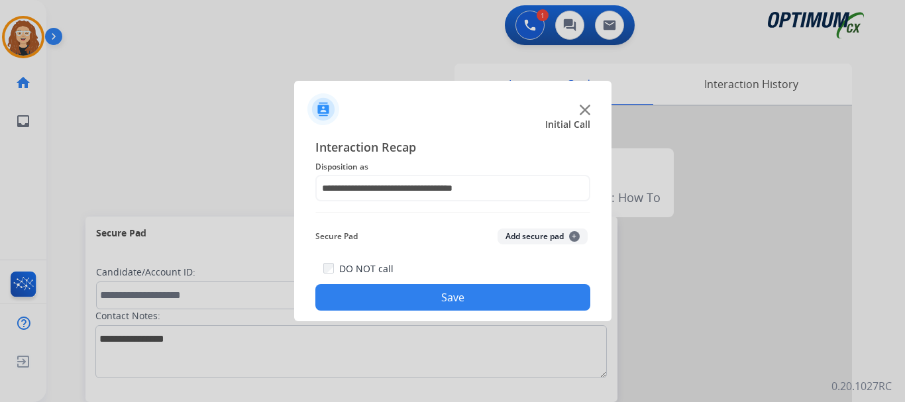
click at [502, 301] on button "Save" at bounding box center [453, 297] width 275 height 27
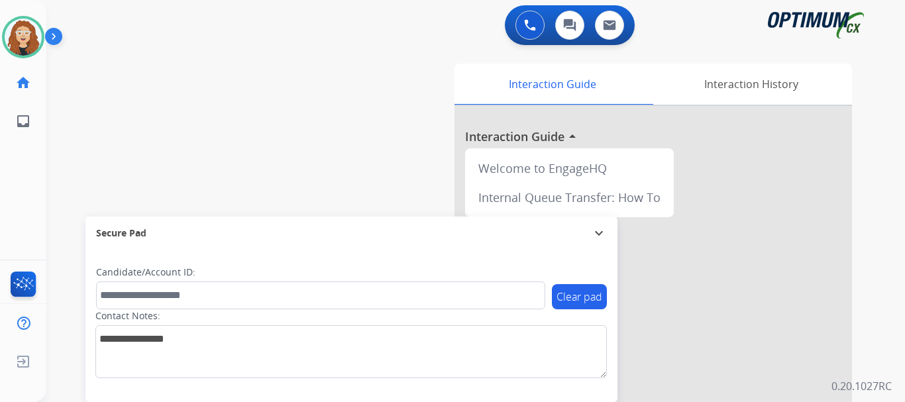
click at [105, 134] on div "swap_horiz Break voice bridge close_fullscreen Connect 3-Way Call merge_type Se…" at bounding box center [459, 324] width 827 height 553
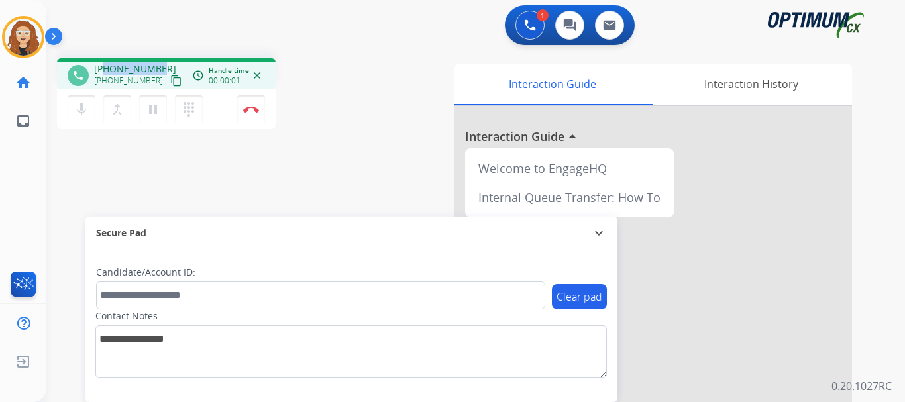
drag, startPoint x: 105, startPoint y: 69, endPoint x: 158, endPoint y: 66, distance: 53.1
click at [158, 66] on span "+19788024784" at bounding box center [135, 68] width 82 height 13
click at [258, 113] on button "Disconnect" at bounding box center [251, 109] width 28 height 28
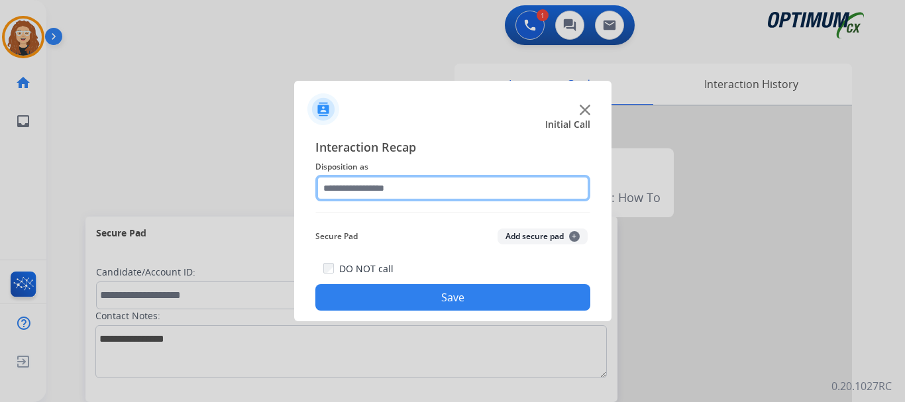
click at [386, 189] on input "text" at bounding box center [453, 188] width 275 height 27
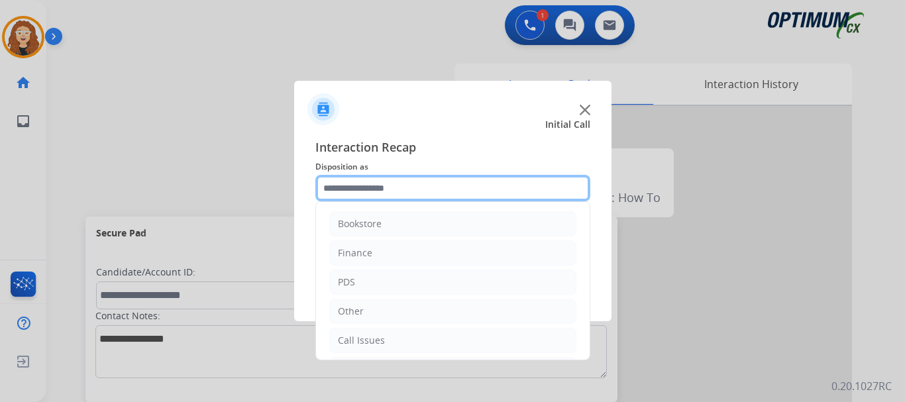
scroll to position [90, 0]
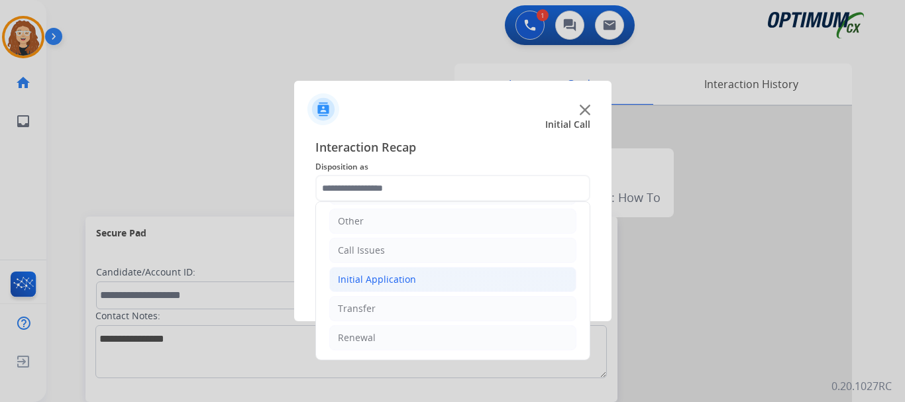
click at [420, 278] on li "Initial Application" at bounding box center [452, 279] width 247 height 25
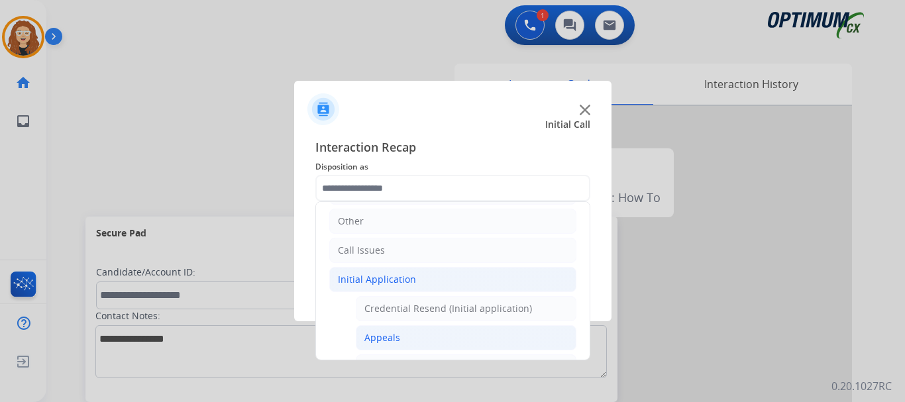
click at [461, 330] on li "Appeals" at bounding box center [466, 337] width 221 height 25
type input "*******"
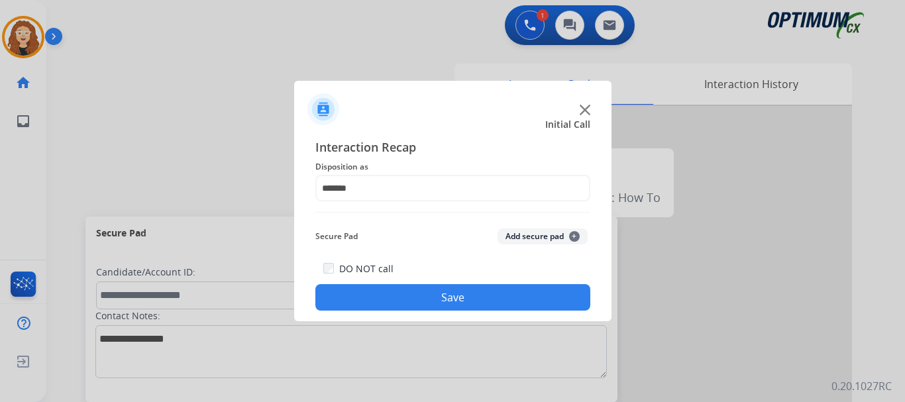
click at [482, 298] on button "Save" at bounding box center [453, 297] width 275 height 27
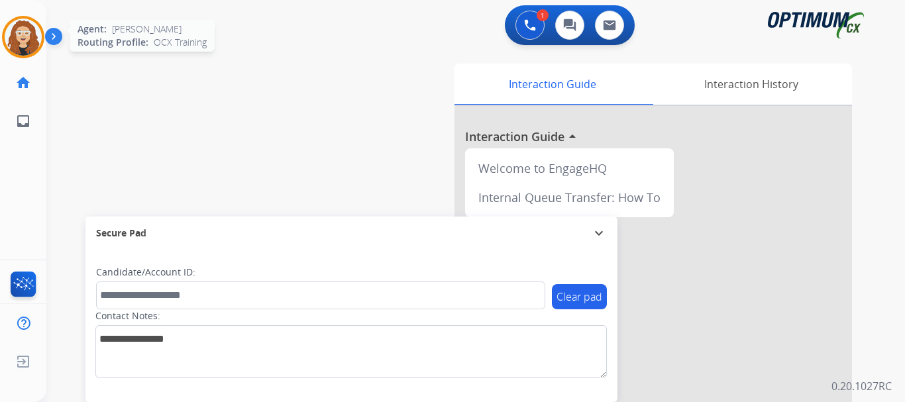
click at [25, 44] on img at bounding box center [23, 37] width 37 height 37
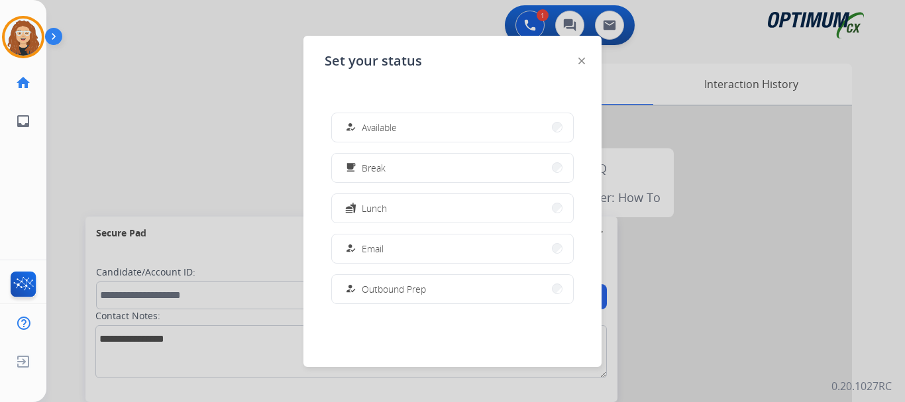
scroll to position [331, 0]
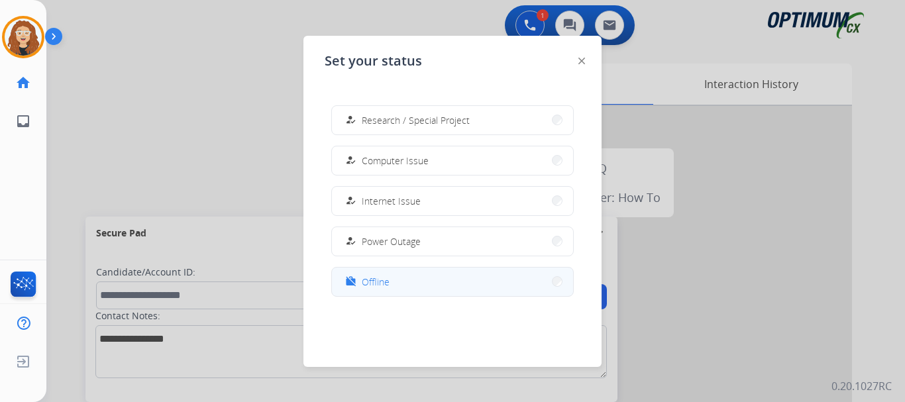
click at [422, 277] on button "work_off Offline" at bounding box center [452, 282] width 241 height 29
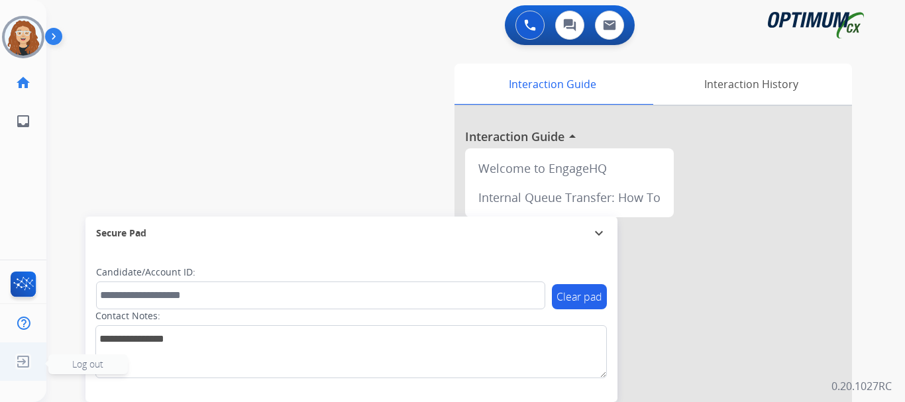
click at [23, 363] on img at bounding box center [23, 361] width 24 height 25
click at [61, 365] on span "Log out" at bounding box center [88, 365] width 80 height 20
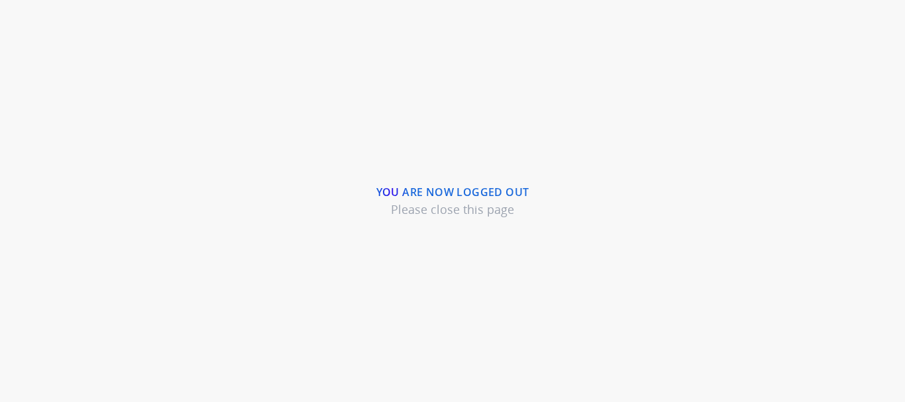
click at [846, 325] on div "You are now logged out Please close this page" at bounding box center [452, 201] width 905 height 402
